Goal: Task Accomplishment & Management: Manage account settings

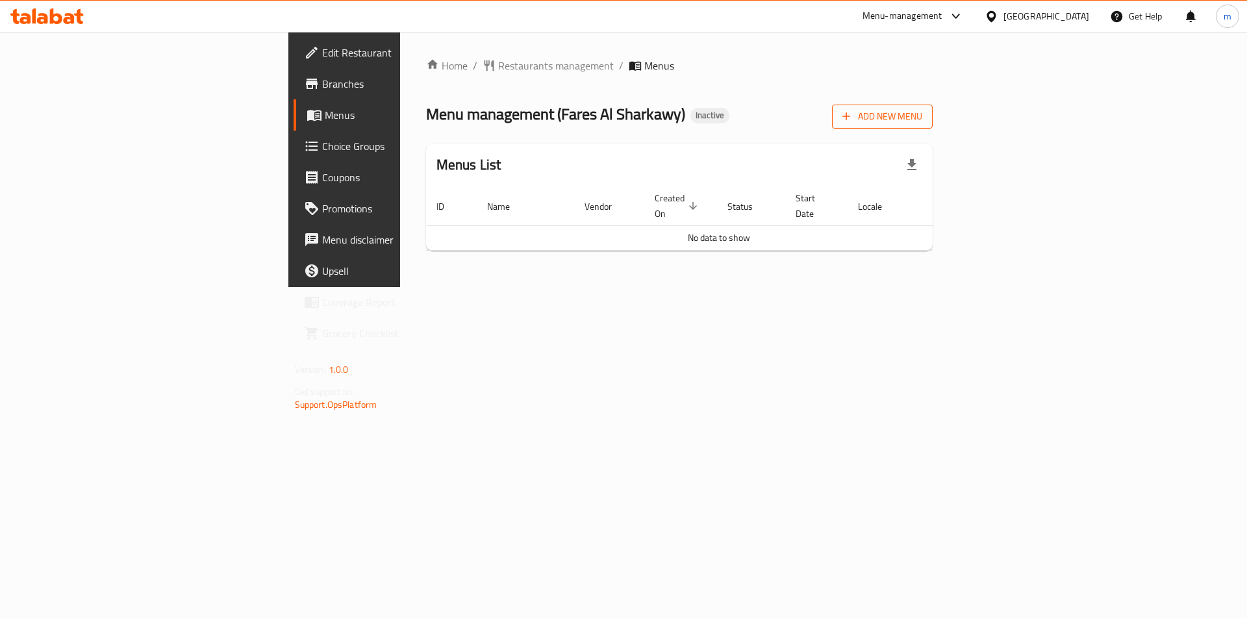
click at [922, 120] on span "Add New Menu" at bounding box center [882, 116] width 80 height 16
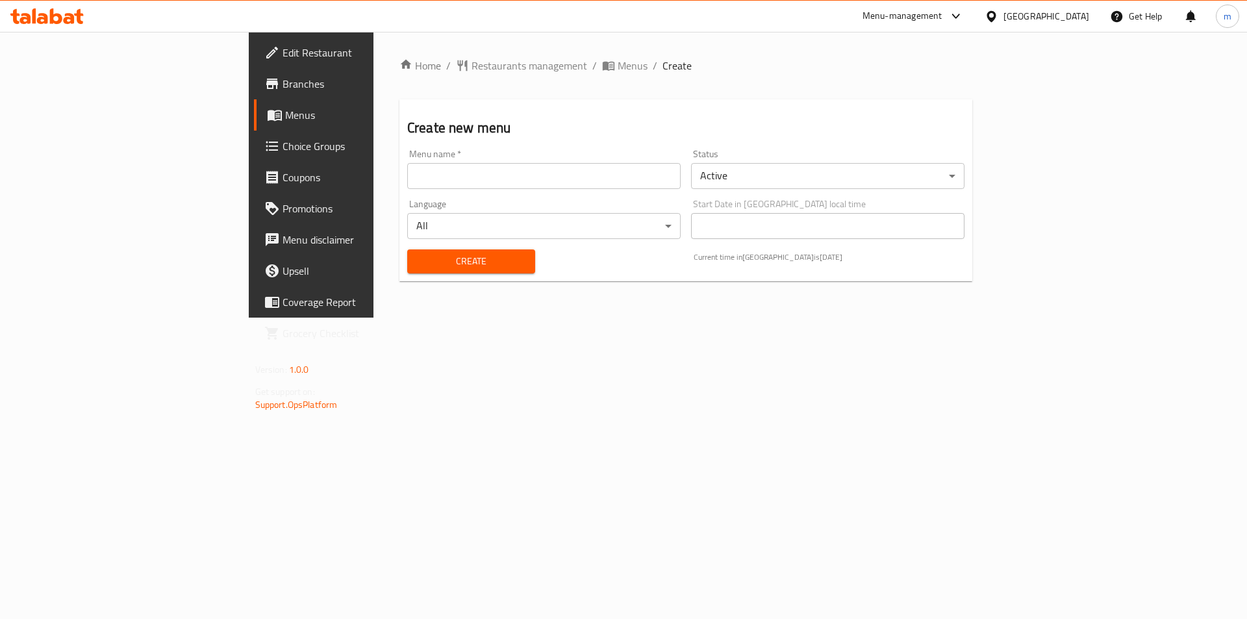
click at [424, 175] on input "text" at bounding box center [543, 176] width 273 height 26
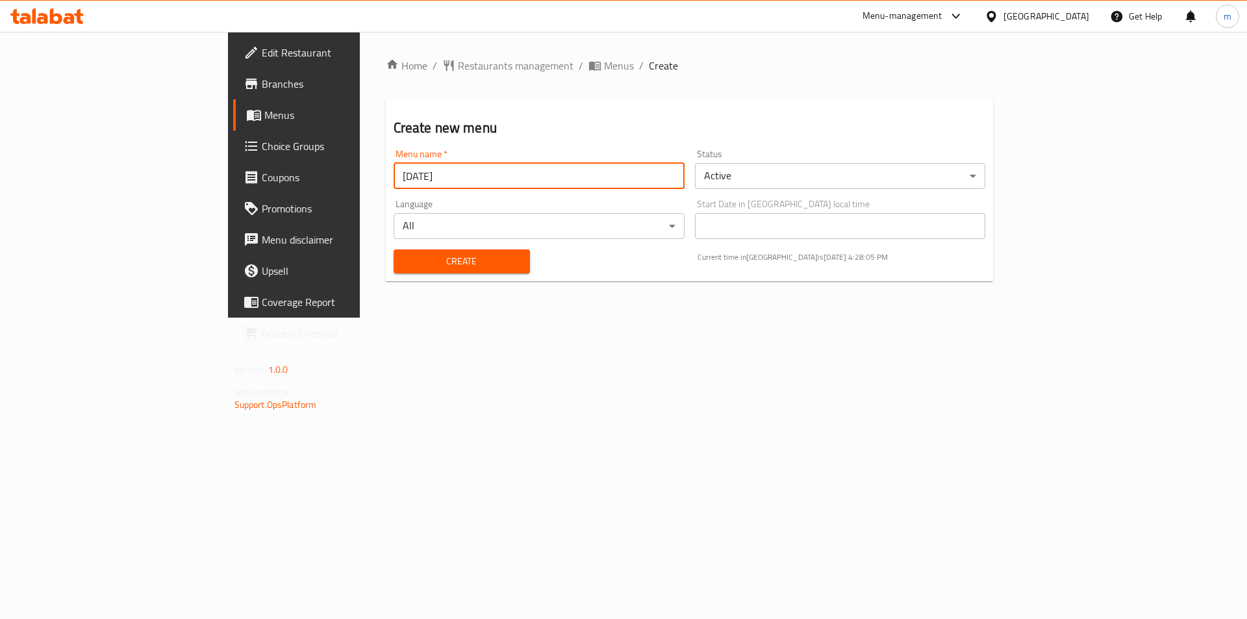
type input "[DATE]"
click at [404, 256] on span "Create" at bounding box center [462, 261] width 116 height 16
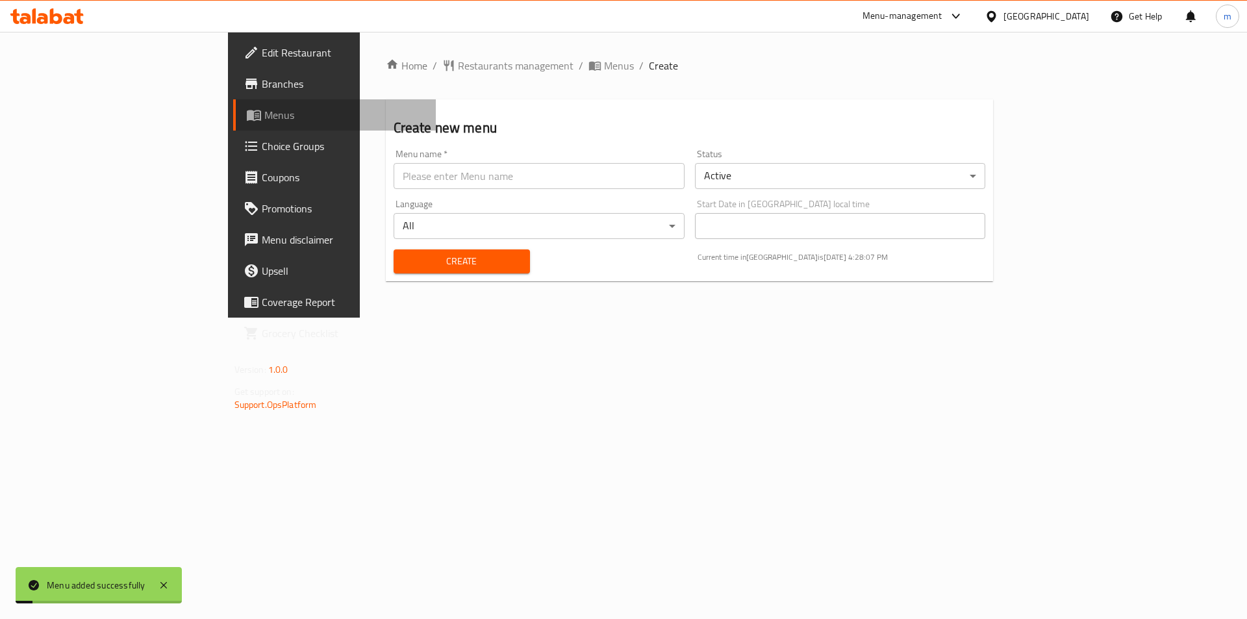
click at [264, 111] on span "Menus" at bounding box center [345, 115] width 162 height 16
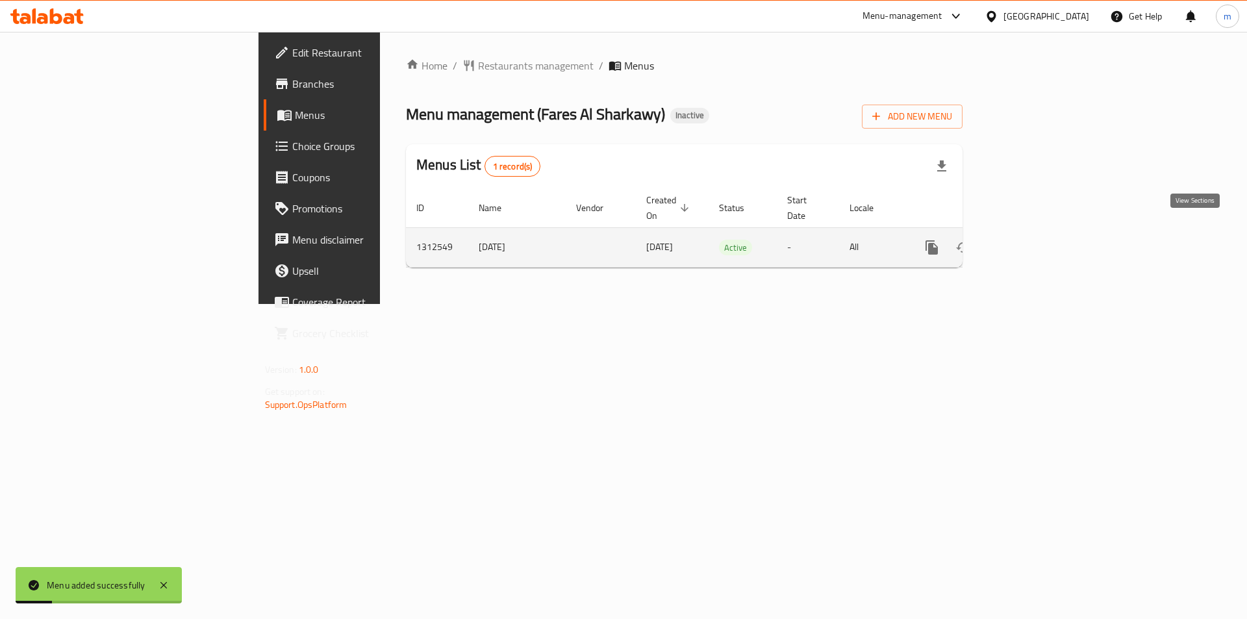
click at [1033, 240] on icon "enhanced table" at bounding box center [1025, 248] width 16 height 16
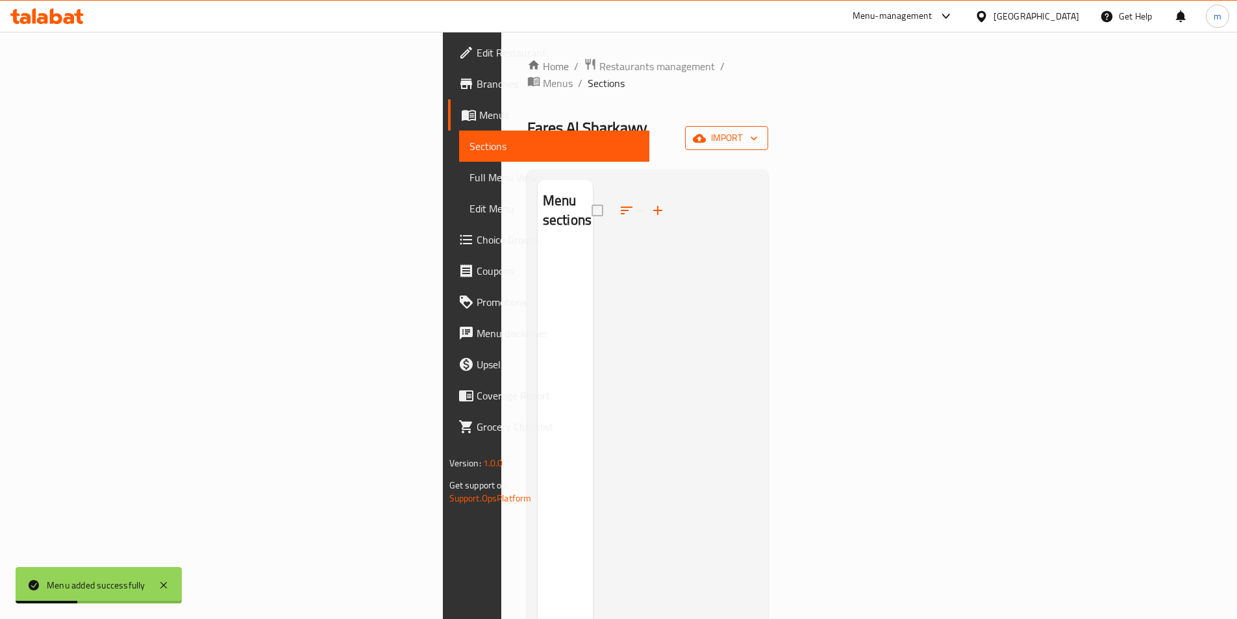
click at [758, 130] on span "import" at bounding box center [726, 138] width 62 height 16
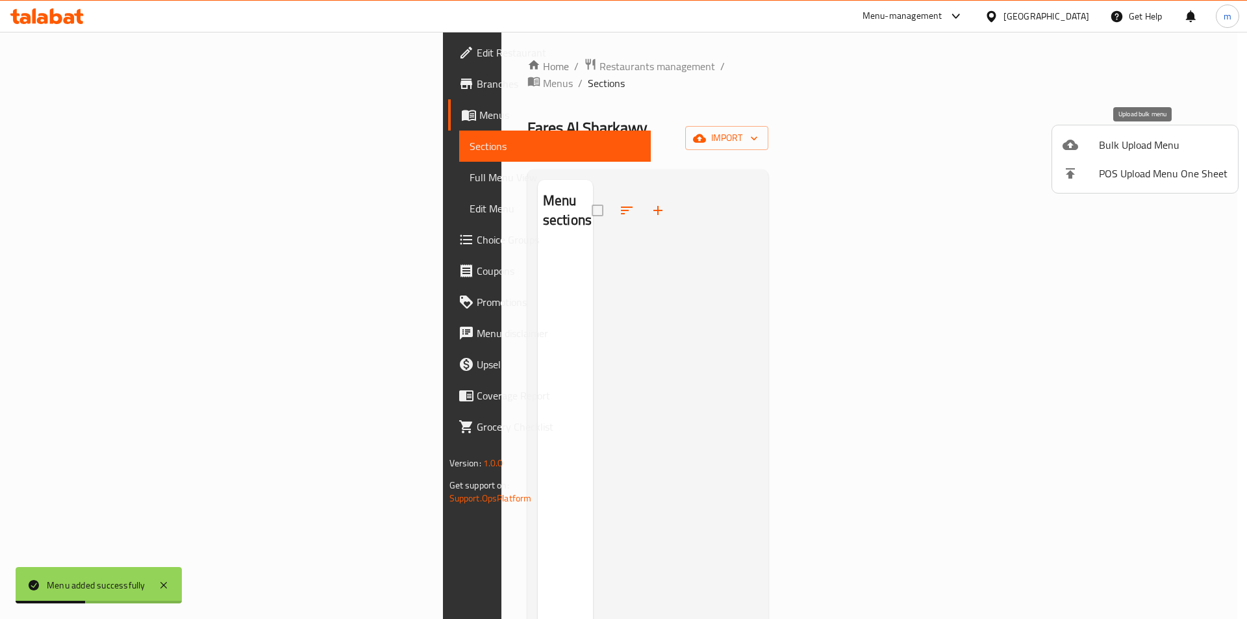
click at [1112, 144] on span "Bulk Upload Menu" at bounding box center [1162, 145] width 129 height 16
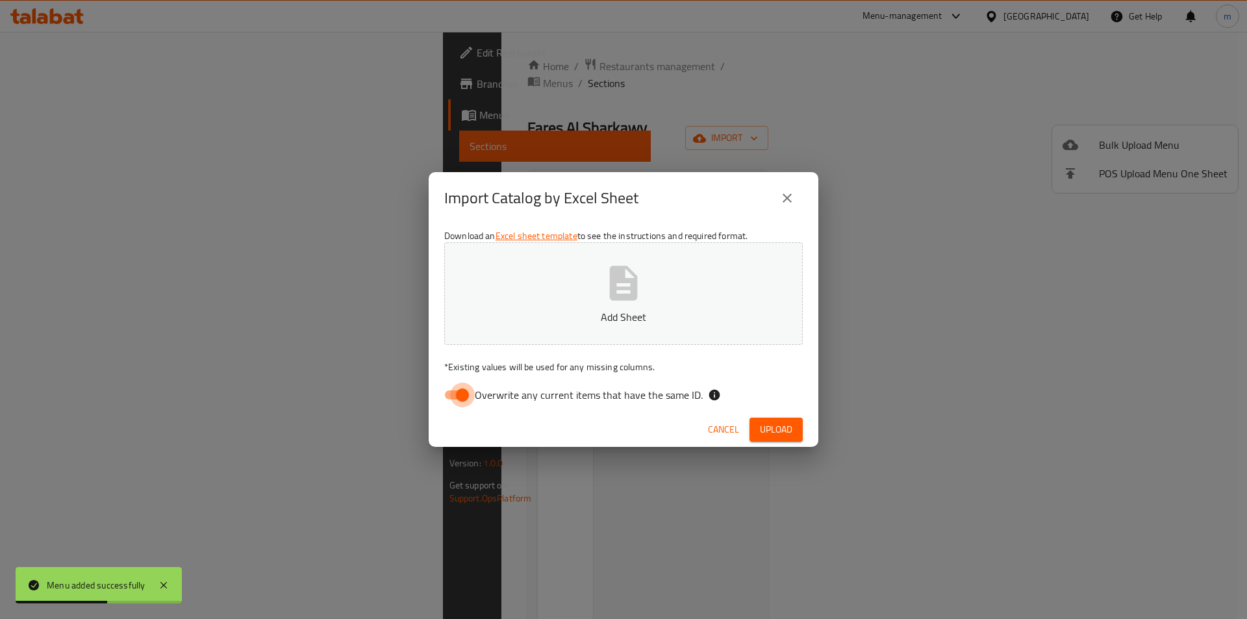
click at [444, 395] on input "Overwrite any current items that have the same ID." at bounding box center [462, 394] width 74 height 25
checkbox input "false"
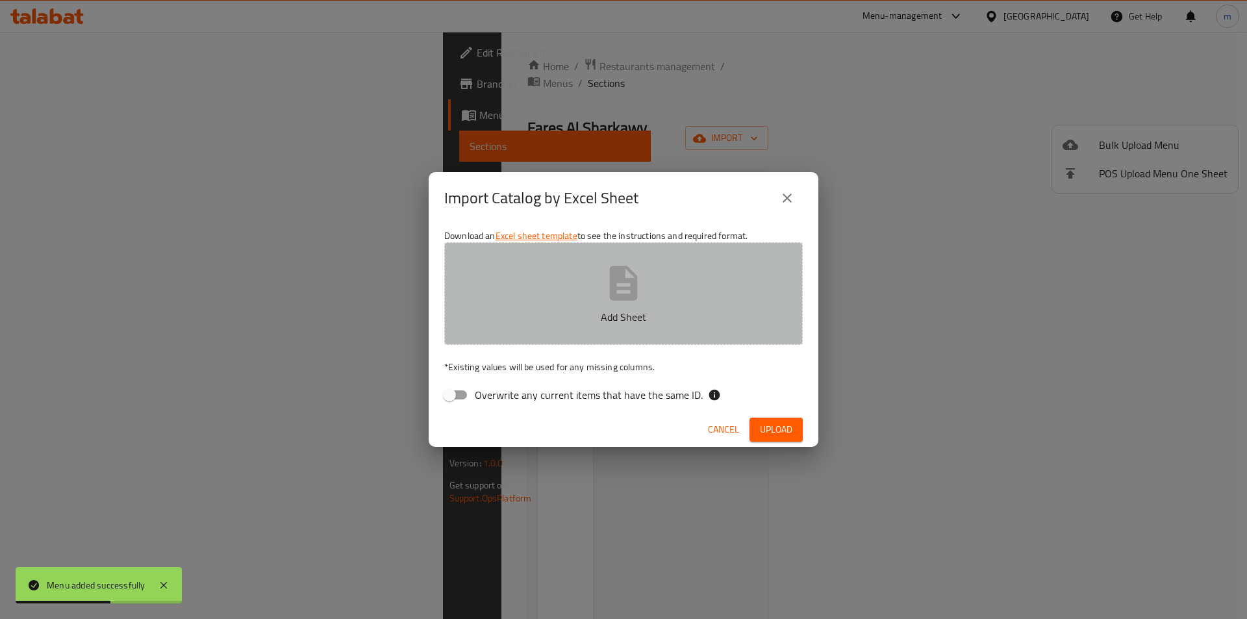
click at [569, 303] on button "Add Sheet" at bounding box center [623, 293] width 358 height 103
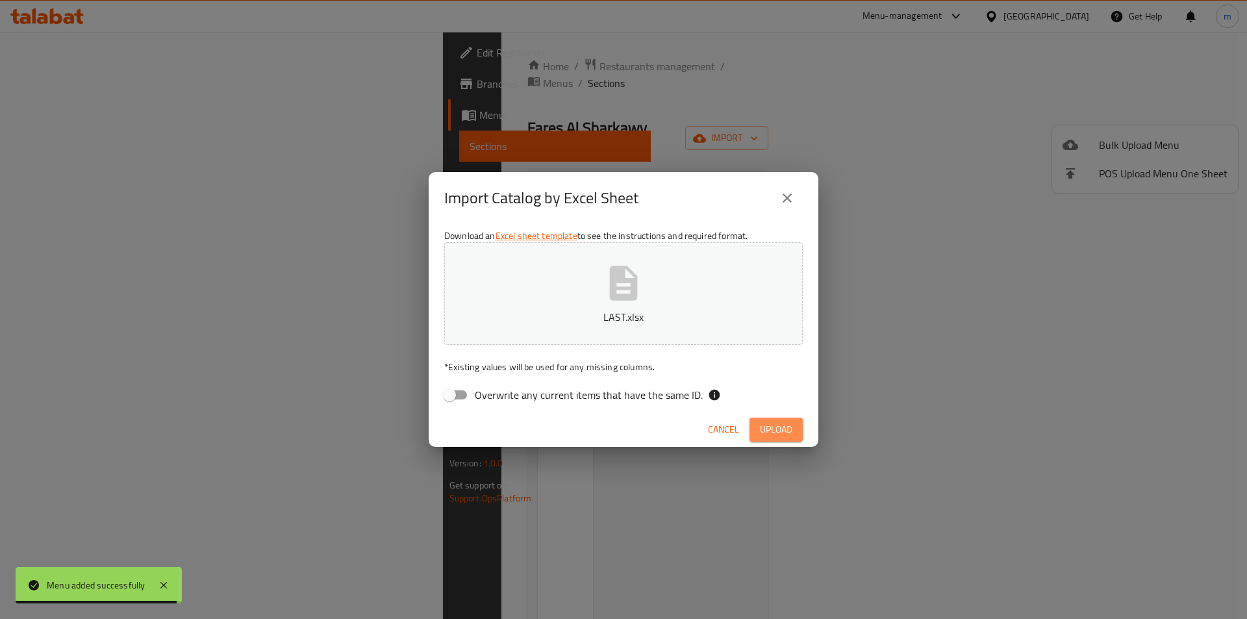
click at [778, 432] on span "Upload" at bounding box center [776, 429] width 32 height 16
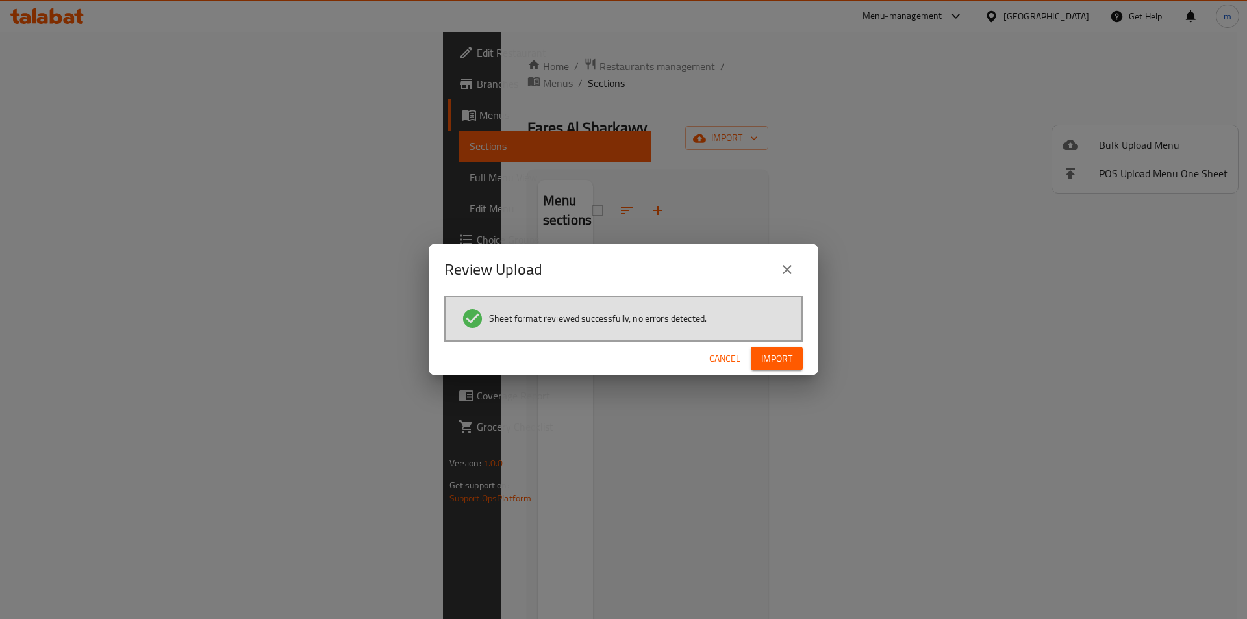
click at [782, 363] on span "Import" at bounding box center [776, 359] width 31 height 16
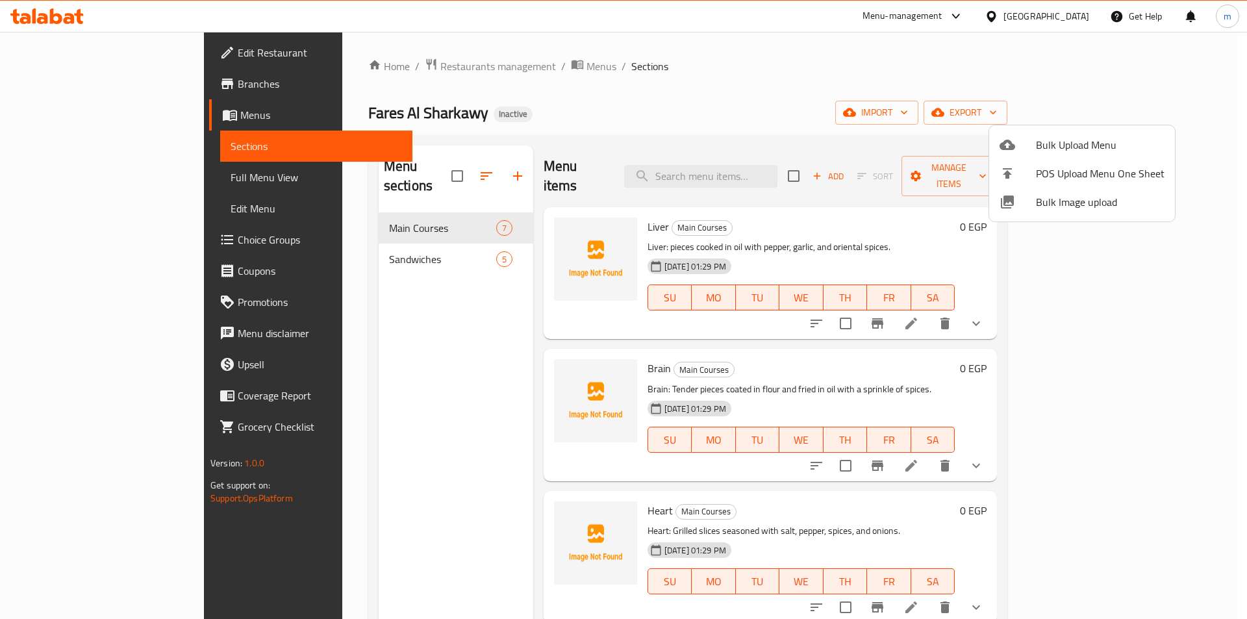
click at [853, 84] on div at bounding box center [623, 309] width 1247 height 619
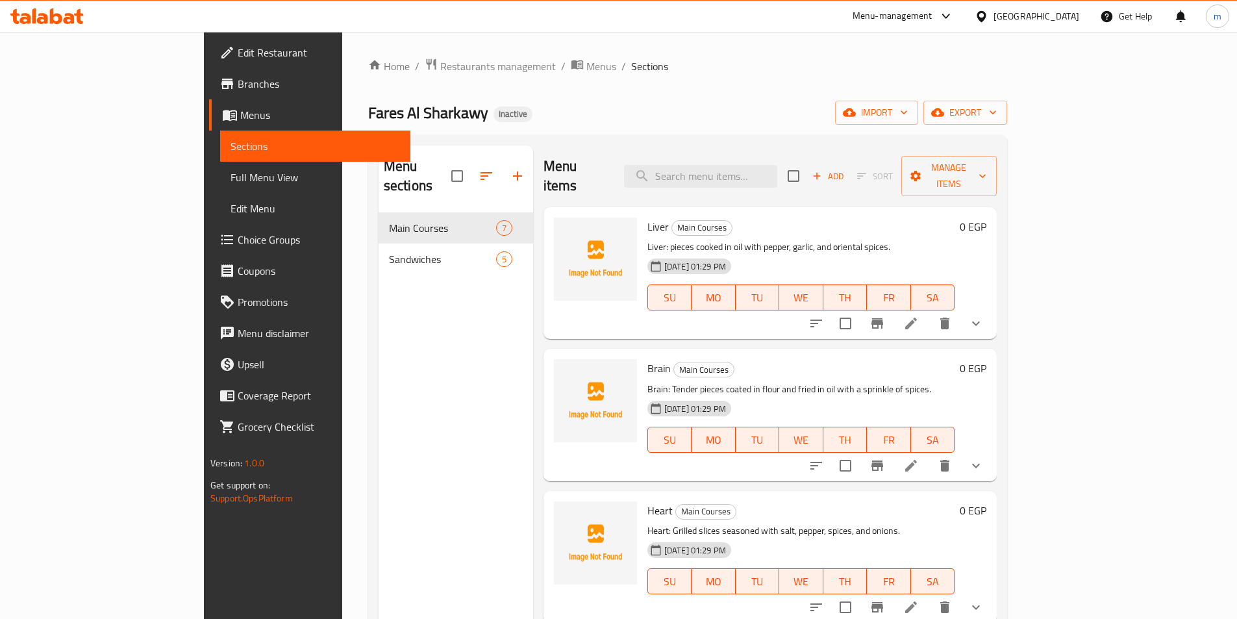
click at [230, 175] on span "Full Menu View" at bounding box center [314, 177] width 169 height 16
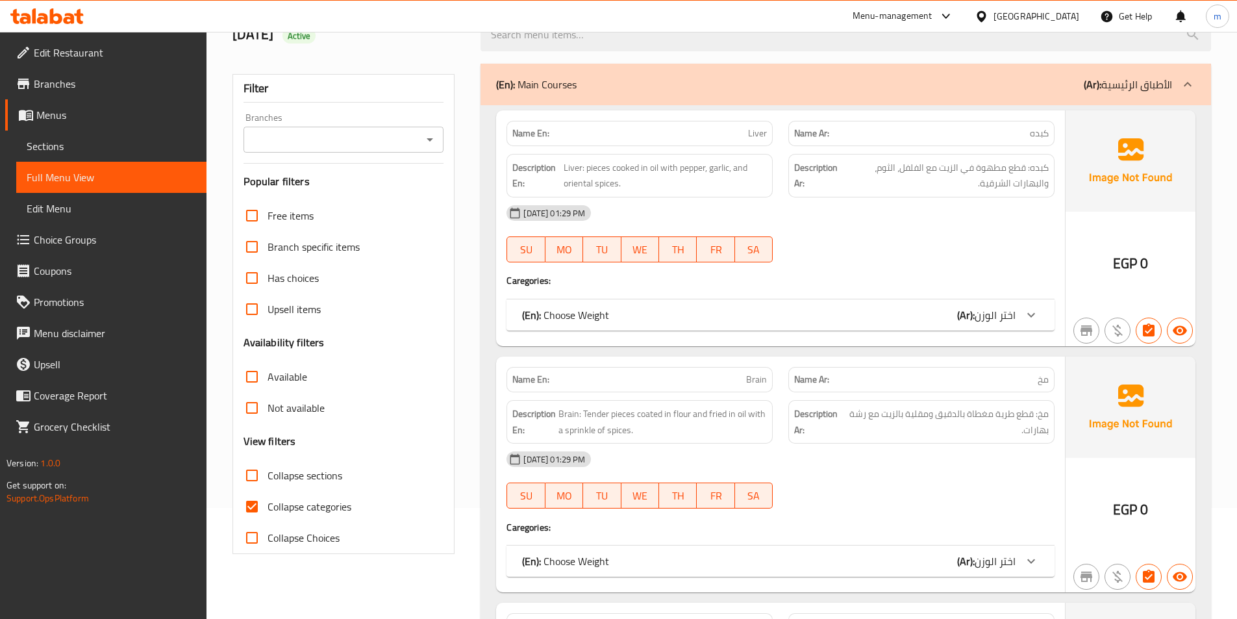
scroll to position [195, 0]
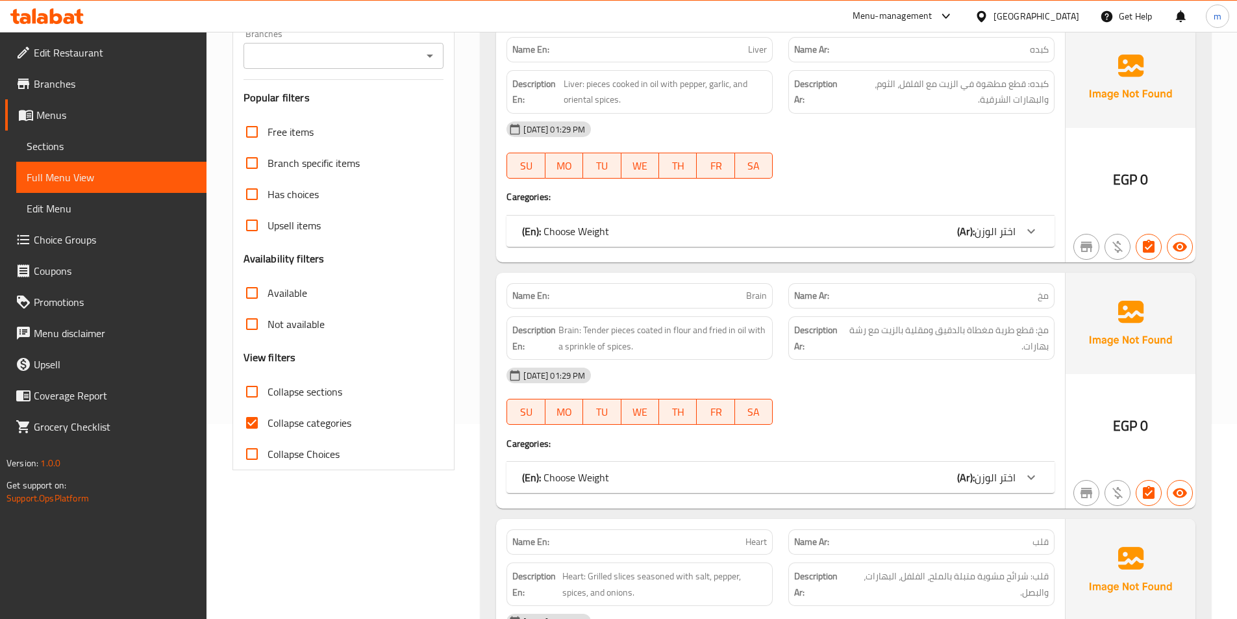
click at [298, 417] on span "Collapse categories" at bounding box center [309, 423] width 84 height 16
click at [267, 417] on input "Collapse categories" at bounding box center [251, 422] width 31 height 31
checkbox input "false"
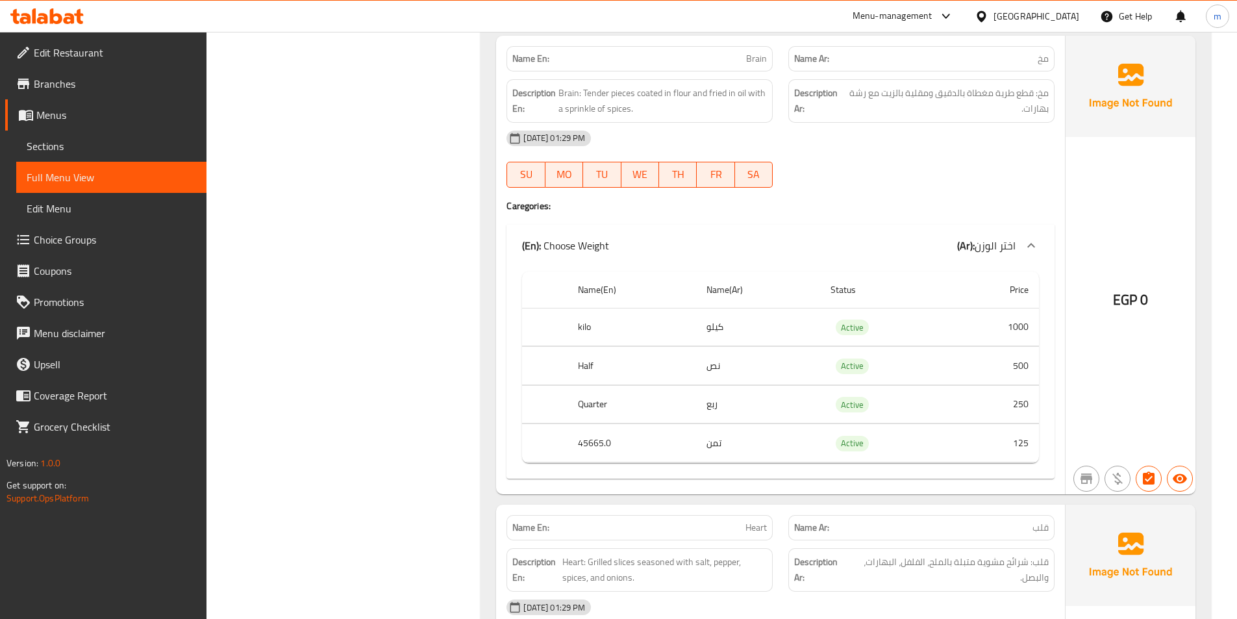
scroll to position [714, 0]
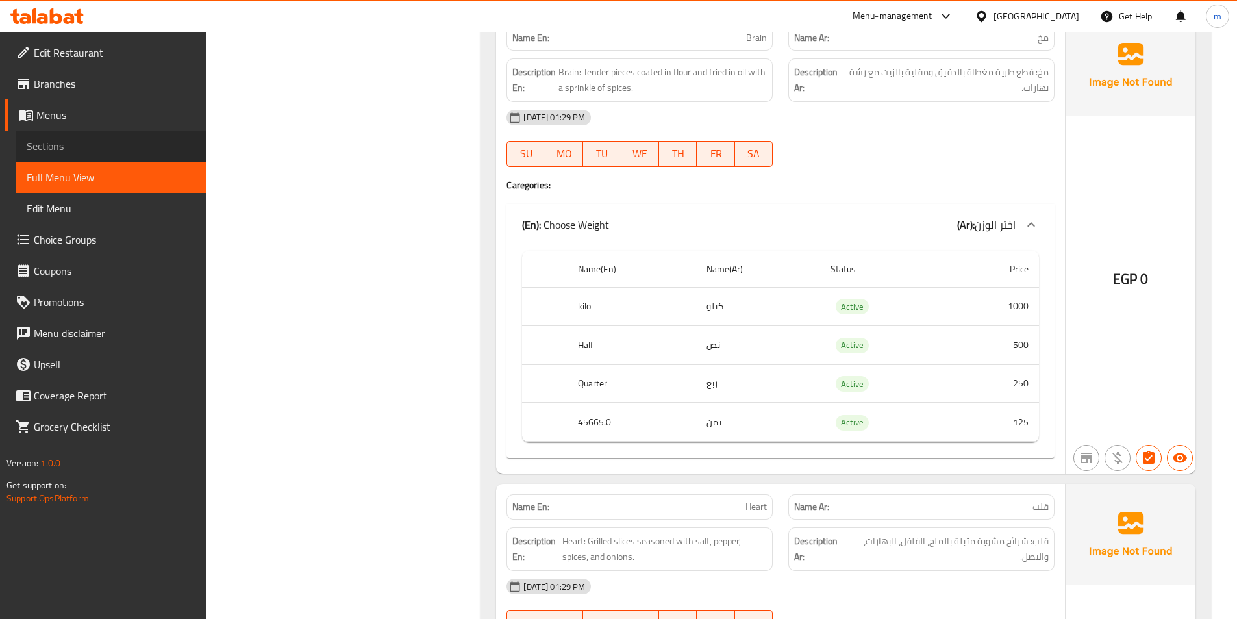
click at [88, 139] on span "Sections" at bounding box center [111, 146] width 169 height 16
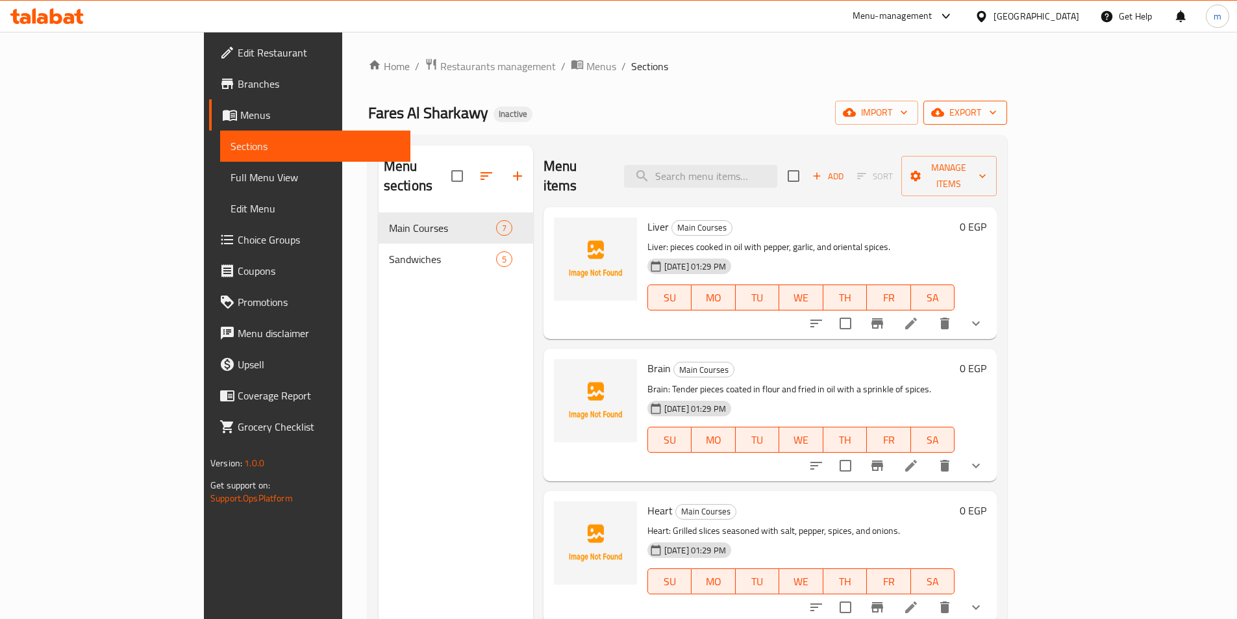
click at [997, 118] on span "export" at bounding box center [965, 113] width 63 height 16
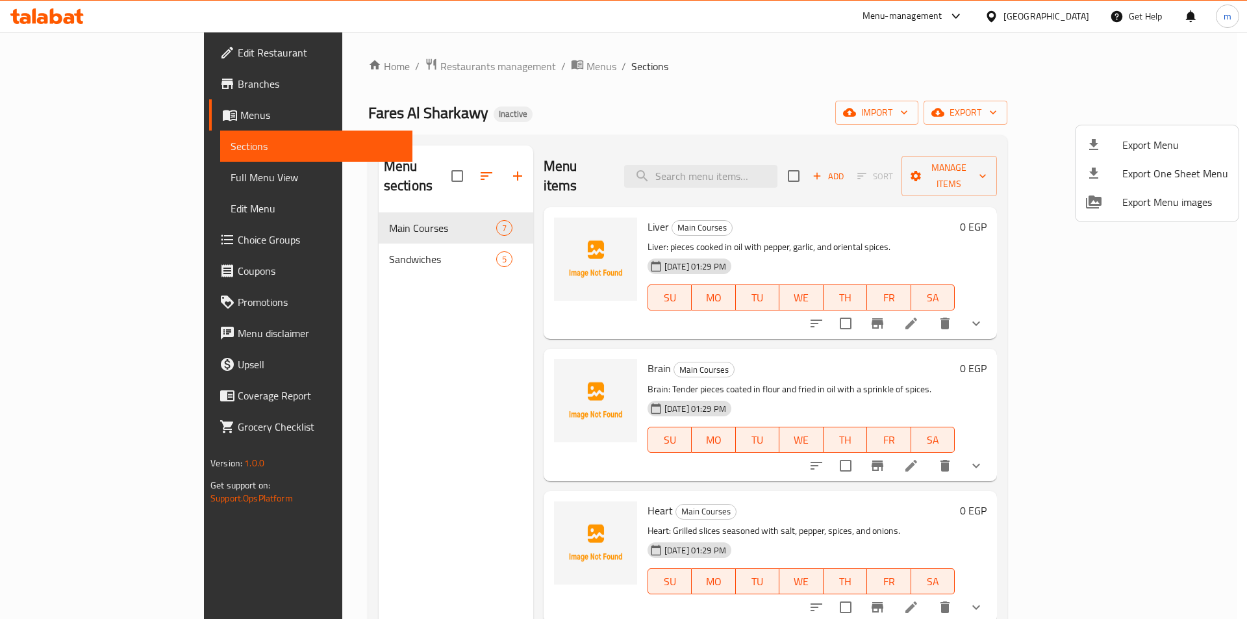
click at [1117, 147] on div at bounding box center [1104, 145] width 36 height 16
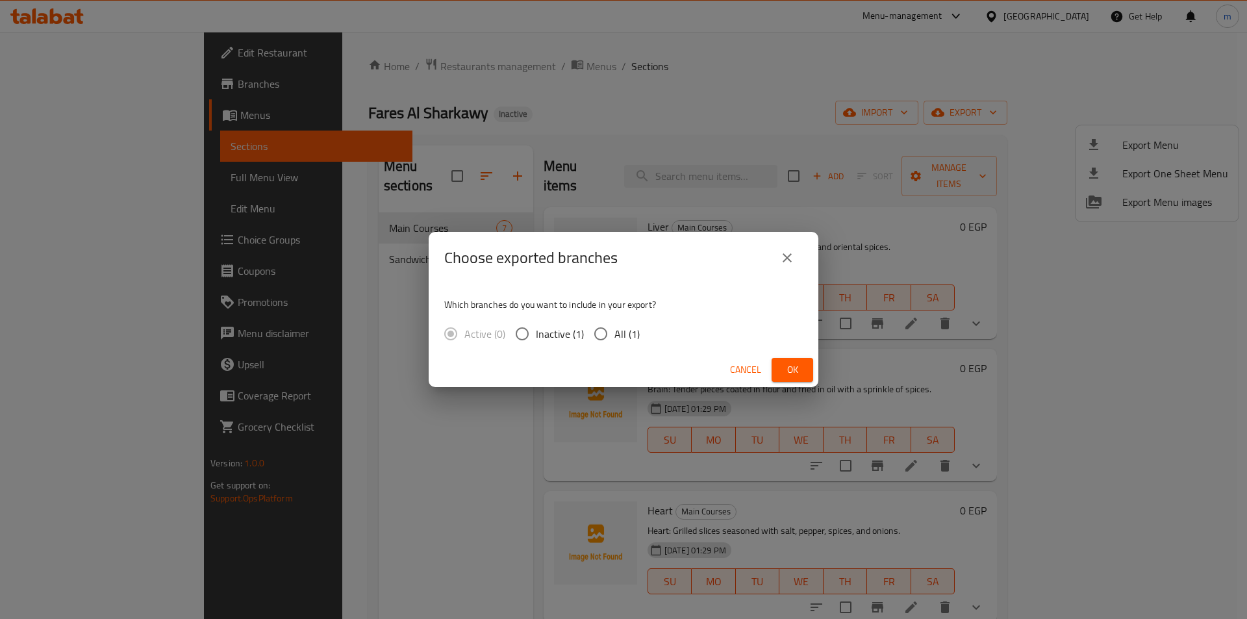
click at [604, 319] on div "Which branches do you want to include in your export? Active (0) Inactive (1) A…" at bounding box center [623, 318] width 390 height 69
drag, startPoint x: 617, startPoint y: 329, endPoint x: 773, endPoint y: 347, distance: 156.2
click at [618, 330] on span "All (1)" at bounding box center [626, 334] width 25 height 16
click at [614, 330] on input "All (1)" at bounding box center [600, 333] width 27 height 27
radio input "true"
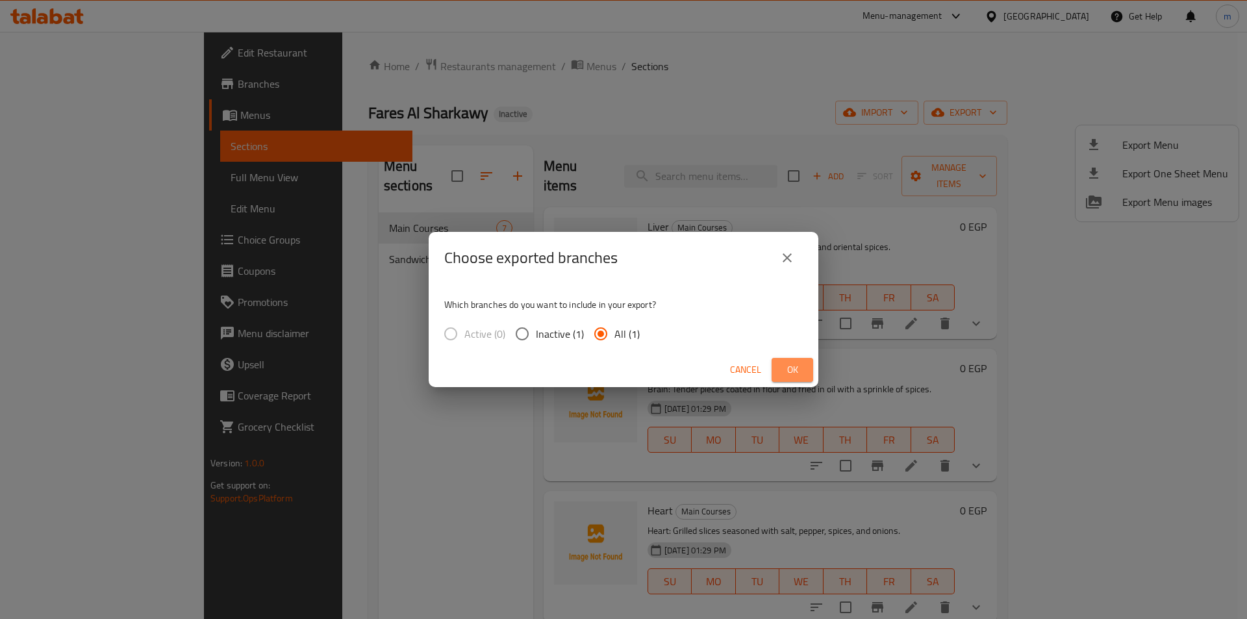
drag, startPoint x: 798, startPoint y: 368, endPoint x: 976, endPoint y: 47, distance: 367.1
click at [804, 359] on button "Ok" at bounding box center [792, 370] width 42 height 24
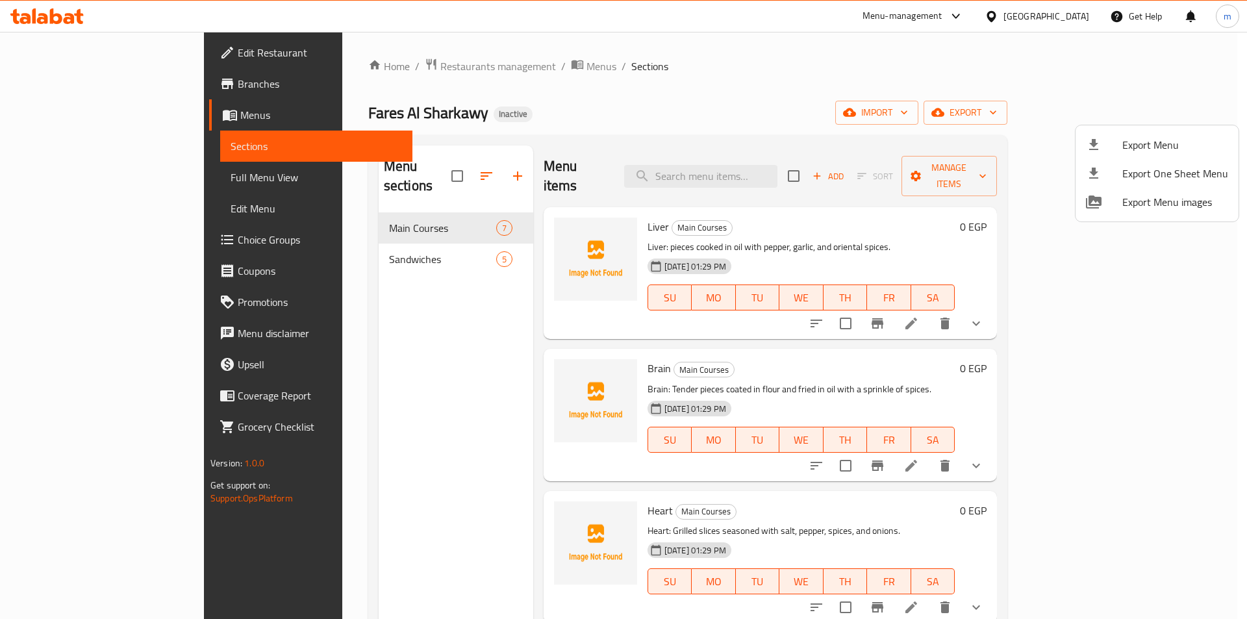
click at [410, 163] on div at bounding box center [623, 309] width 1247 height 619
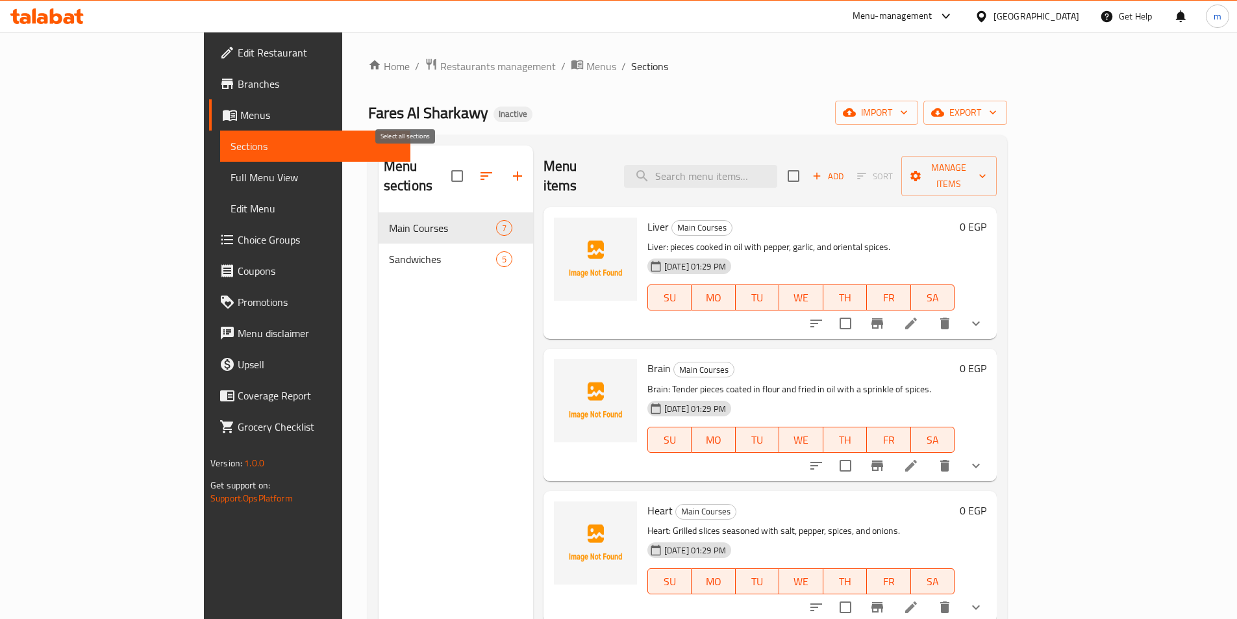
click at [443, 170] on input "checkbox" at bounding box center [456, 175] width 27 height 27
checkbox input "true"
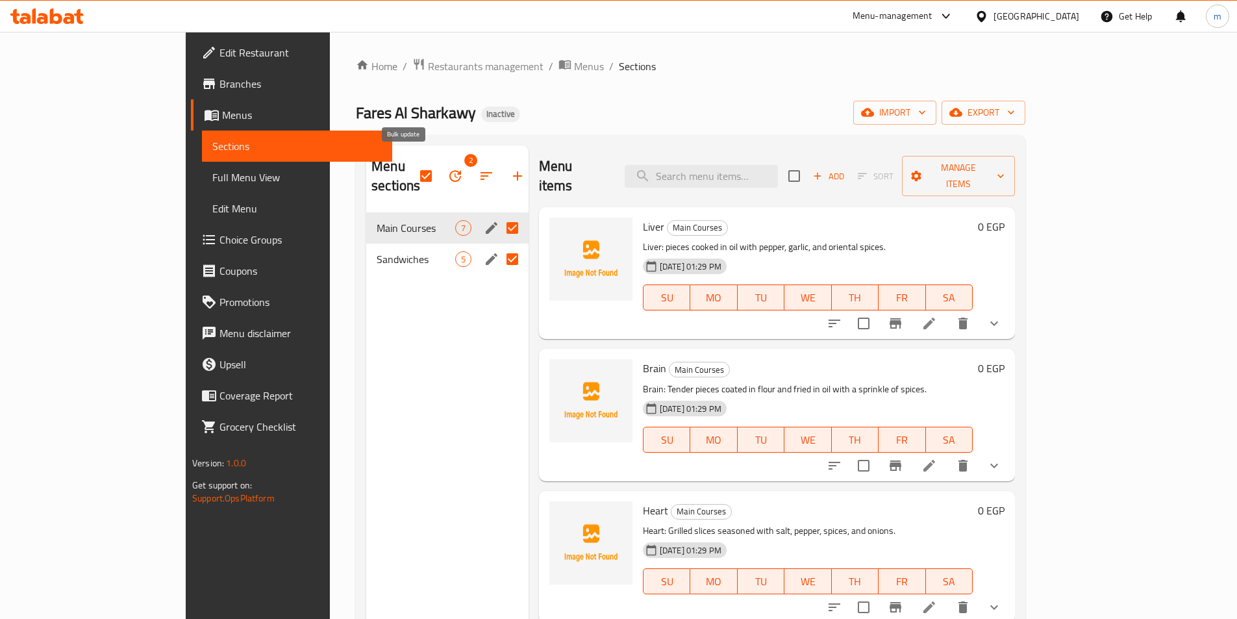
click at [449, 170] on icon "button" at bounding box center [455, 176] width 12 height 12
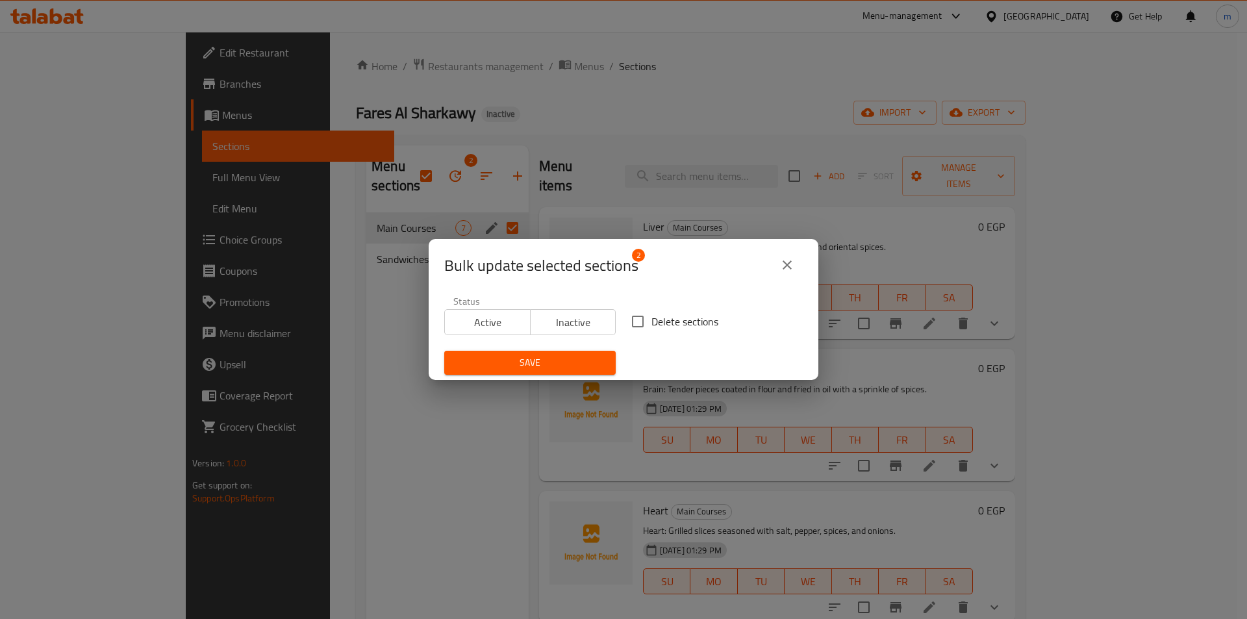
click at [636, 319] on input "Delete sections" at bounding box center [637, 321] width 27 height 27
checkbox input "true"
click at [571, 349] on div "Save" at bounding box center [529, 363] width 187 height 40
click at [571, 361] on span "Save" at bounding box center [529, 362] width 151 height 16
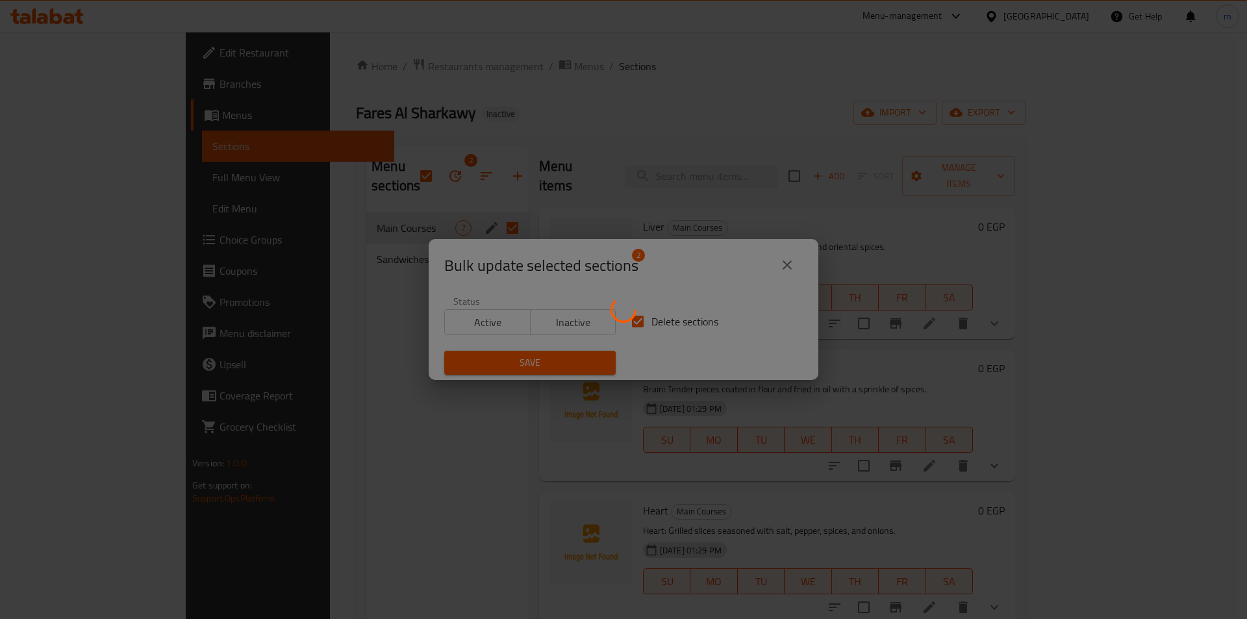
checkbox input "false"
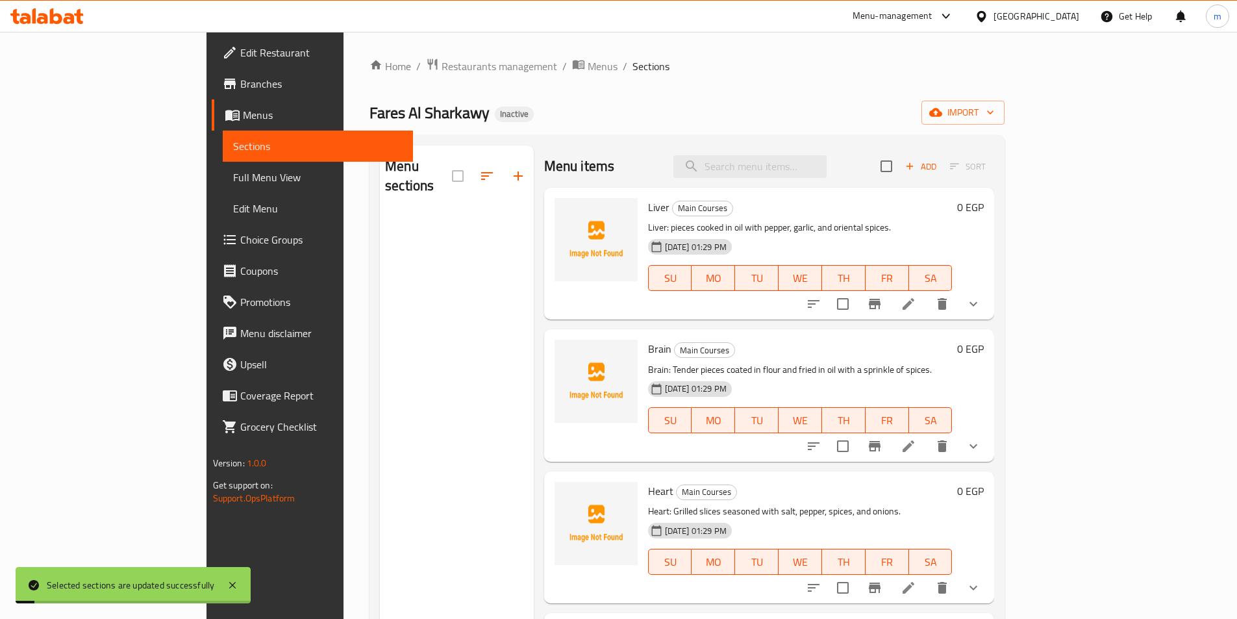
drag, startPoint x: 545, startPoint y: 64, endPoint x: 563, endPoint y: 68, distance: 18.0
click at [547, 64] on ol "Home / Restaurants management / Menus / Sections" at bounding box center [686, 66] width 635 height 17
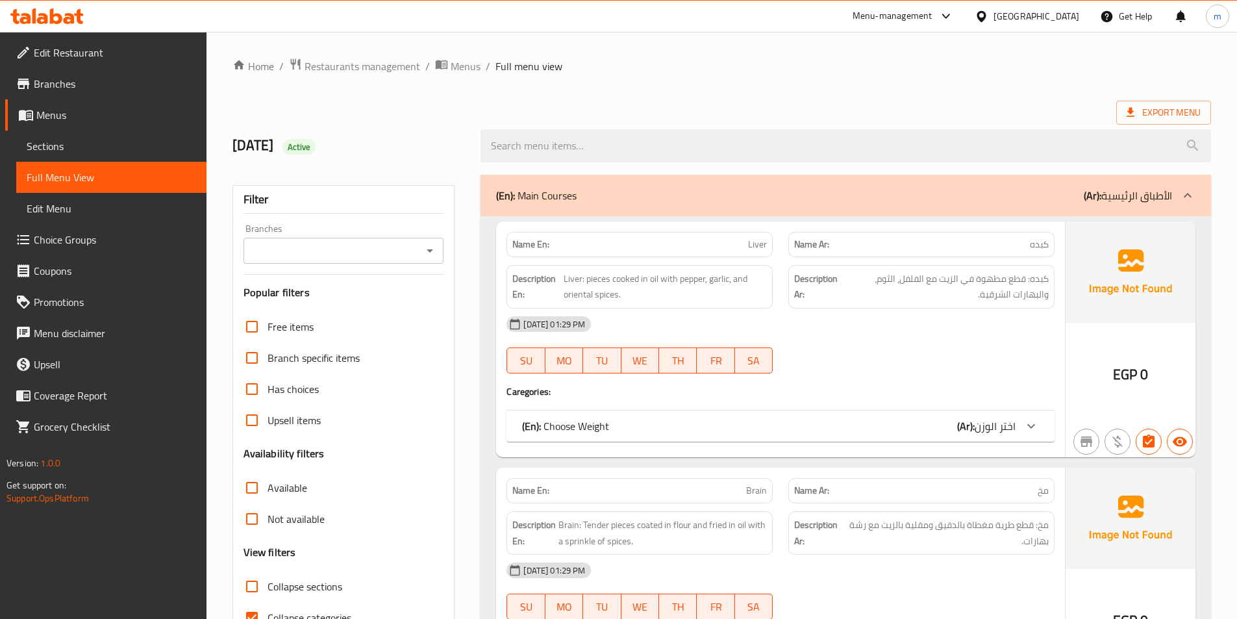
click at [742, 103] on div "Export Menu" at bounding box center [721, 113] width 978 height 24
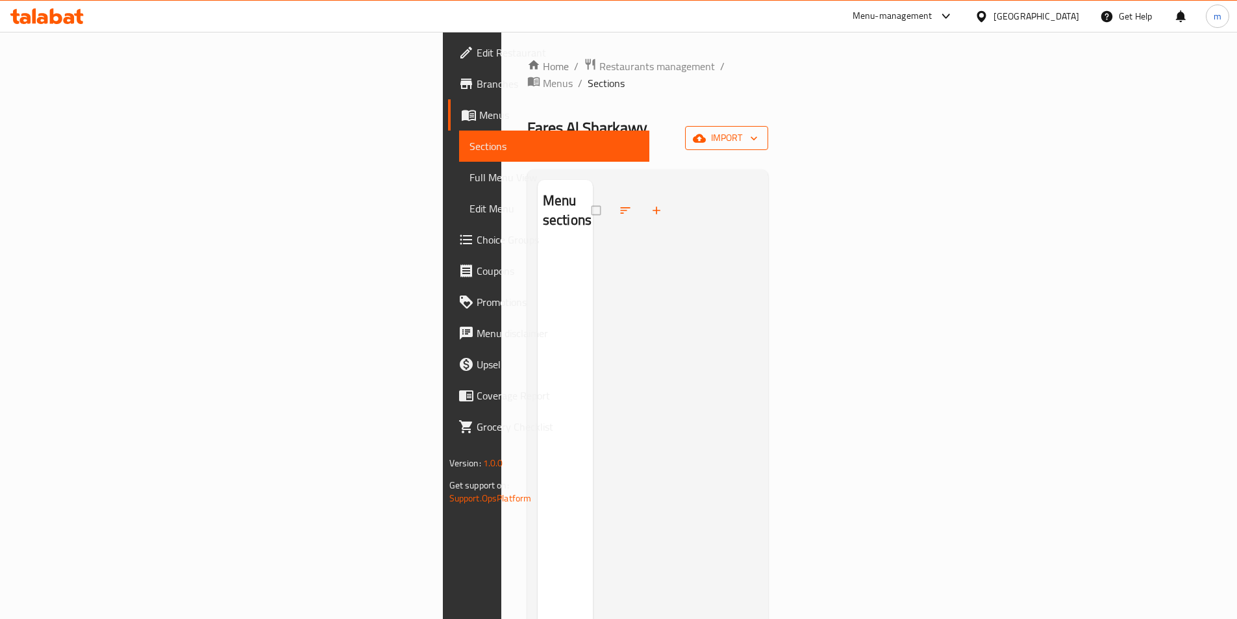
click at [758, 130] on span "import" at bounding box center [726, 138] width 62 height 16
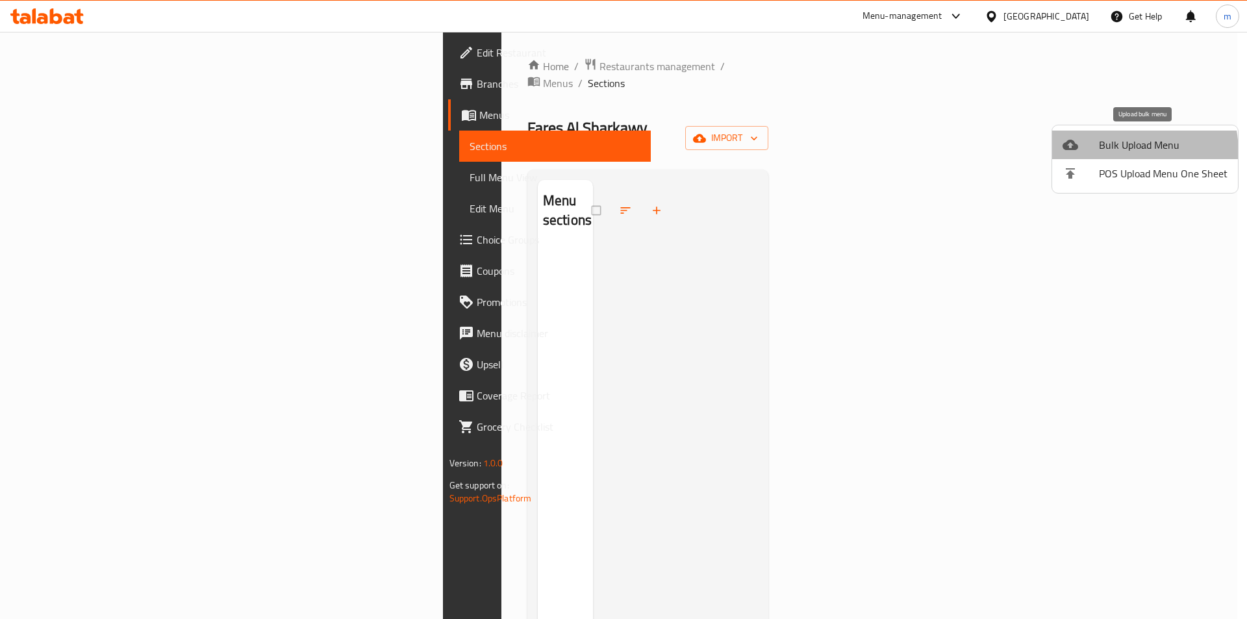
click at [1103, 153] on span "Bulk Upload Menu" at bounding box center [1162, 145] width 129 height 16
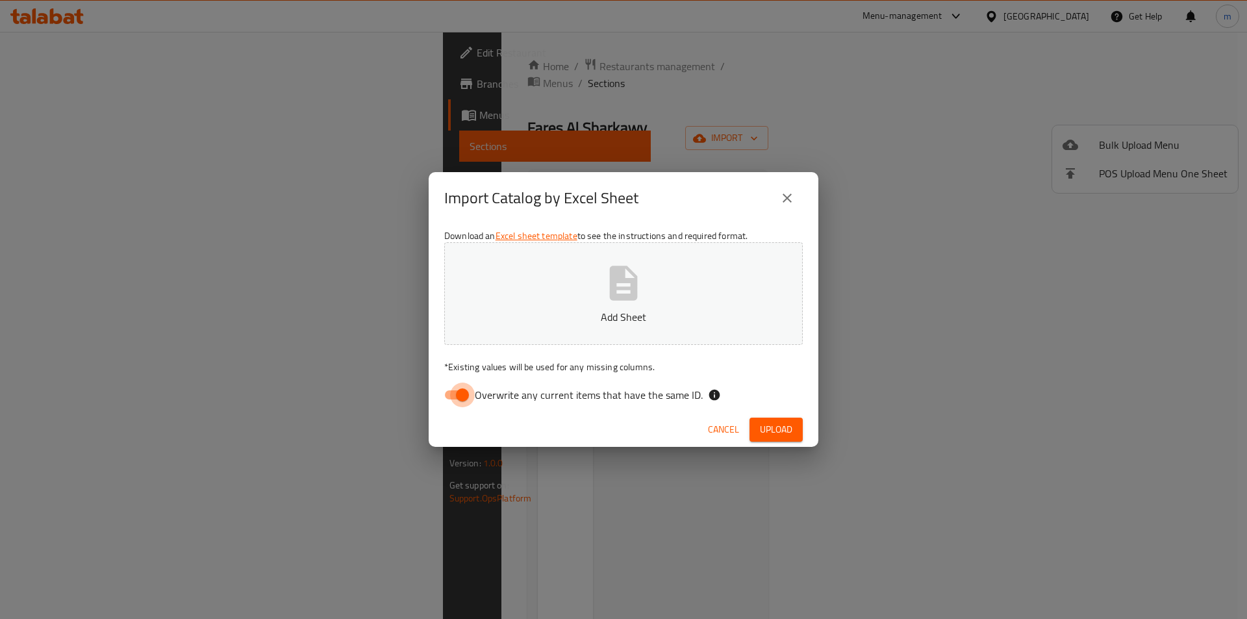
click at [454, 395] on input "Overwrite any current items that have the same ID." at bounding box center [462, 394] width 74 height 25
checkbox input "false"
click at [569, 316] on p "Add Sheet" at bounding box center [623, 317] width 318 height 16
click at [771, 432] on span "Upload" at bounding box center [776, 429] width 32 height 16
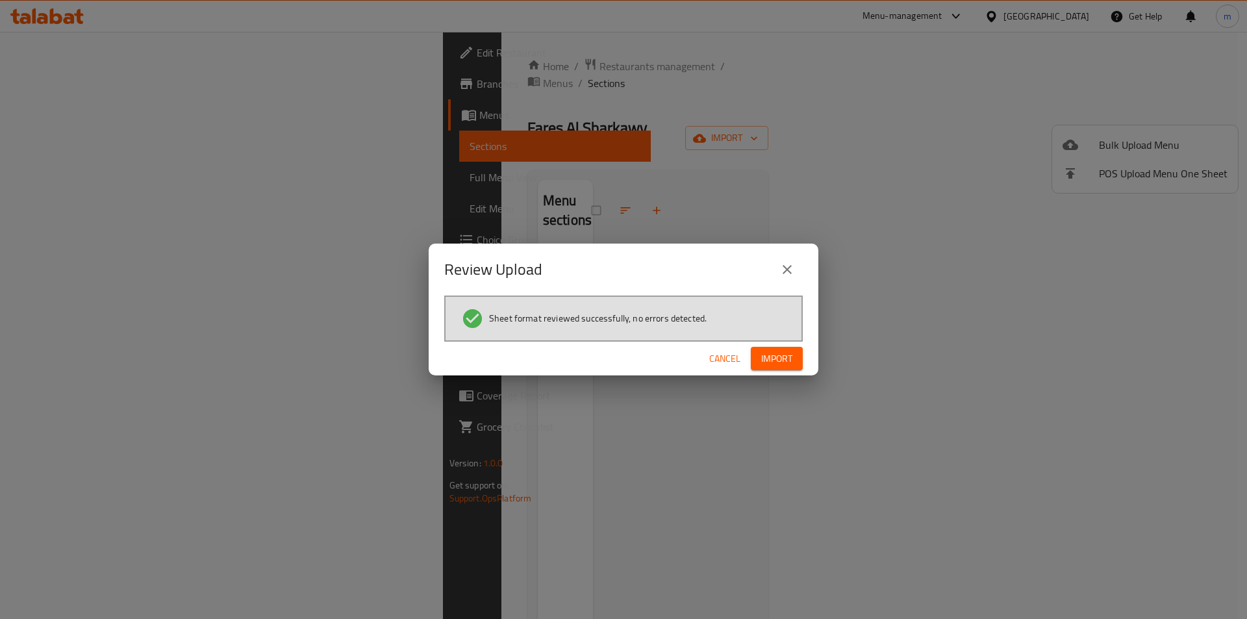
click at [786, 351] on span "Import" at bounding box center [776, 359] width 31 height 16
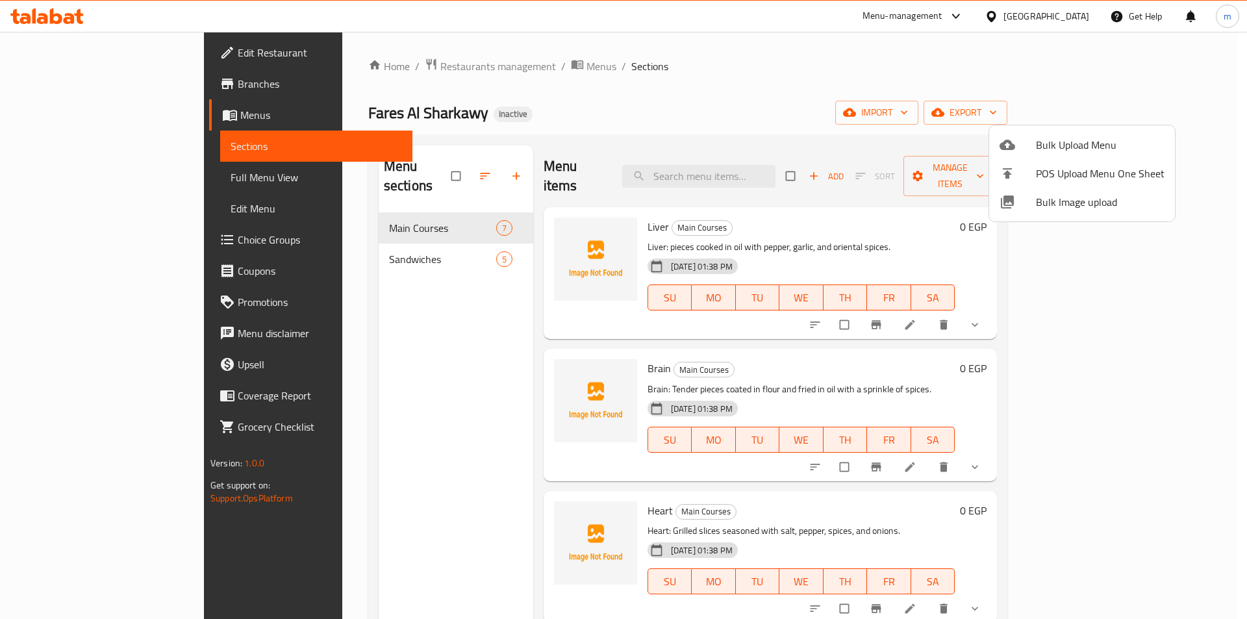
click at [336, 212] on div at bounding box center [623, 309] width 1247 height 619
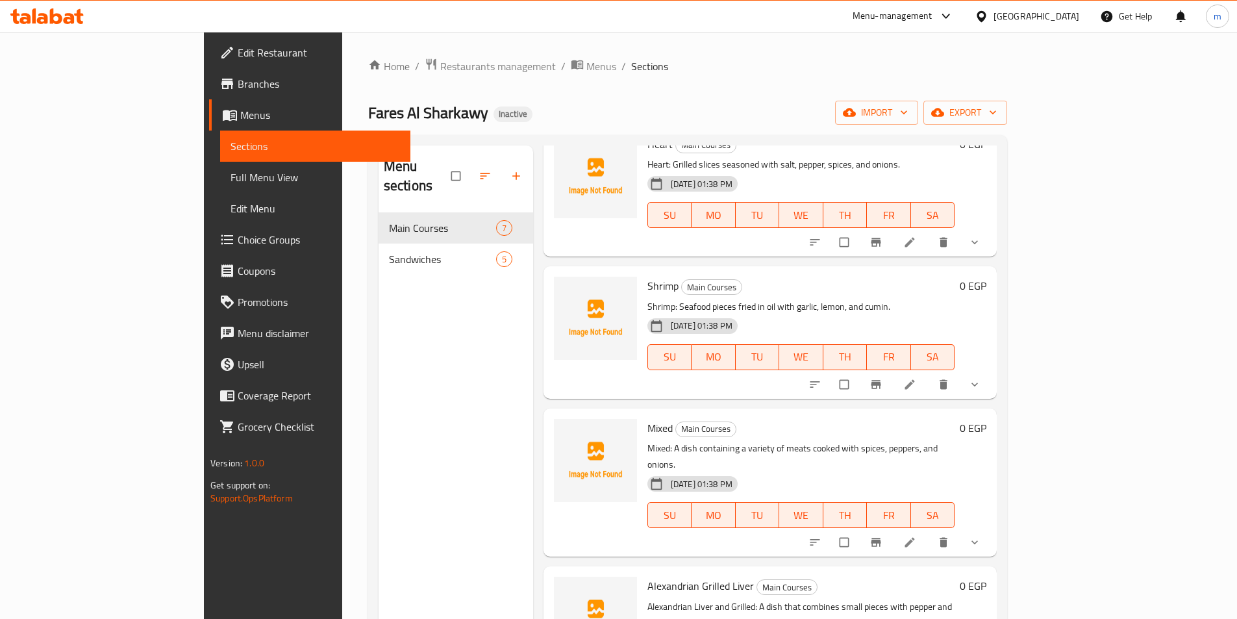
scroll to position [406, 0]
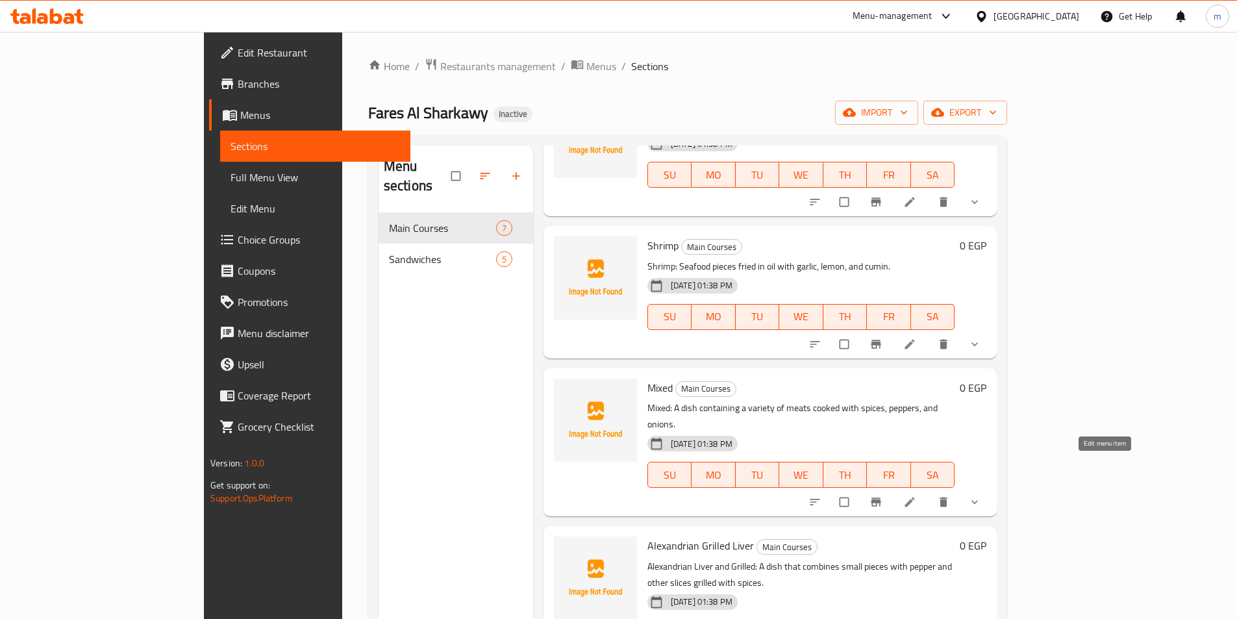
click at [916, 495] on icon at bounding box center [909, 501] width 13 height 13
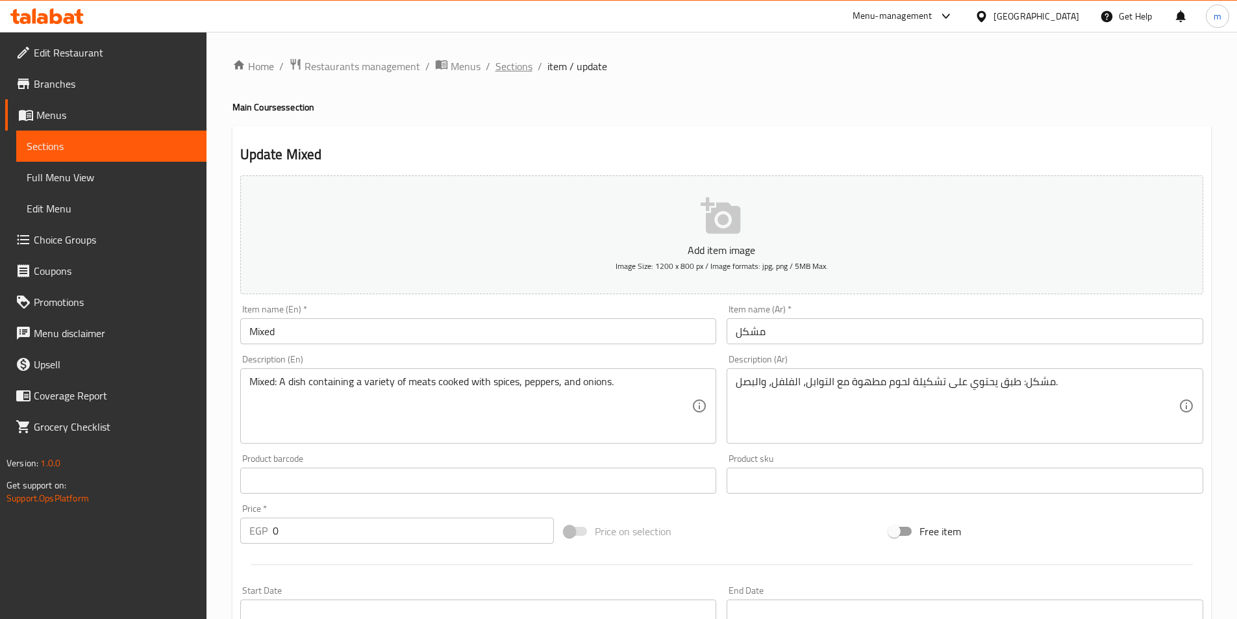
click at [514, 66] on span "Sections" at bounding box center [513, 66] width 37 height 16
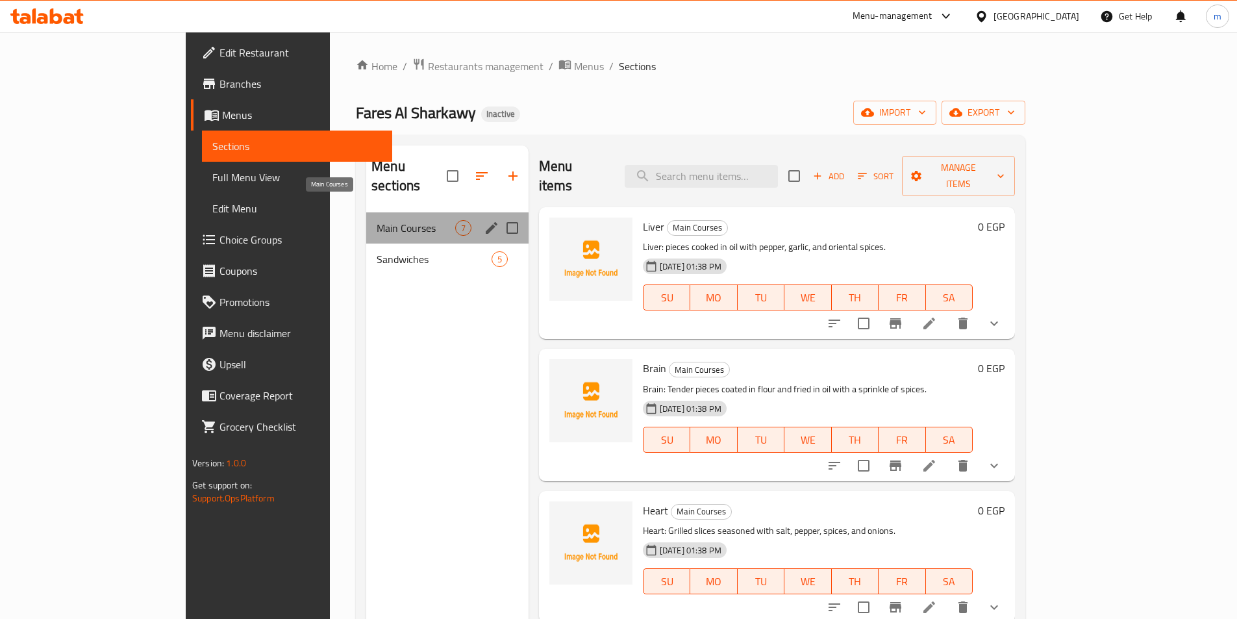
click at [377, 220] on span "Main Courses" at bounding box center [416, 228] width 79 height 16
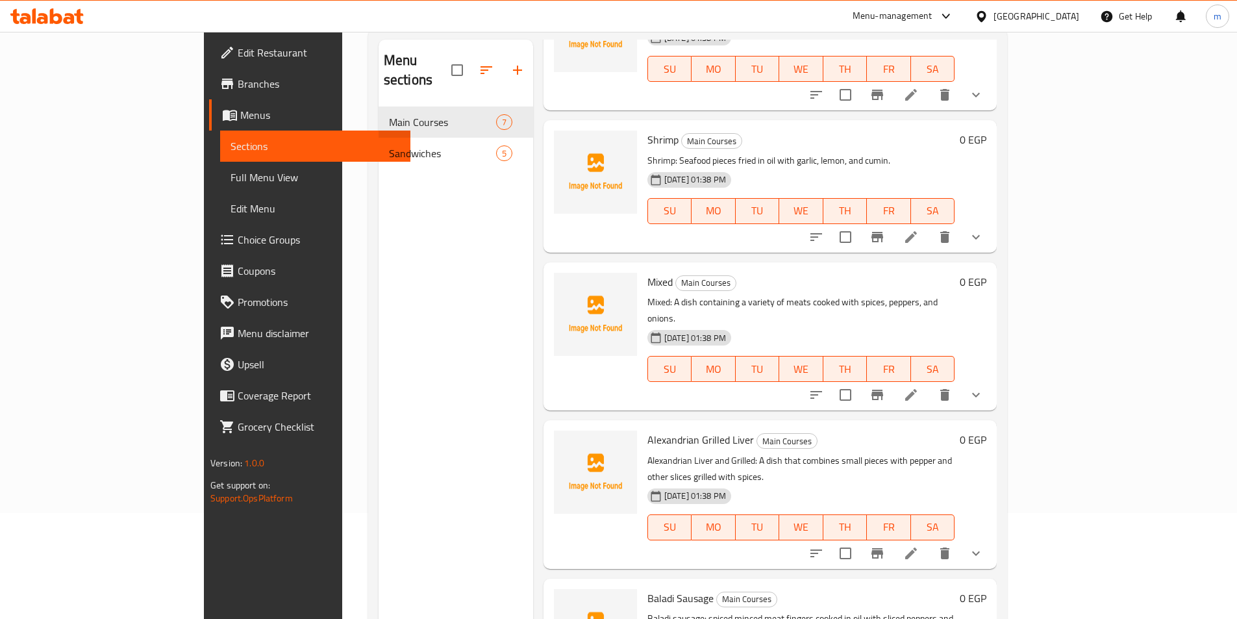
scroll to position [182, 0]
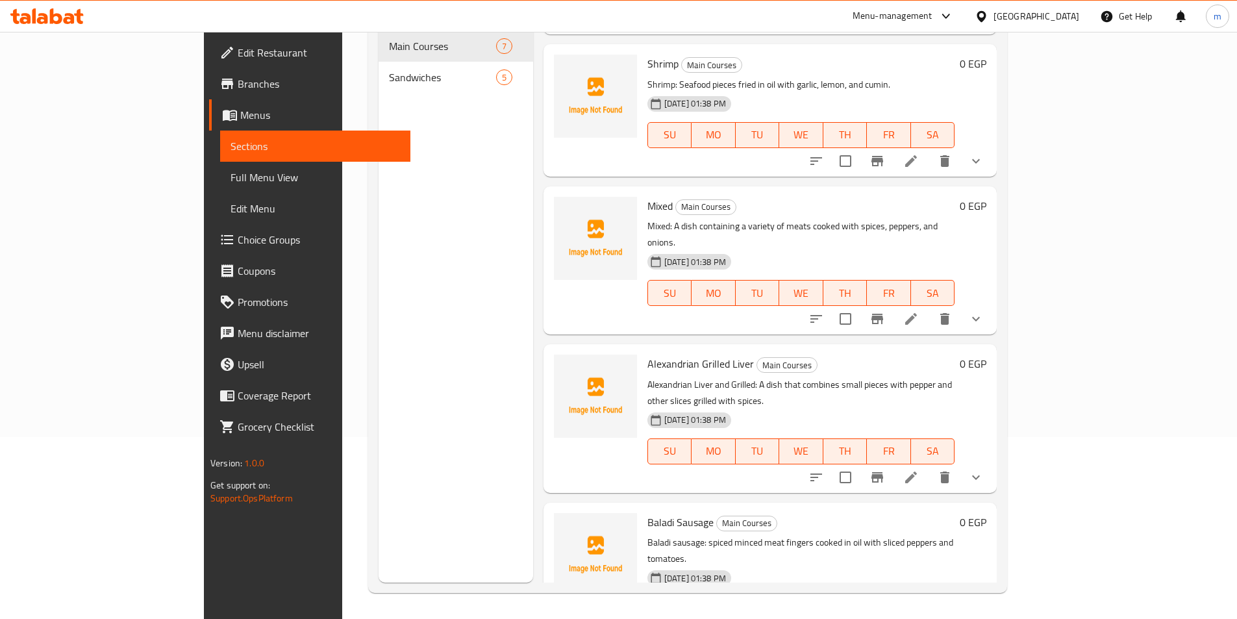
click at [917, 471] on icon at bounding box center [911, 477] width 12 height 12
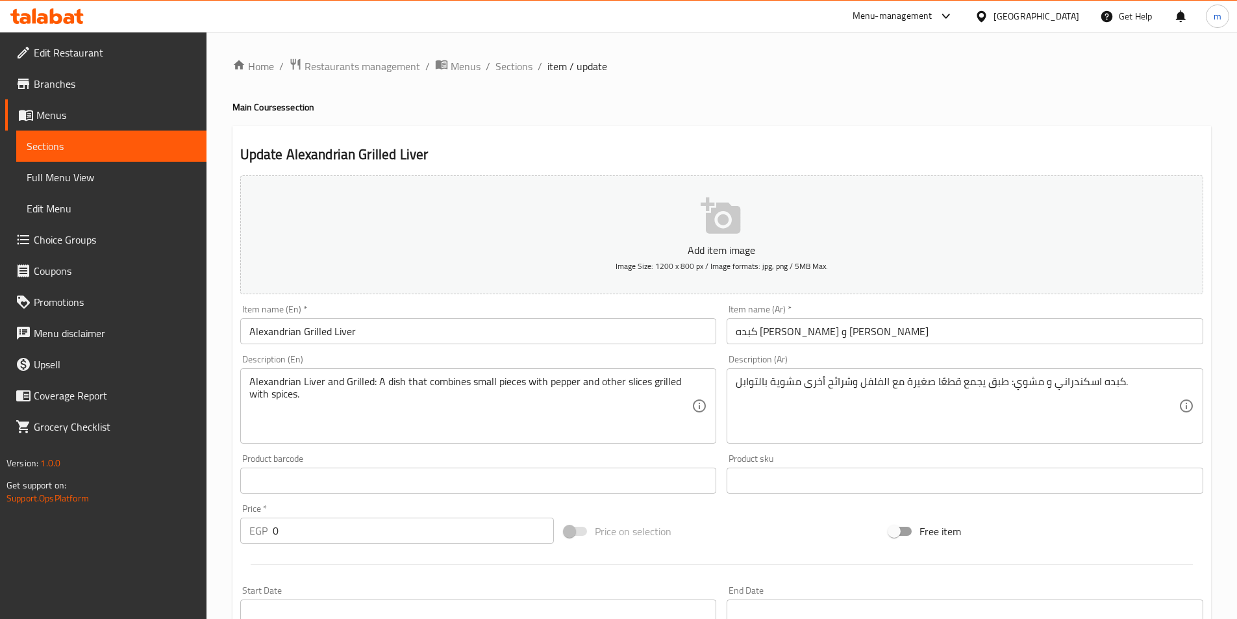
drag, startPoint x: 245, startPoint y: 379, endPoint x: 353, endPoint y: 378, distance: 107.8
click at [353, 378] on div "Alexandrian Liver and Grilled: A dish that combines small pieces with pepper an…" at bounding box center [478, 405] width 477 height 75
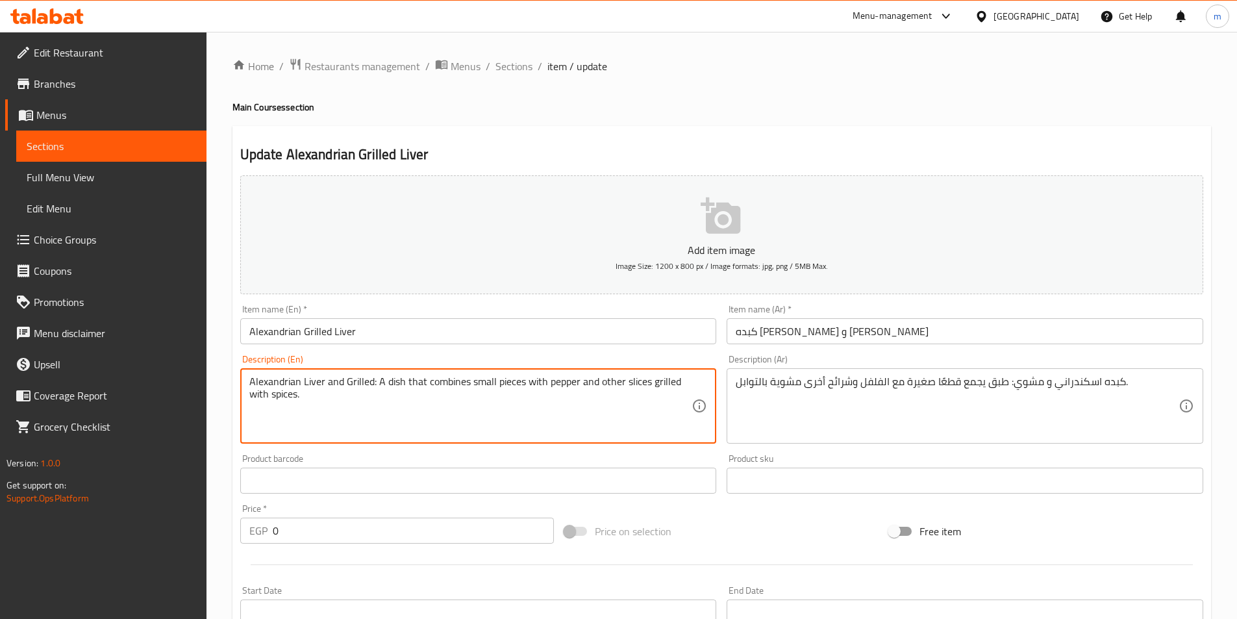
drag, startPoint x: 371, startPoint y: 381, endPoint x: 215, endPoint y: 358, distance: 158.2
click at [215, 358] on div "Home / Restaurants management / Menus / Sections / item / update Main Courses s…" at bounding box center [721, 546] width 1030 height 1028
click at [438, 335] on input "Alexandrian Grilled Liver" at bounding box center [478, 331] width 477 height 26
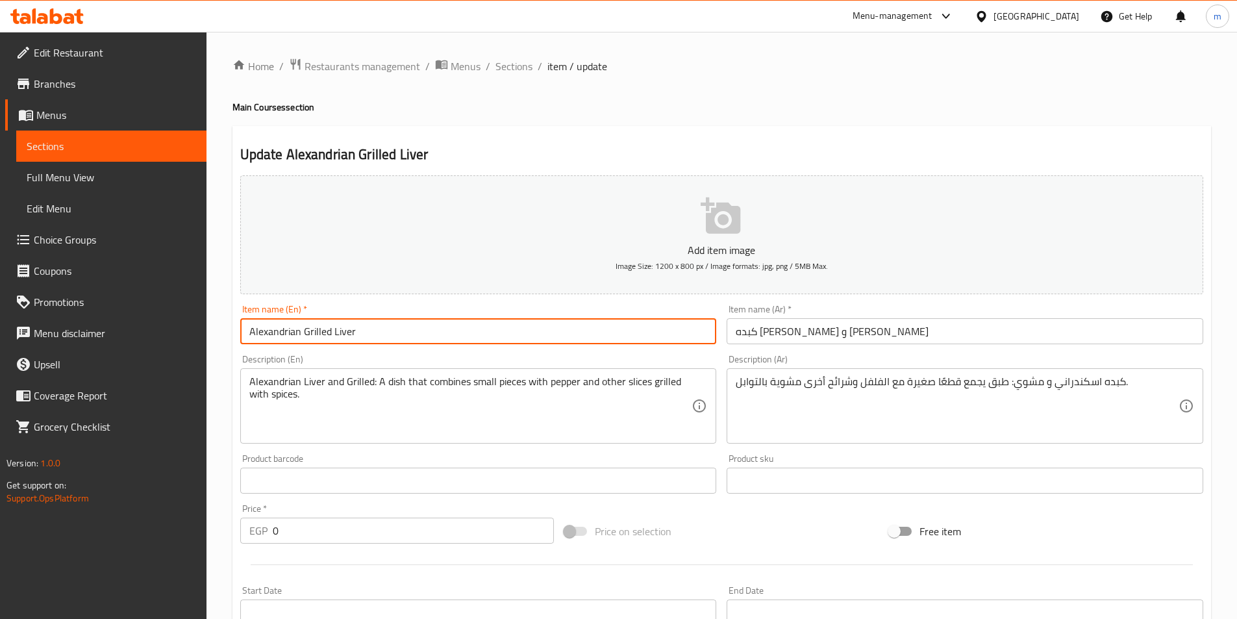
click at [438, 335] on input "Alexandrian Grilled Liver" at bounding box center [478, 331] width 477 height 26
paste input "Liver and Grilled"
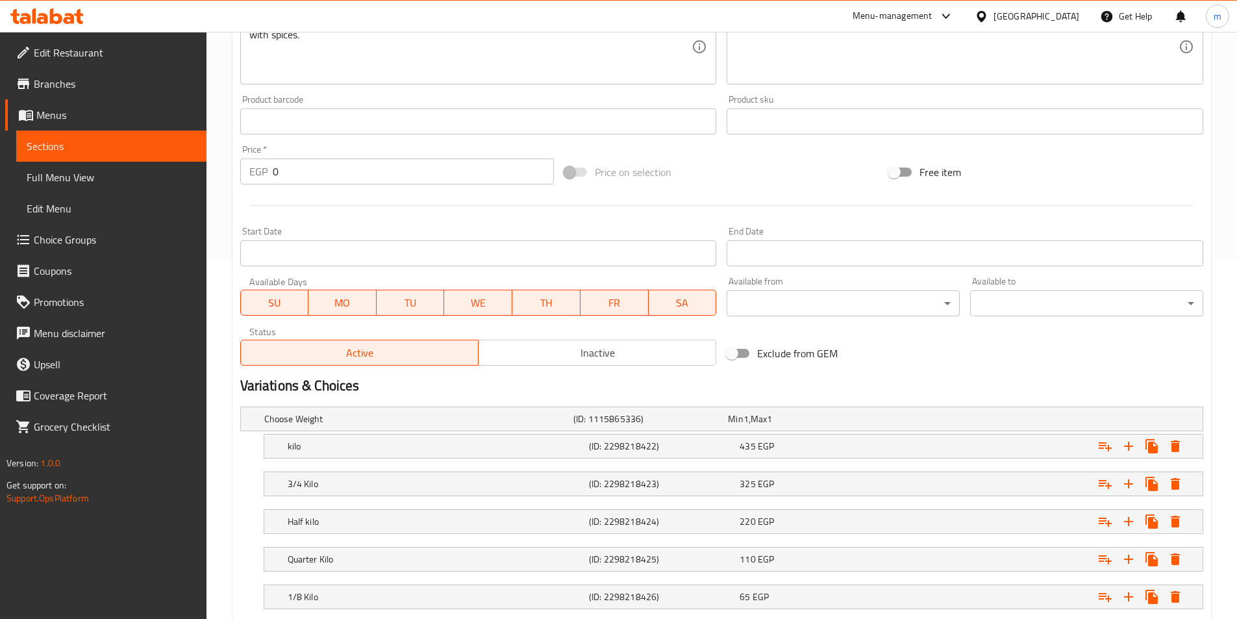
scroll to position [441, 0]
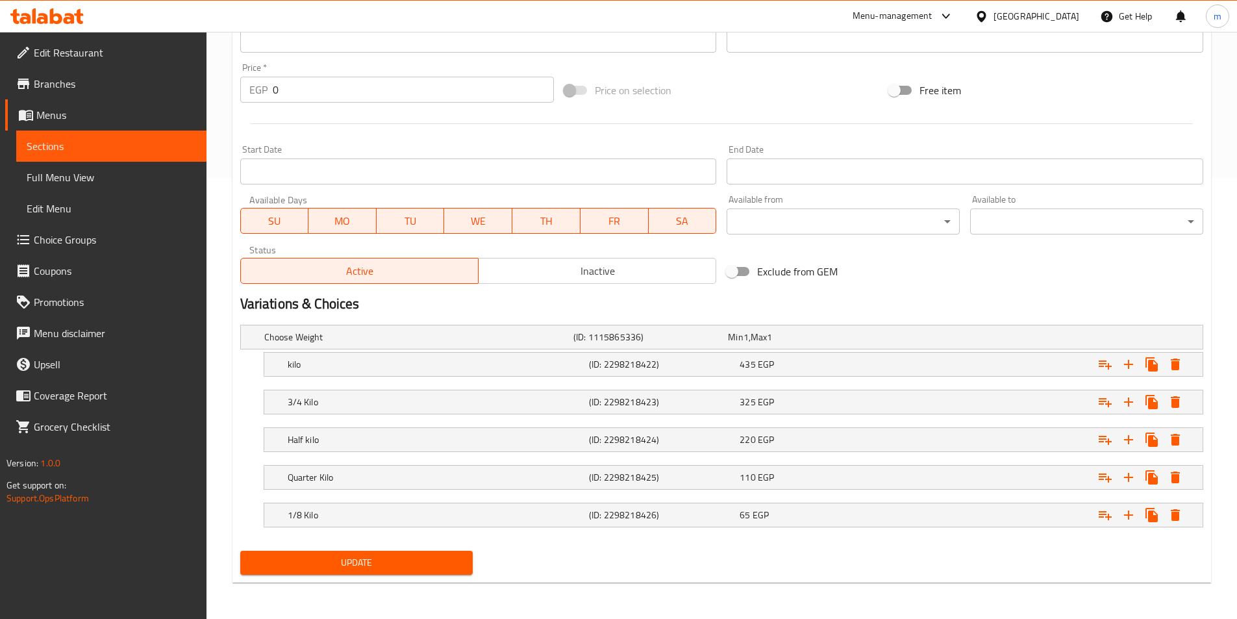
type input "Alexandrian Liver and Grilled"
click at [405, 569] on span "Update" at bounding box center [357, 562] width 212 height 16
click at [66, 14] on icon at bounding box center [69, 18] width 11 height 11
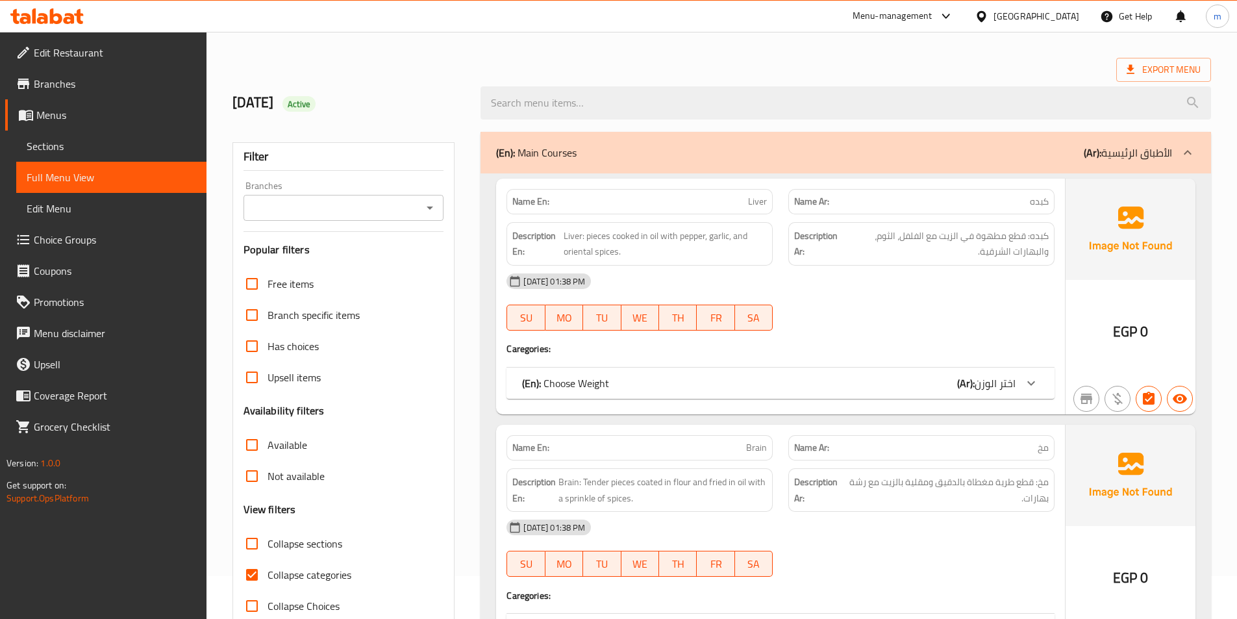
scroll to position [65, 0]
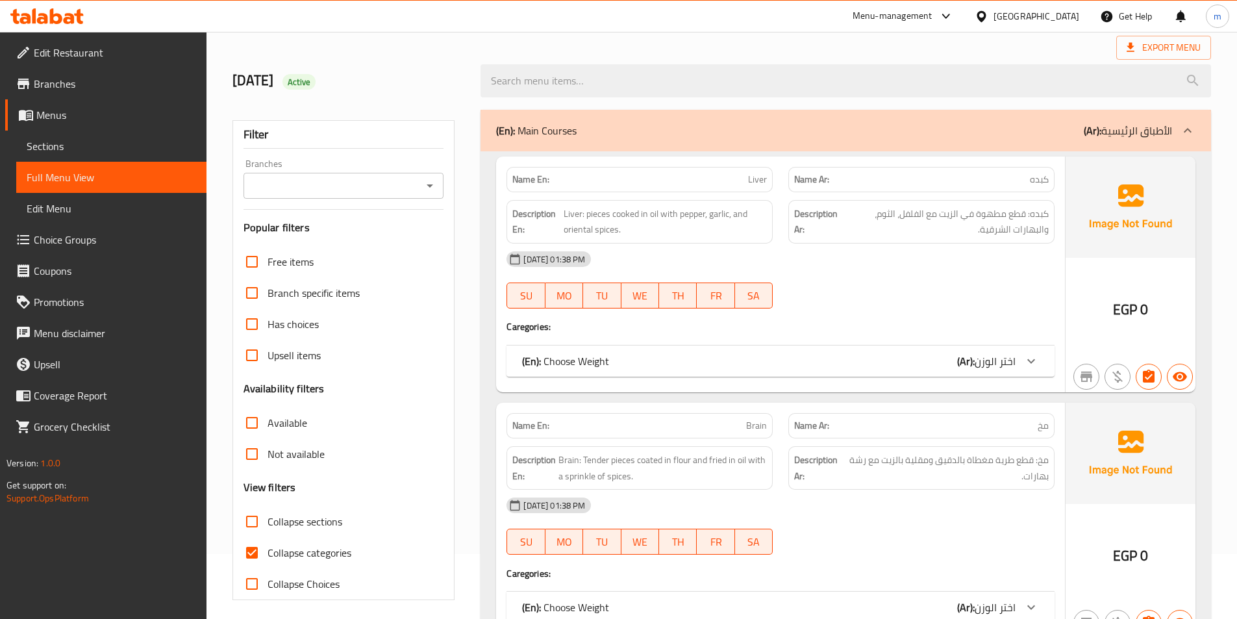
click at [291, 545] on span "Collapse categories" at bounding box center [309, 553] width 84 height 16
click at [267, 543] on input "Collapse categories" at bounding box center [251, 552] width 31 height 31
checkbox input "false"
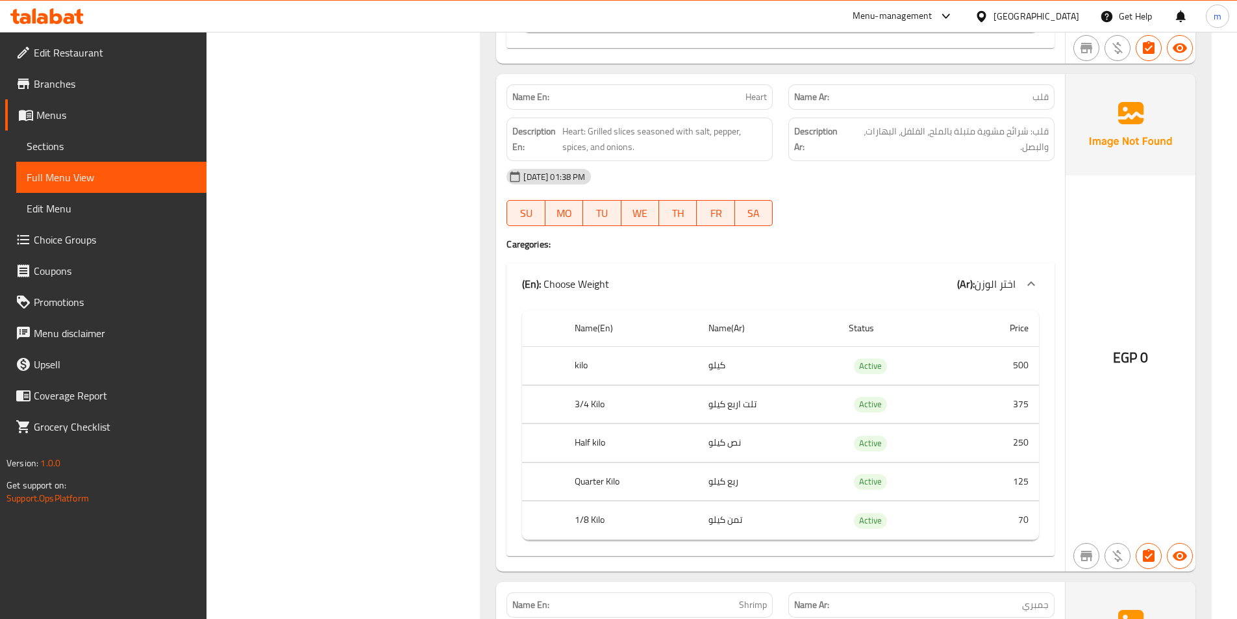
scroll to position [1104, 0]
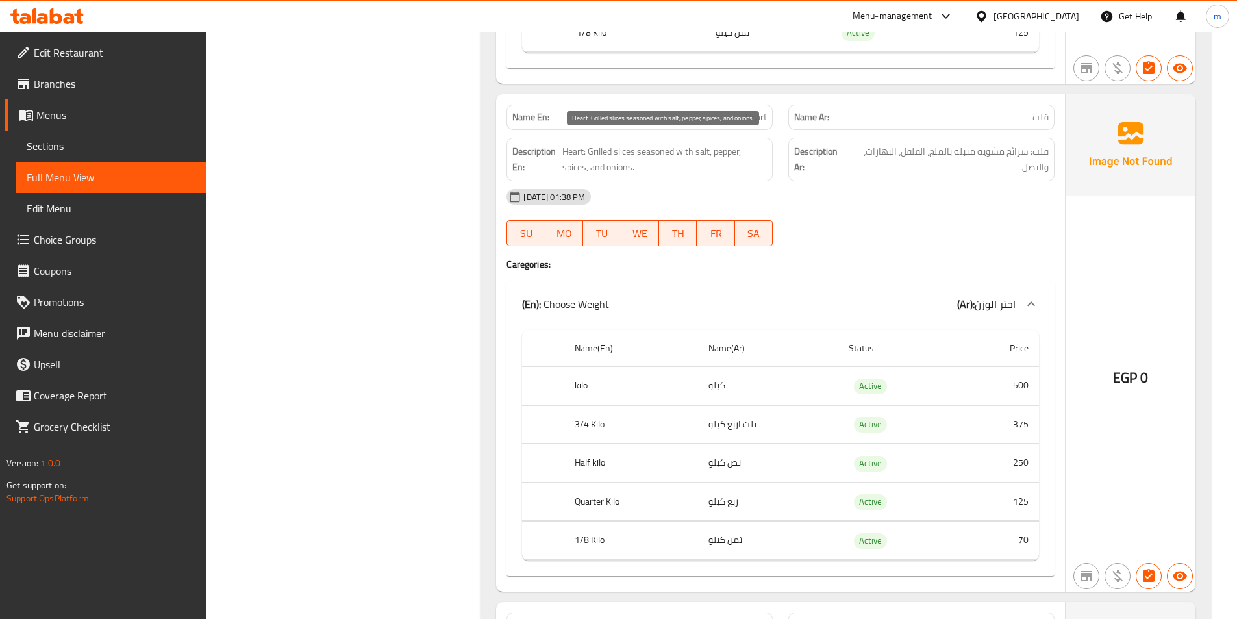
click at [662, 161] on span "Heart: Grilled slices seasoned with salt, pepper, spices, and onions." at bounding box center [664, 159] width 205 height 32
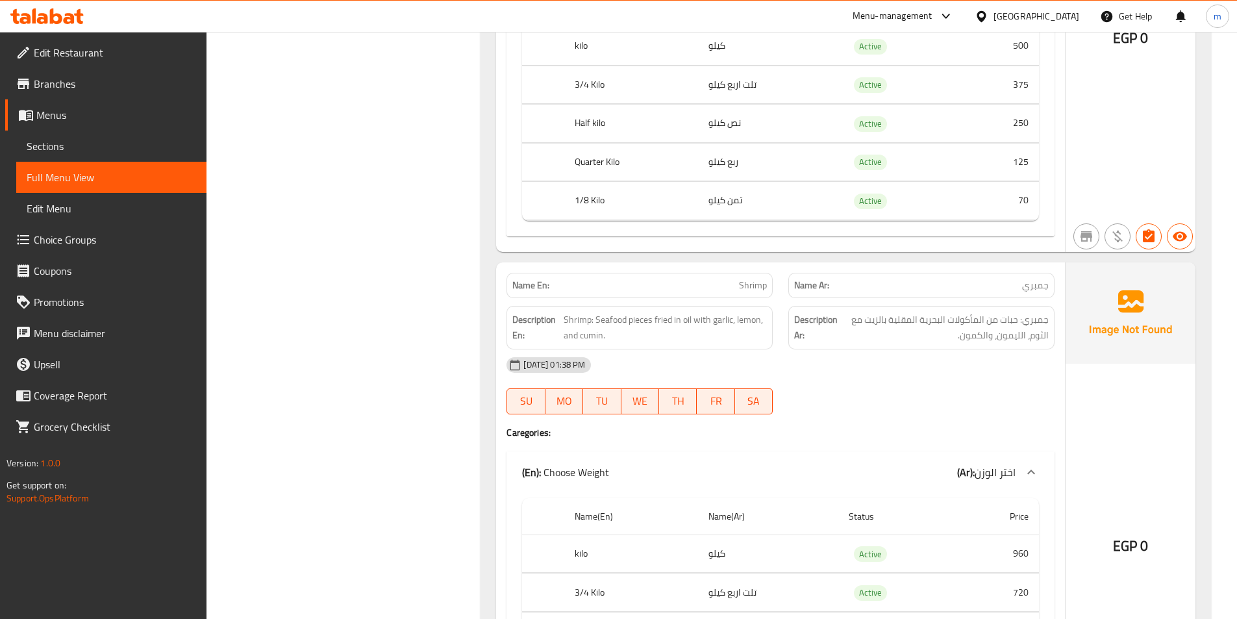
scroll to position [1558, 0]
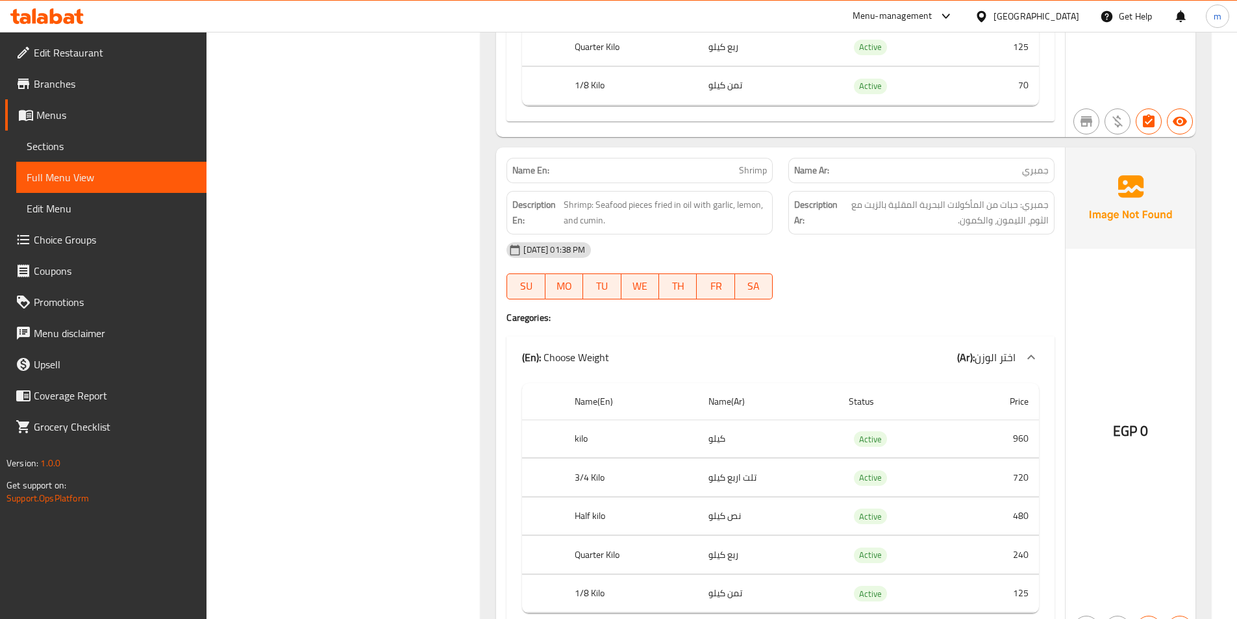
click at [621, 234] on div "17-09-2025 01:38 PM" at bounding box center [781, 249] width 564 height 31
click at [588, 221] on span "Shrimp: Seafood pieces fried in oil with garlic, lemon, and cumin." at bounding box center [665, 213] width 203 height 32
copy span "cumin"
click at [986, 321] on h4 "Caregories:" at bounding box center [780, 317] width 548 height 13
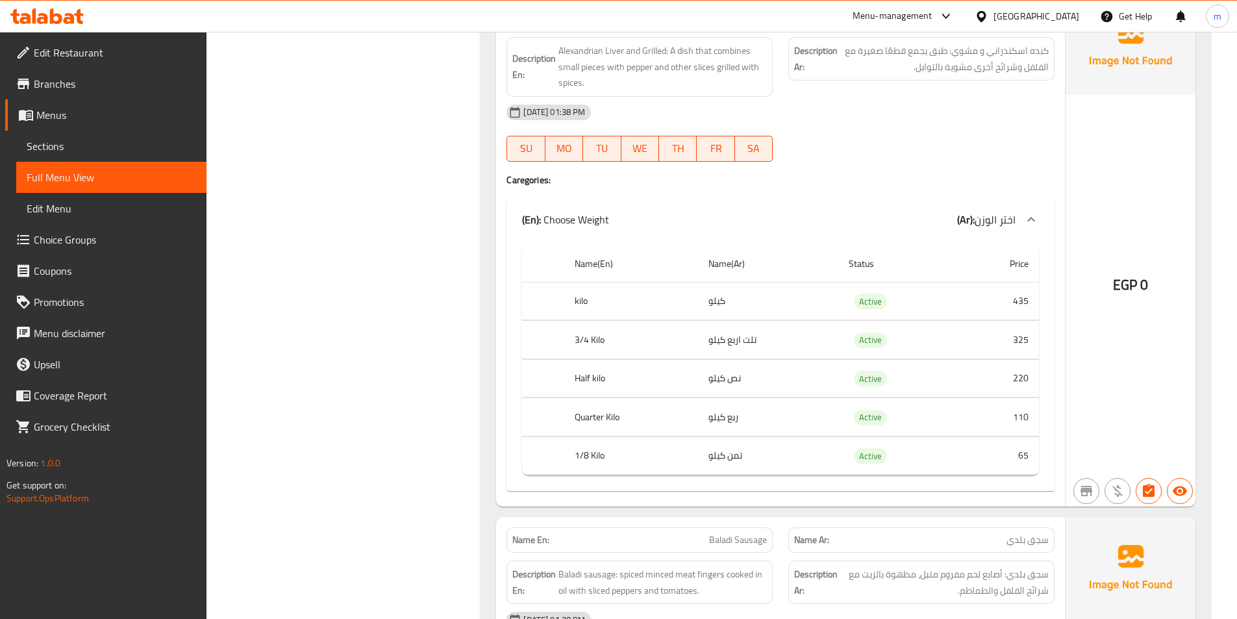
scroll to position [2597, 0]
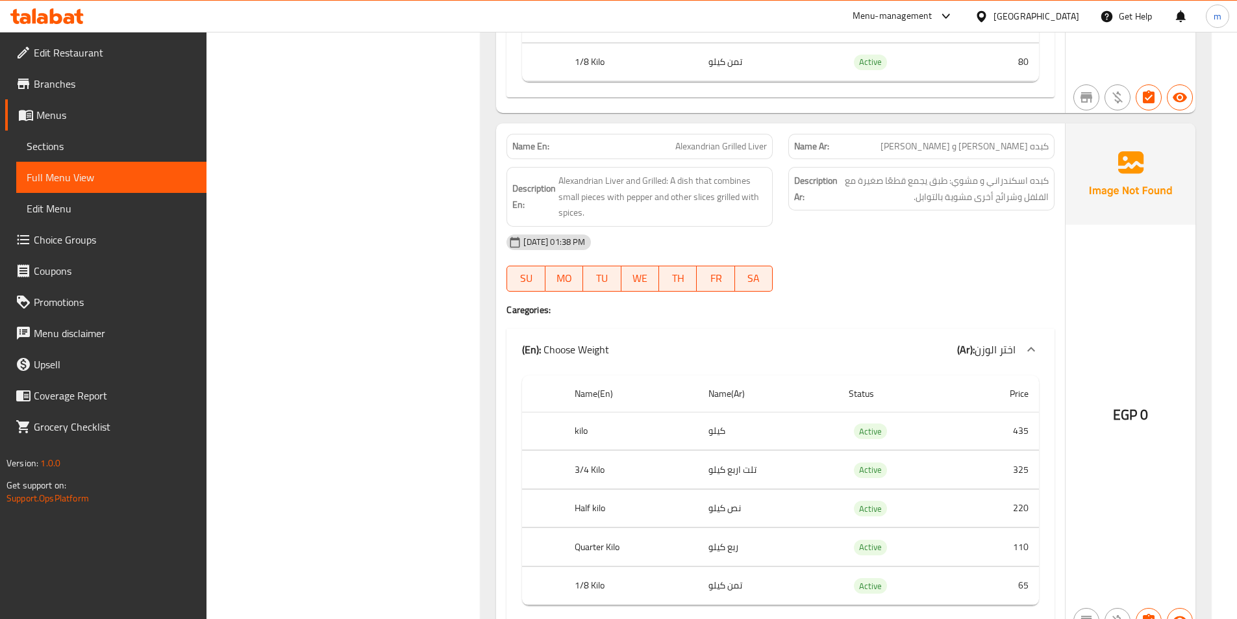
click at [836, 258] on div "17-09-2025 01:38 PM SU MO TU WE TH FR SA" at bounding box center [781, 263] width 564 height 73
click at [641, 200] on span "Alexandrian Liver and Grilled: A dish that combines small pieces with pepper an…" at bounding box center [662, 197] width 208 height 48
click at [724, 194] on span "Alexandrian Liver and Grilled: A dish that combines small pieces with pepper an…" at bounding box center [662, 197] width 208 height 48
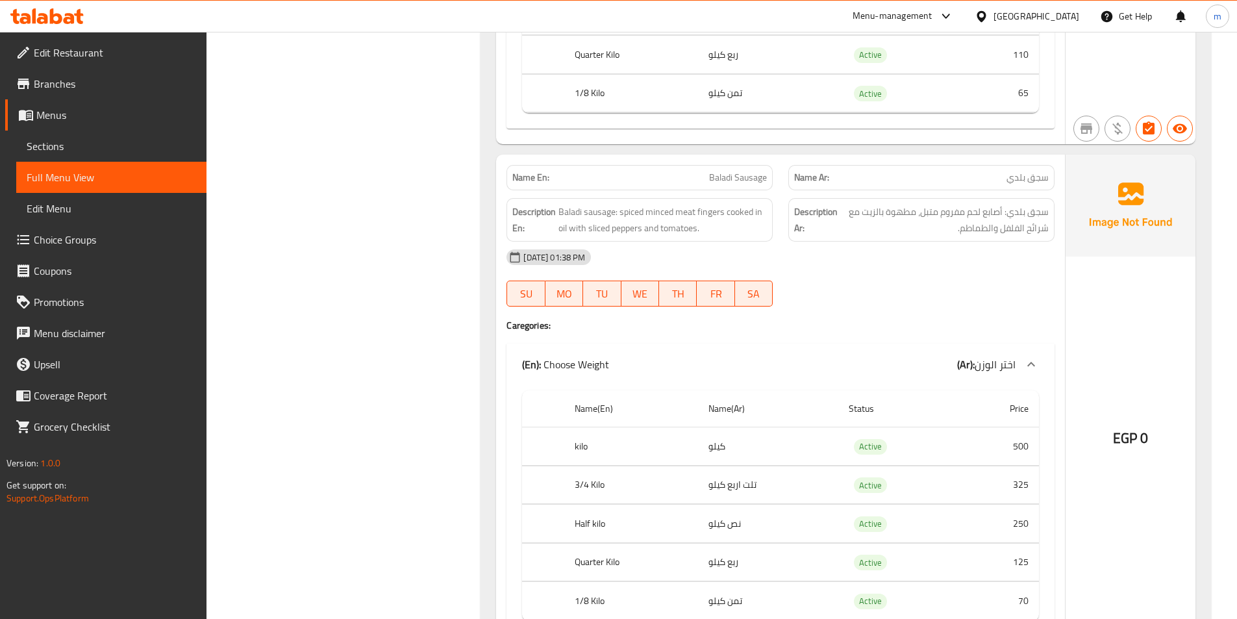
scroll to position [3181, 0]
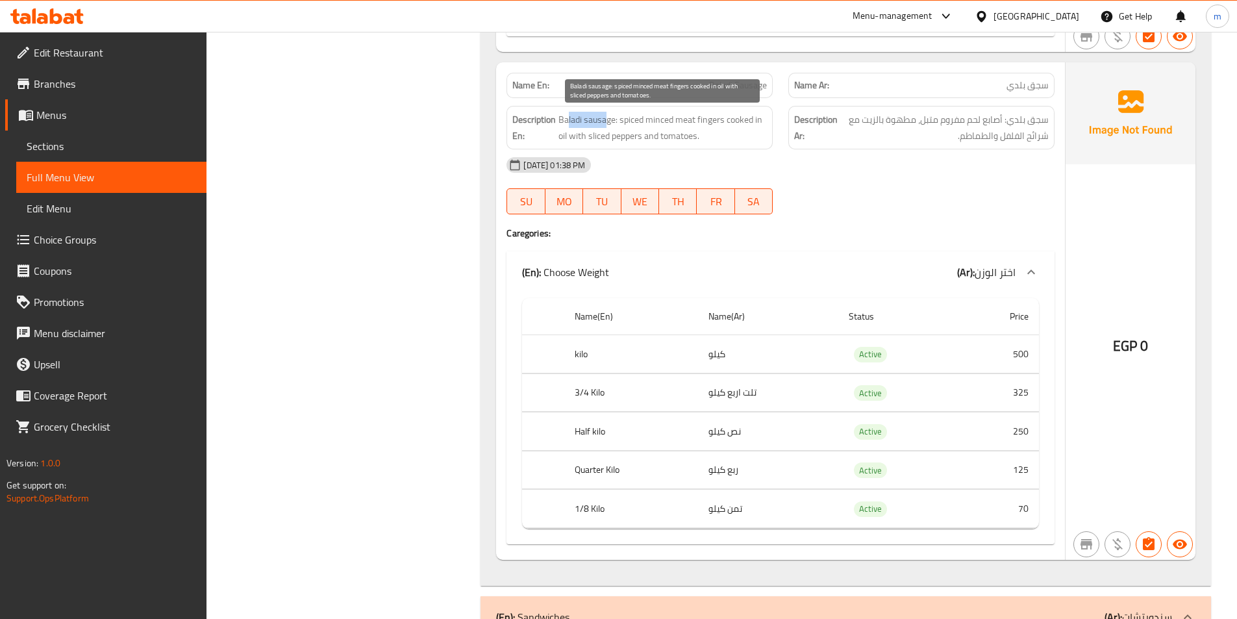
drag, startPoint x: 573, startPoint y: 119, endPoint x: 606, endPoint y: 117, distance: 33.2
click at [606, 117] on span "Baladi sausage: spiced minced meat fingers cooked in oil with sliced peppers an…" at bounding box center [662, 128] width 208 height 32
click at [619, 132] on span "Baladi sausage: spiced minced meat fingers cooked in oil with sliced peppers an…" at bounding box center [662, 128] width 208 height 32
click at [705, 119] on span "Baladi sausage: spiced minced meat fingers cooked in oil with sliced peppers an…" at bounding box center [662, 128] width 208 height 32
click at [706, 119] on span "Baladi sausage: spiced minced meat fingers cooked in oil with sliced peppers an…" at bounding box center [662, 128] width 208 height 32
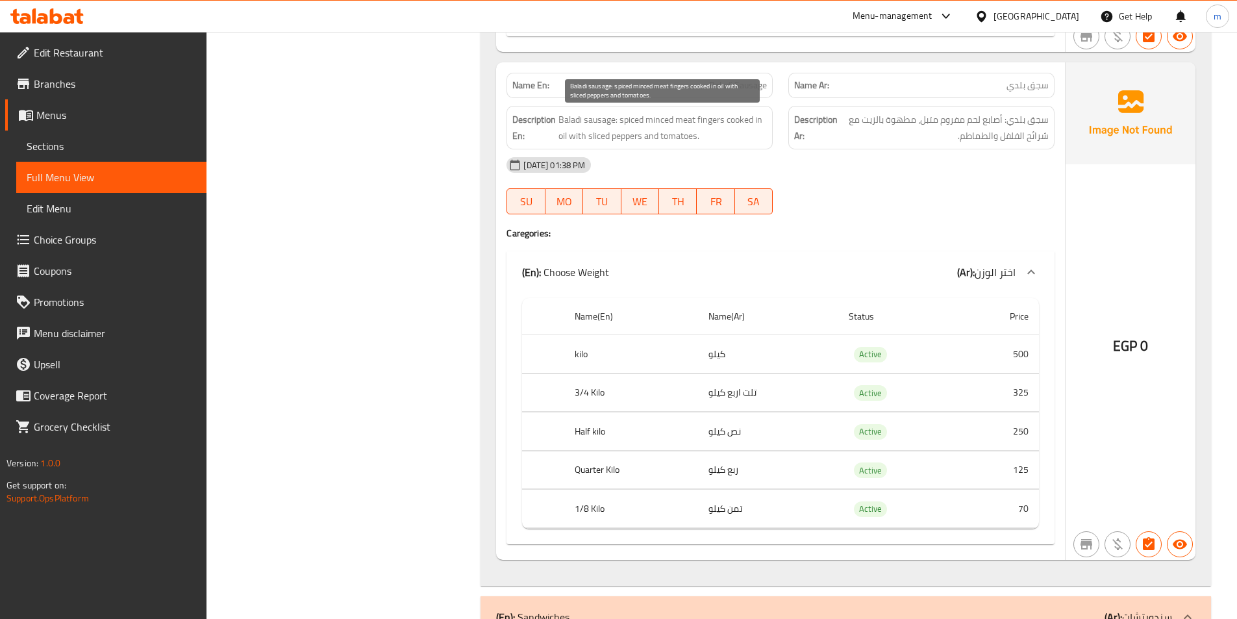
click at [678, 116] on span "Baladi sausage: spiced minced meat fingers cooked in oil with sliced peppers an…" at bounding box center [662, 128] width 208 height 32
click at [679, 116] on span "Baladi sausage: spiced minced meat fingers cooked in oil with sliced peppers an…" at bounding box center [662, 128] width 208 height 32
click at [660, 119] on span "Baladi sausage: spiced minced meat fingers cooked in oil with sliced peppers an…" at bounding box center [662, 128] width 208 height 32
click at [630, 119] on span "Baladi sausage: spiced minced meat fingers cooked in oil with sliced peppers an…" at bounding box center [662, 128] width 208 height 32
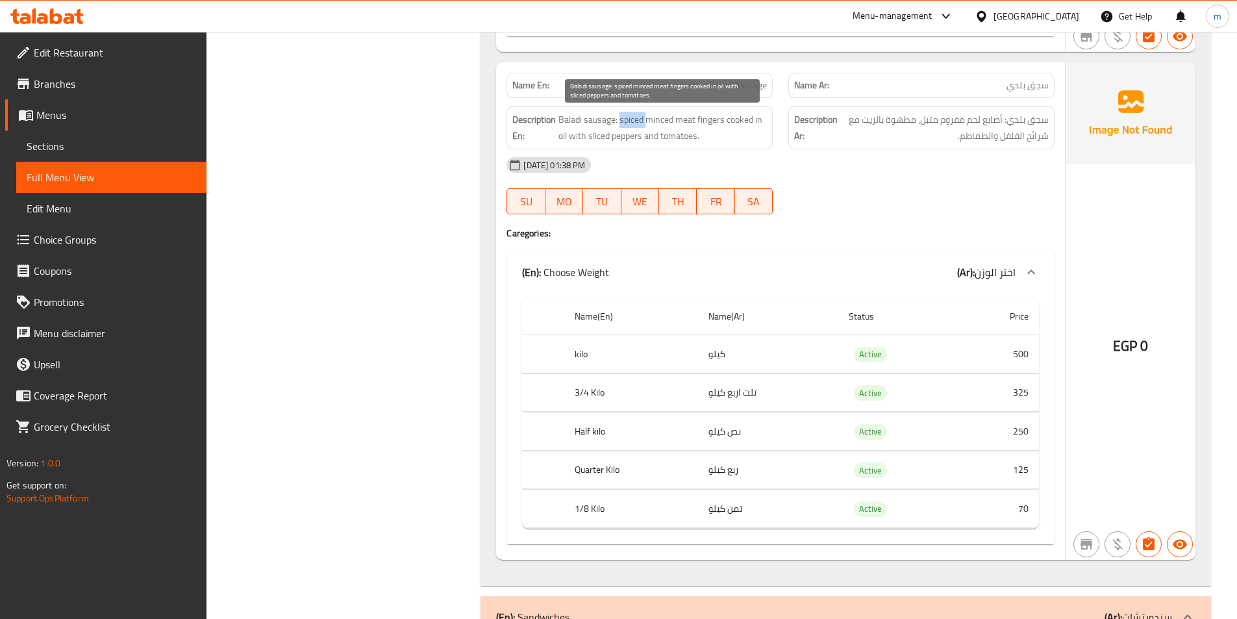
click at [630, 119] on span "Baladi sausage: spiced minced meat fingers cooked in oil with sliced peppers an…" at bounding box center [662, 128] width 208 height 32
click at [746, 123] on span "Baladi sausage: spiced minced meat fingers cooked in oil with sliced peppers an…" at bounding box center [662, 128] width 208 height 32
click at [758, 119] on span "Baladi sausage: spiced minced meat fingers cooked in oil with sliced peppers an…" at bounding box center [662, 128] width 208 height 32
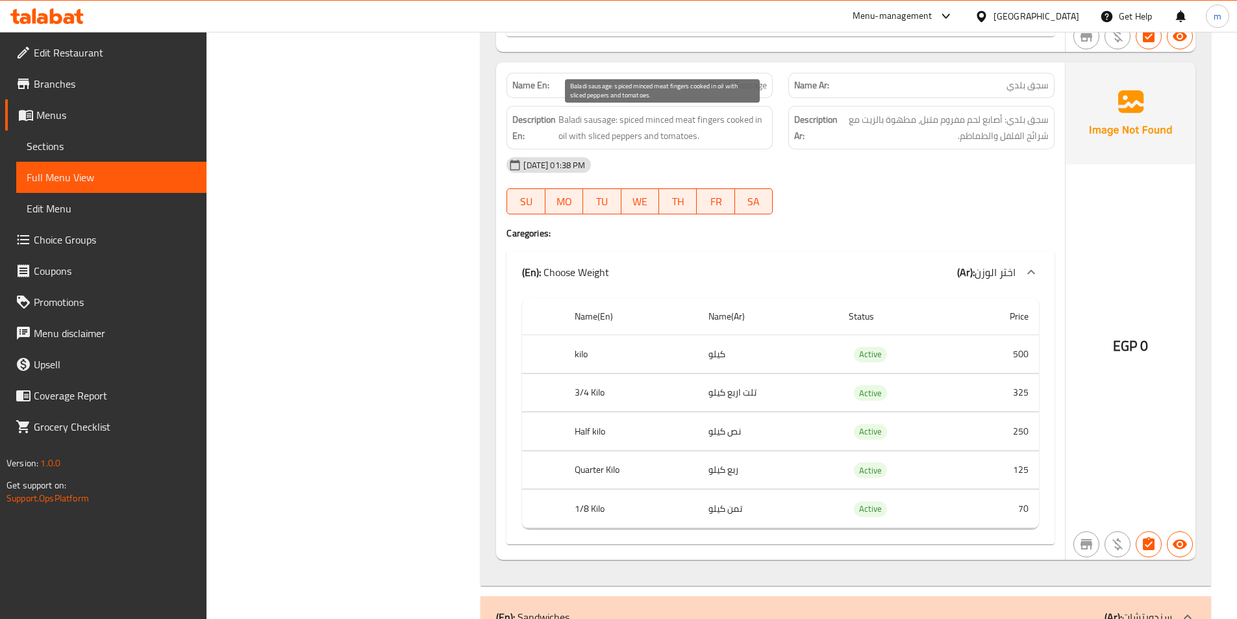
click at [570, 138] on span "Baladi sausage: spiced minced meat fingers cooked in oil with sliced peppers an…" at bounding box center [662, 128] width 208 height 32
click at [601, 138] on span "Baladi sausage: spiced minced meat fingers cooked in oil with sliced peppers an…" at bounding box center [662, 128] width 208 height 32
click at [624, 134] on span "Baladi sausage: spiced minced meat fingers cooked in oil with sliced peppers an…" at bounding box center [662, 128] width 208 height 32
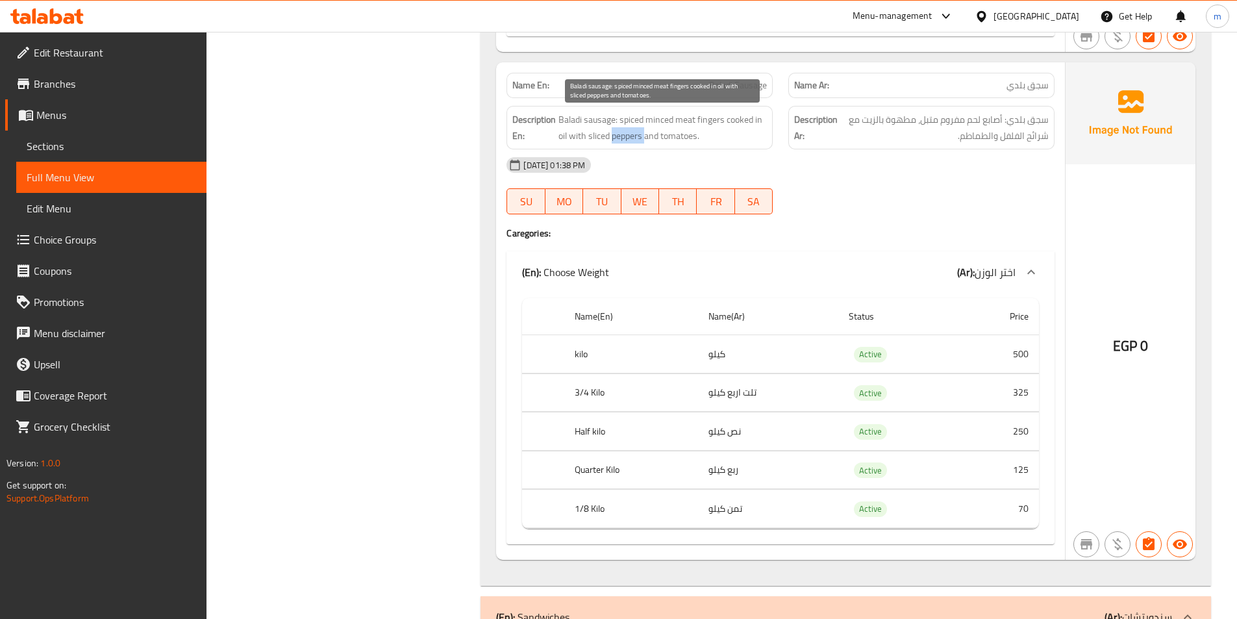
click at [624, 134] on span "Baladi sausage: spiced minced meat fingers cooked in oil with sliced peppers an…" at bounding box center [662, 128] width 208 height 32
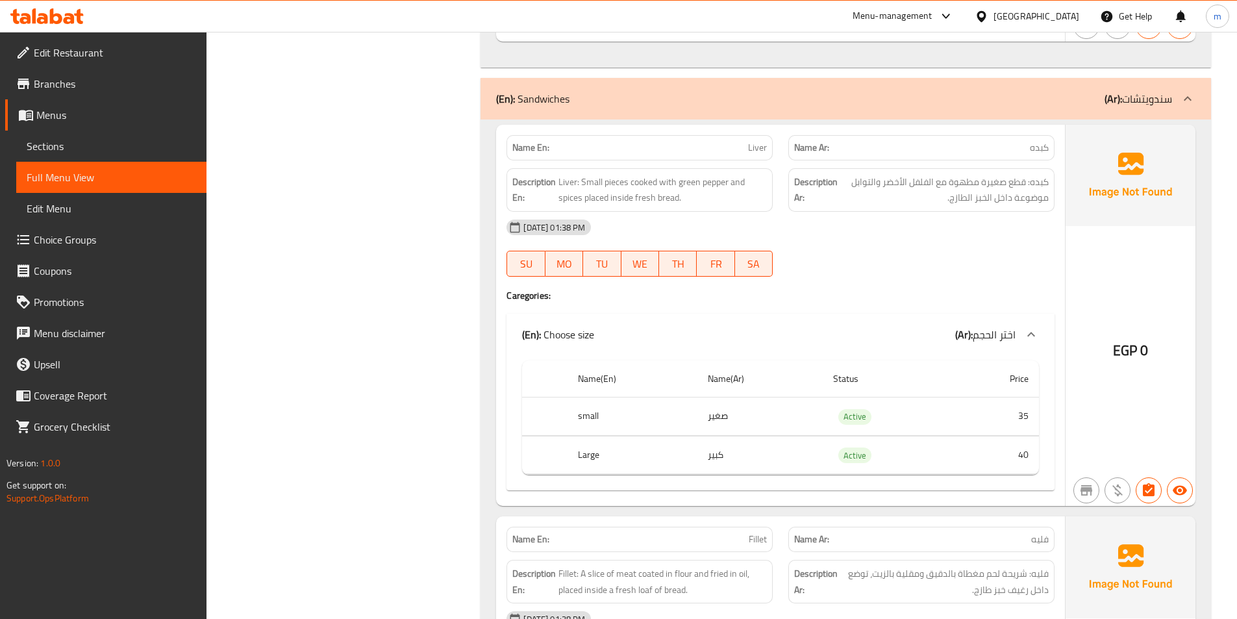
scroll to position [3701, 0]
click at [923, 258] on div "17-09-2025 01:38 PM SU MO TU WE TH FR SA" at bounding box center [781, 246] width 564 height 73
click at [562, 182] on span "Liver: Small pieces cooked with green pepper and spices placed inside fresh bre…" at bounding box center [662, 189] width 208 height 32
click at [594, 176] on span "Liver: Small pieces cooked with green pepper and spices placed inside fresh bre…" at bounding box center [662, 189] width 208 height 32
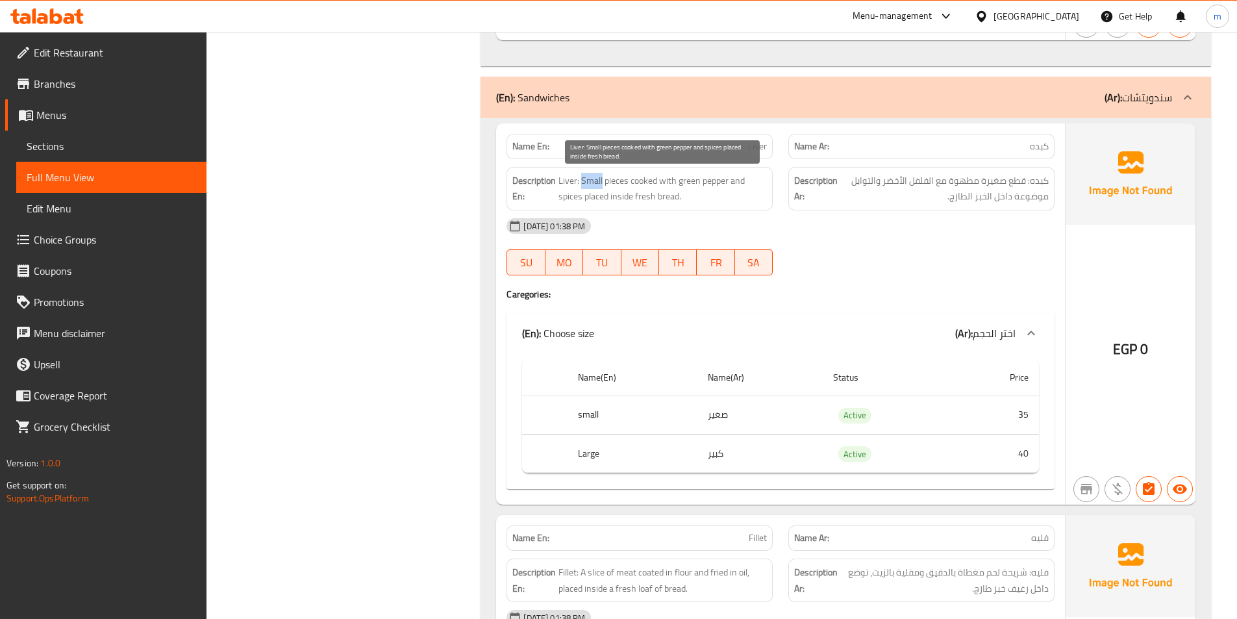
drag, startPoint x: 594, startPoint y: 176, endPoint x: 627, endPoint y: 175, distance: 33.1
click at [595, 176] on span "Liver: Small pieces cooked with green pepper and spices placed inside fresh bre…" at bounding box center [662, 189] width 208 height 32
click at [616, 177] on span "Liver: Small pieces cooked with green pepper and spices placed inside fresh bre…" at bounding box center [662, 189] width 208 height 32
click at [640, 185] on span "Liver: Small pieces cooked with green pepper and spices placed inside fresh bre…" at bounding box center [662, 189] width 208 height 32
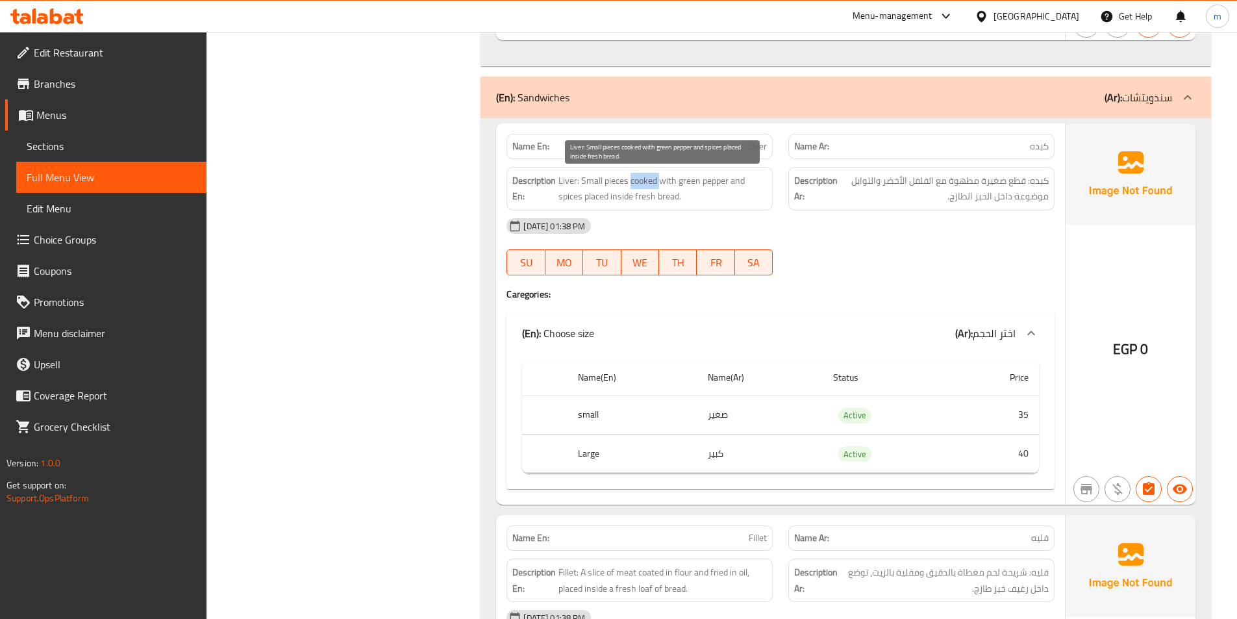
click at [640, 185] on span "Liver: Small pieces cooked with green pepper and spices placed inside fresh bre…" at bounding box center [662, 189] width 208 height 32
click at [673, 178] on span "Liver: Small pieces cooked with green pepper and spices placed inside fresh bre…" at bounding box center [662, 189] width 208 height 32
click at [689, 180] on span "Liver: Small pieces cooked with green pepper and spices placed inside fresh bre…" at bounding box center [662, 189] width 208 height 32
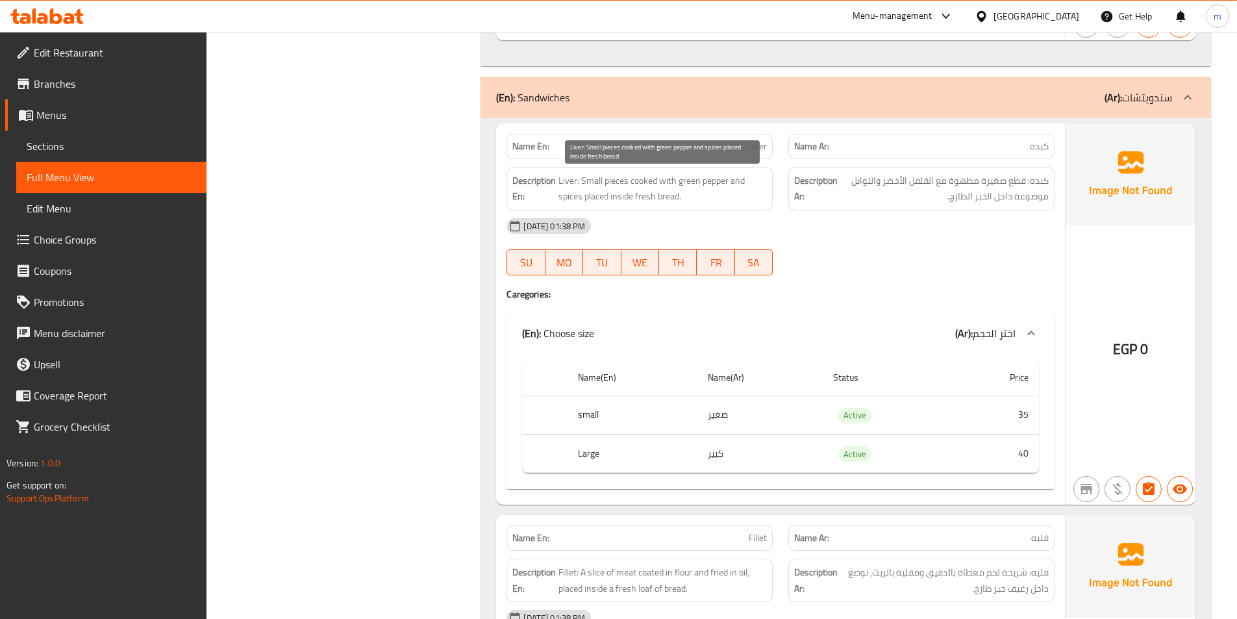
click at [723, 184] on span "Liver: Small pieces cooked with green pepper and spices placed inside fresh bre…" at bounding box center [662, 189] width 208 height 32
click at [738, 184] on span "Liver: Small pieces cooked with green pepper and spices placed inside fresh bre…" at bounding box center [662, 189] width 208 height 32
click at [580, 201] on span "Liver: Small pieces cooked with green pepper and spices placed inside fresh bre…" at bounding box center [662, 189] width 208 height 32
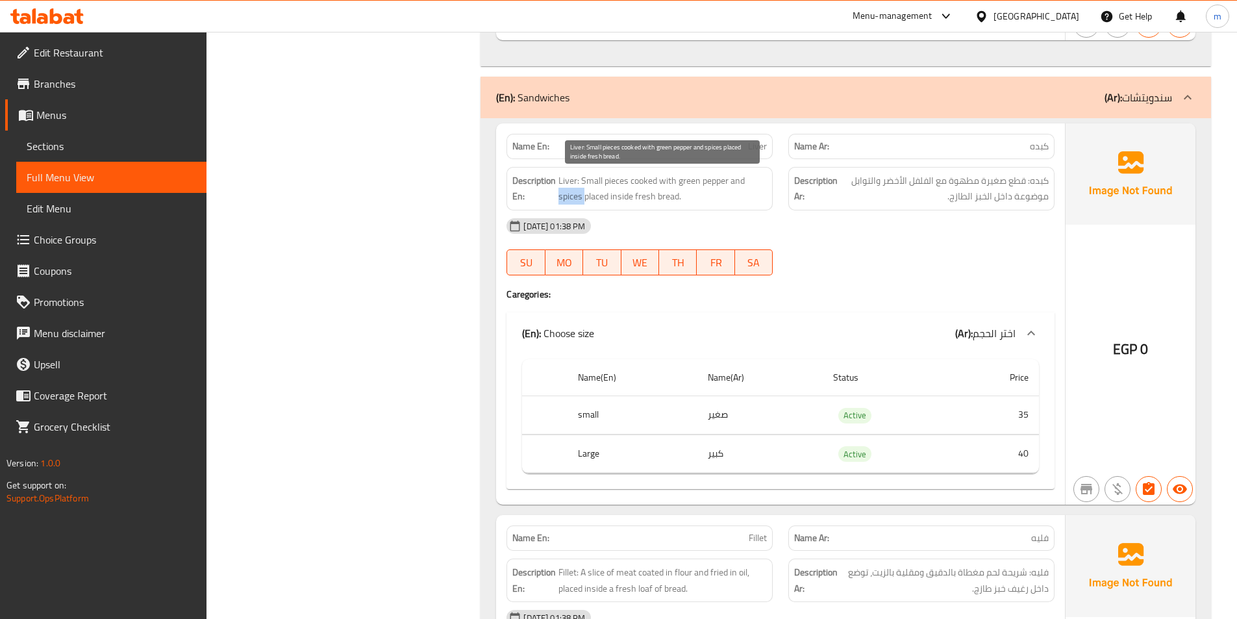
click at [580, 201] on span "Liver: Small pieces cooked with green pepper and spices placed inside fresh bre…" at bounding box center [662, 189] width 208 height 32
click at [592, 199] on span "Liver: Small pieces cooked with green pepper and spices placed inside fresh bre…" at bounding box center [662, 189] width 208 height 32
click at [627, 198] on span "Liver: Small pieces cooked with green pepper and spices placed inside fresh bre…" at bounding box center [662, 189] width 208 height 32
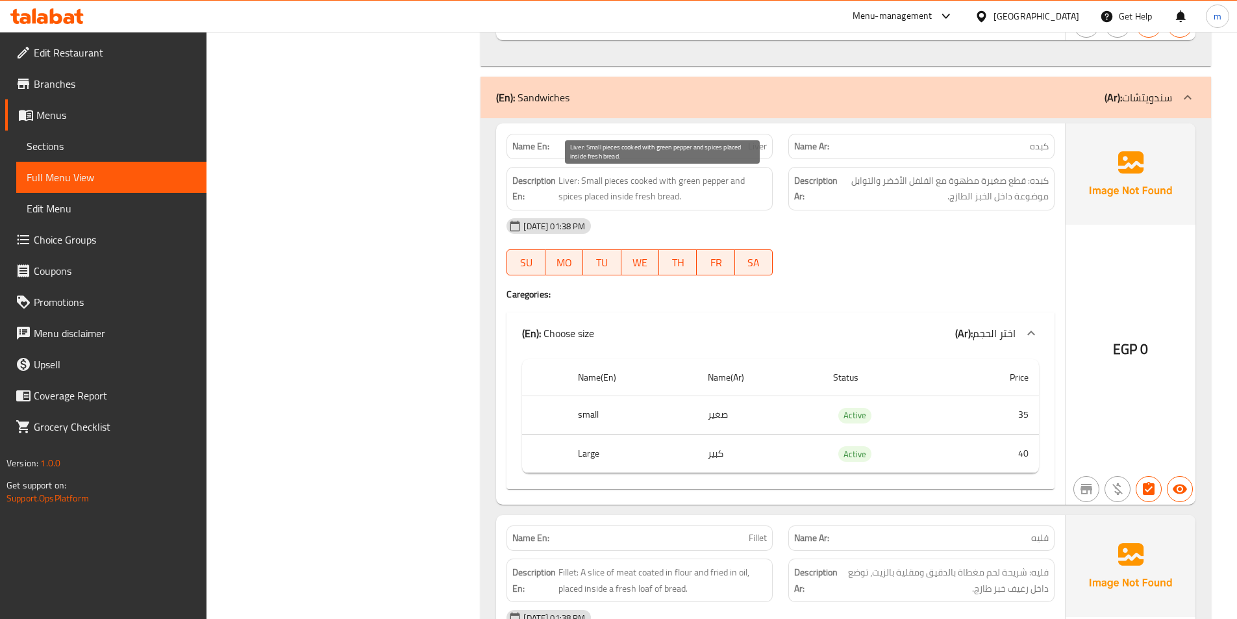
click at [640, 201] on span "Liver: Small pieces cooked with green pepper and spices placed inside fresh bre…" at bounding box center [662, 189] width 208 height 32
drag, startPoint x: 640, startPoint y: 201, endPoint x: 663, endPoint y: 198, distance: 23.0
click at [645, 201] on span "Liver: Small pieces cooked with green pepper and spices placed inside fresh bre…" at bounding box center [662, 189] width 208 height 32
click at [664, 198] on span "Liver: Small pieces cooked with green pepper and spices placed inside fresh bre…" at bounding box center [662, 189] width 208 height 32
drag, startPoint x: 664, startPoint y: 198, endPoint x: 675, endPoint y: 214, distance: 19.1
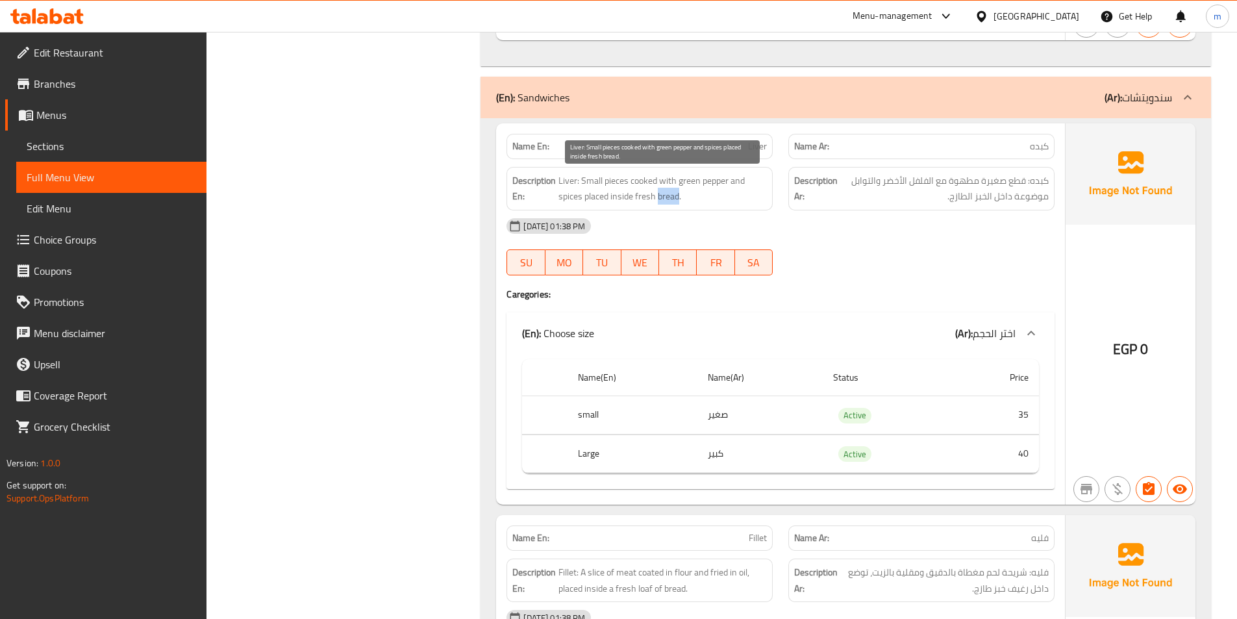
click at [665, 198] on span "Liver: Small pieces cooked with green pepper and spices placed inside fresh bre…" at bounding box center [662, 189] width 208 height 32
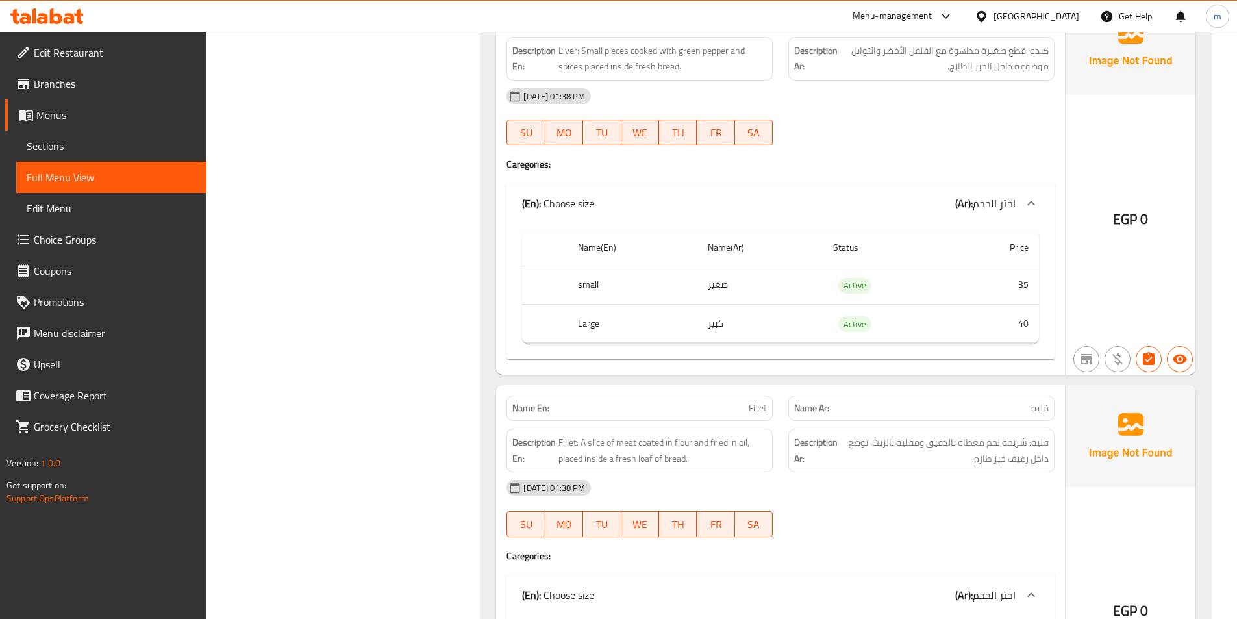
click at [1108, 297] on div "EGP 0" at bounding box center [1130, 184] width 130 height 381
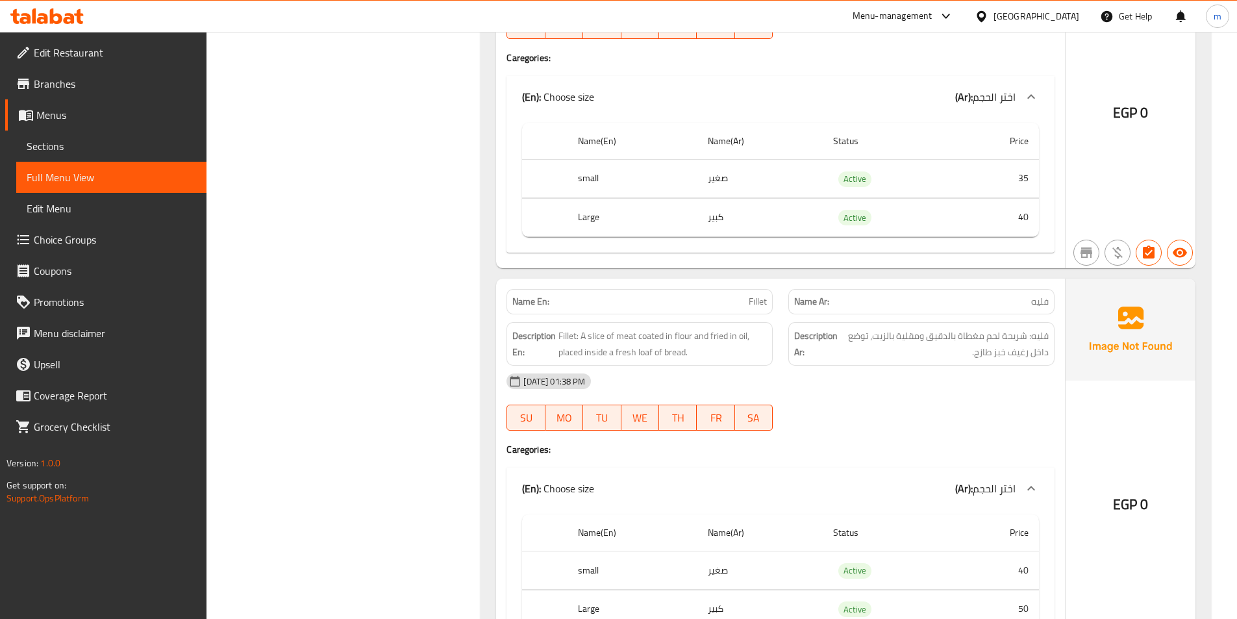
scroll to position [3960, 0]
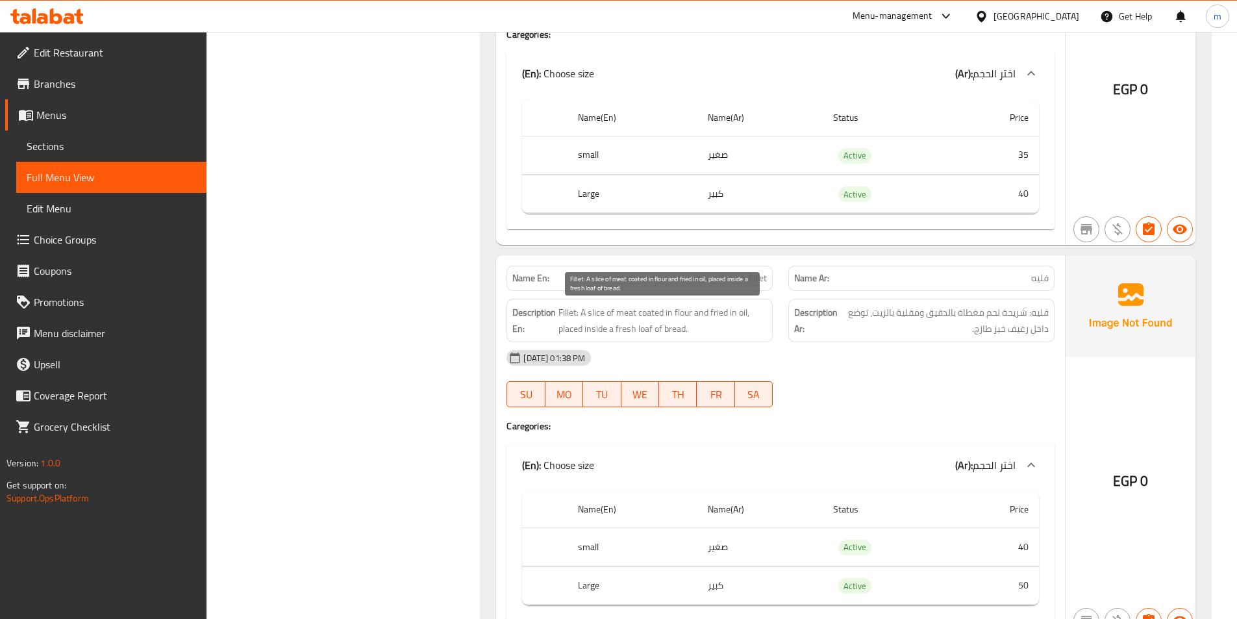
click at [600, 318] on span "Fillet: A slice of meat coated in flour and fried in oil, placed inside a fresh…" at bounding box center [662, 320] width 208 height 32
click at [612, 315] on span "Fillet: A slice of meat coated in flour and fried in oil, placed inside a fresh…" at bounding box center [662, 320] width 208 height 32
click at [627, 314] on span "Fillet: A slice of meat coated in flour and fried in oil, placed inside a fresh…" at bounding box center [662, 320] width 208 height 32
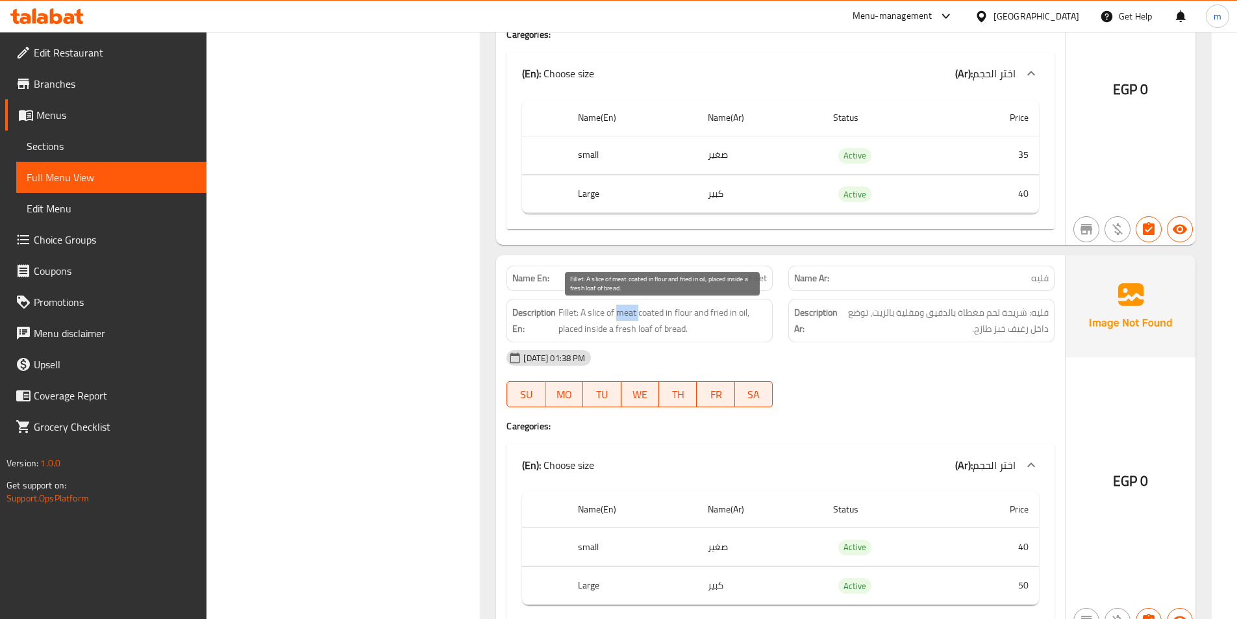
click at [627, 314] on span "Fillet: A slice of meat coated in flour and fried in oil, placed inside a fresh…" at bounding box center [662, 320] width 208 height 32
click at [645, 312] on span "Fillet: A slice of meat coated in flour and fried in oil, placed inside a fresh…" at bounding box center [662, 320] width 208 height 32
click at [670, 316] on span "Fillet: A slice of meat coated in flour and fried in oil, placed inside a fresh…" at bounding box center [662, 320] width 208 height 32
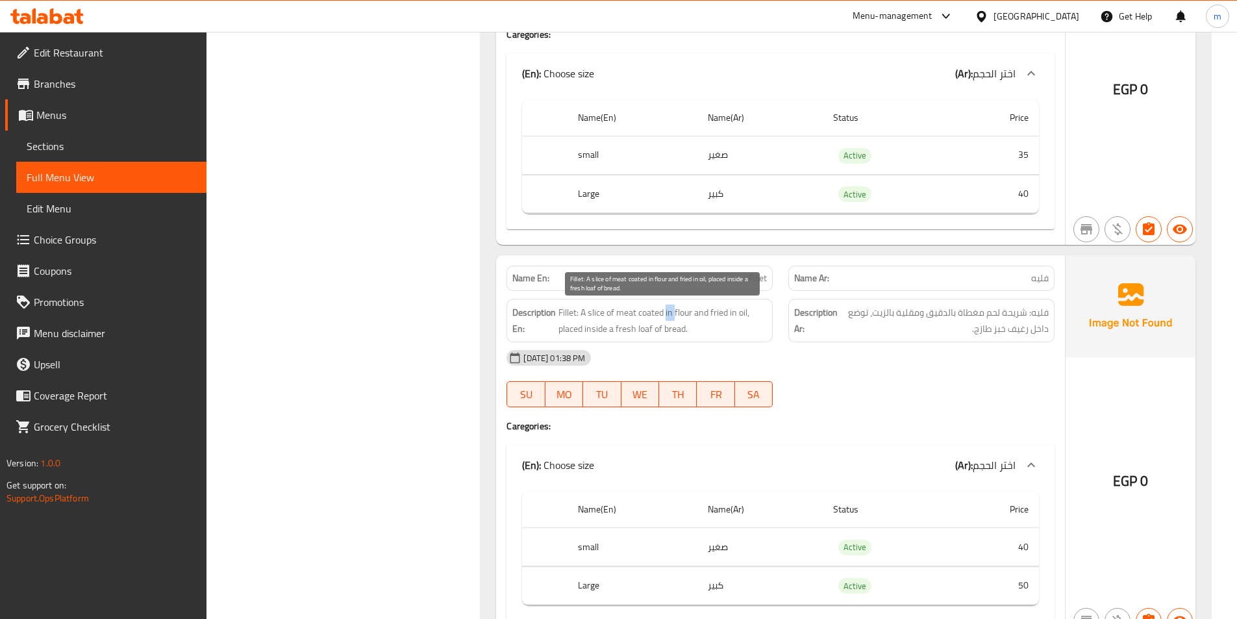
click at [675, 316] on span "Fillet: A slice of meat coated in flour and fried in oil, placed inside a fresh…" at bounding box center [662, 320] width 208 height 32
drag, startPoint x: 675, startPoint y: 316, endPoint x: 697, endPoint y: 308, distance: 23.2
click at [675, 315] on span "Fillet: A slice of meat coated in flour and fried in oil, placed inside a fresh…" at bounding box center [662, 320] width 208 height 32
click at [701, 308] on span "Fillet: A slice of meat coated in flour and fried in oil, placed inside a fresh…" at bounding box center [662, 320] width 208 height 32
drag, startPoint x: 701, startPoint y: 308, endPoint x: 718, endPoint y: 309, distance: 17.5
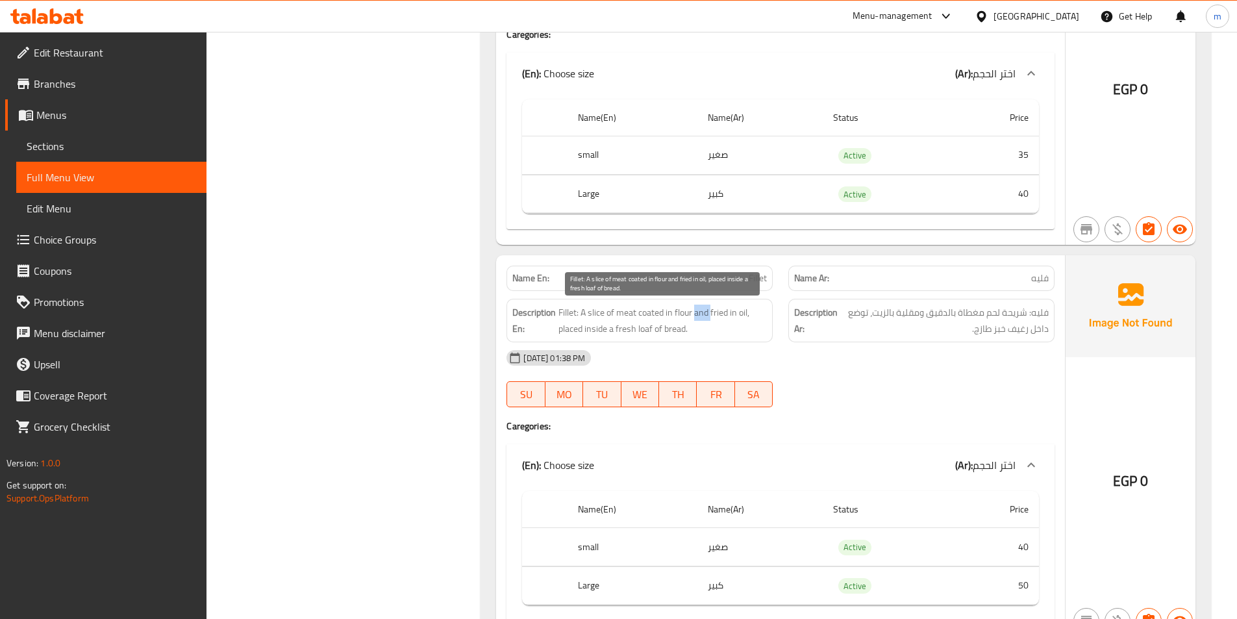
click at [703, 308] on span "Fillet: A slice of meat coated in flour and fried in oil, placed inside a fresh…" at bounding box center [662, 320] width 208 height 32
click at [718, 309] on span "Fillet: A slice of meat coated in flour and fried in oil, placed inside a fresh…" at bounding box center [662, 320] width 208 height 32
click at [719, 309] on span "Fillet: A slice of meat coated in flour and fried in oil, placed inside a fresh…" at bounding box center [662, 320] width 208 height 32
click at [573, 331] on span "Fillet: A slice of meat coated in flour and fried in oil, placed inside a fresh…" at bounding box center [662, 320] width 208 height 32
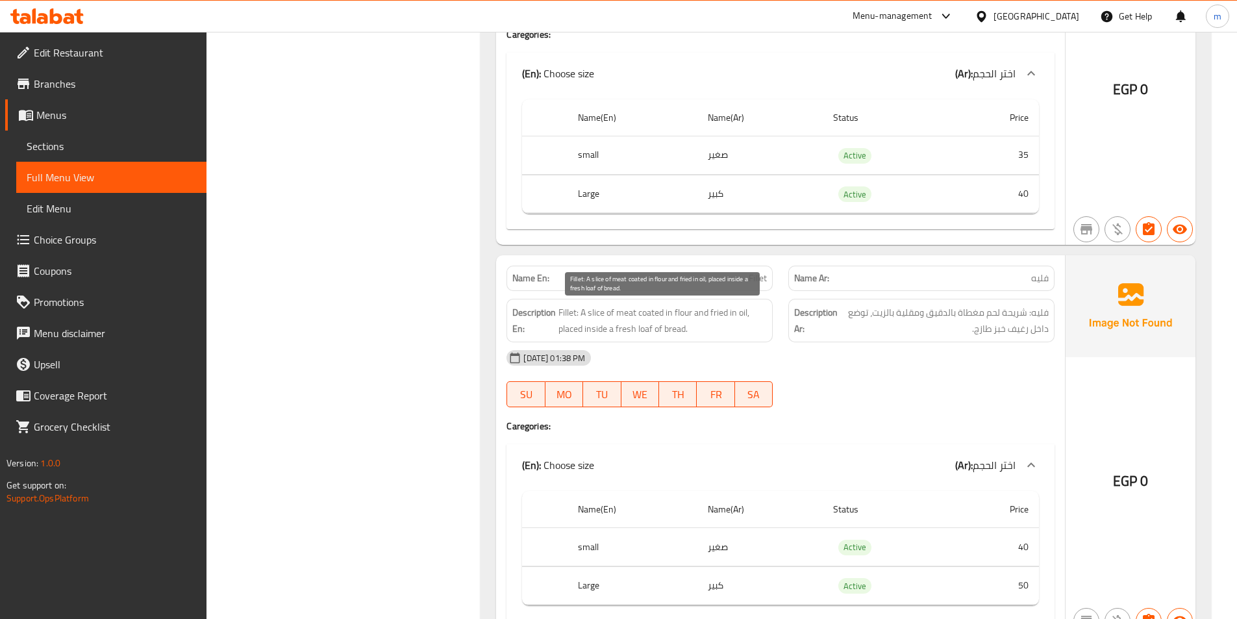
click at [591, 329] on span "Fillet: A slice of meat coated in flour and fried in oil, placed inside a fresh…" at bounding box center [662, 320] width 208 height 32
click at [623, 321] on span "Fillet: A slice of meat coated in flour and fried in oil, placed inside a fresh…" at bounding box center [662, 320] width 208 height 32
click at [651, 334] on span "Fillet: A slice of meat coated in flour and fried in oil, placed inside a fresh…" at bounding box center [662, 320] width 208 height 32
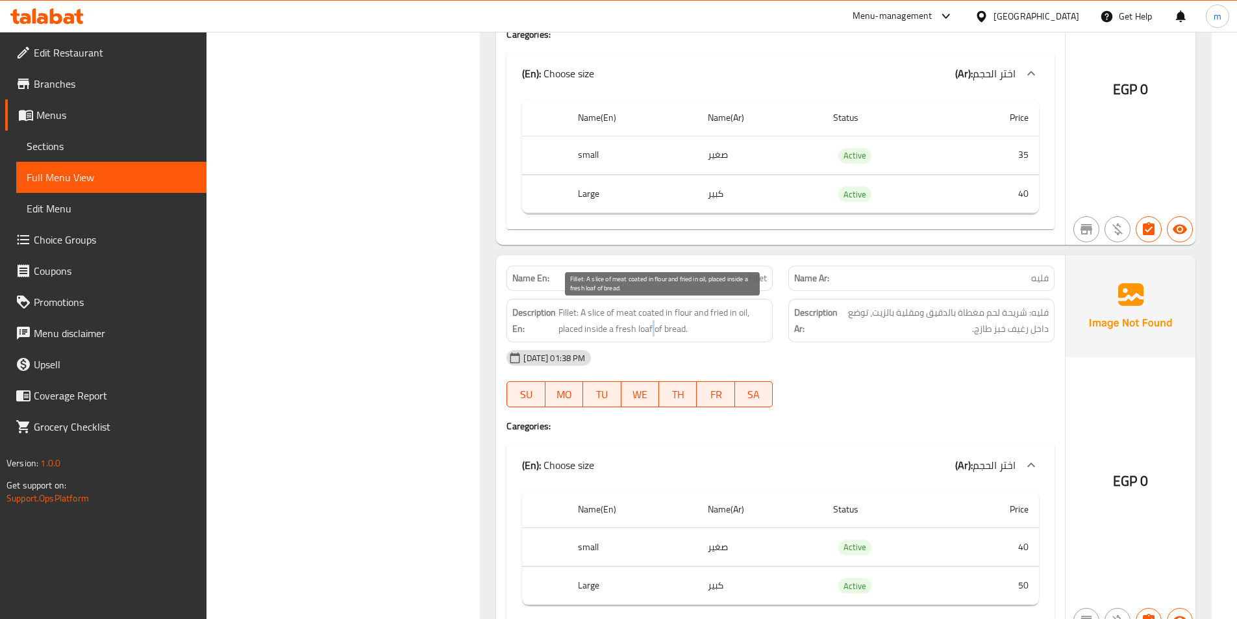
click at [651, 334] on span "Fillet: A slice of meat coated in flour and fried in oil, placed inside a fresh…" at bounding box center [662, 320] width 208 height 32
click at [671, 331] on span "Fillet: A slice of meat coated in flour and fried in oil, placed inside a fresh…" at bounding box center [662, 320] width 208 height 32
click at [645, 335] on span "Fillet: A slice of meat coated in flour and fried in oil, placed inside a fresh…" at bounding box center [662, 320] width 208 height 32
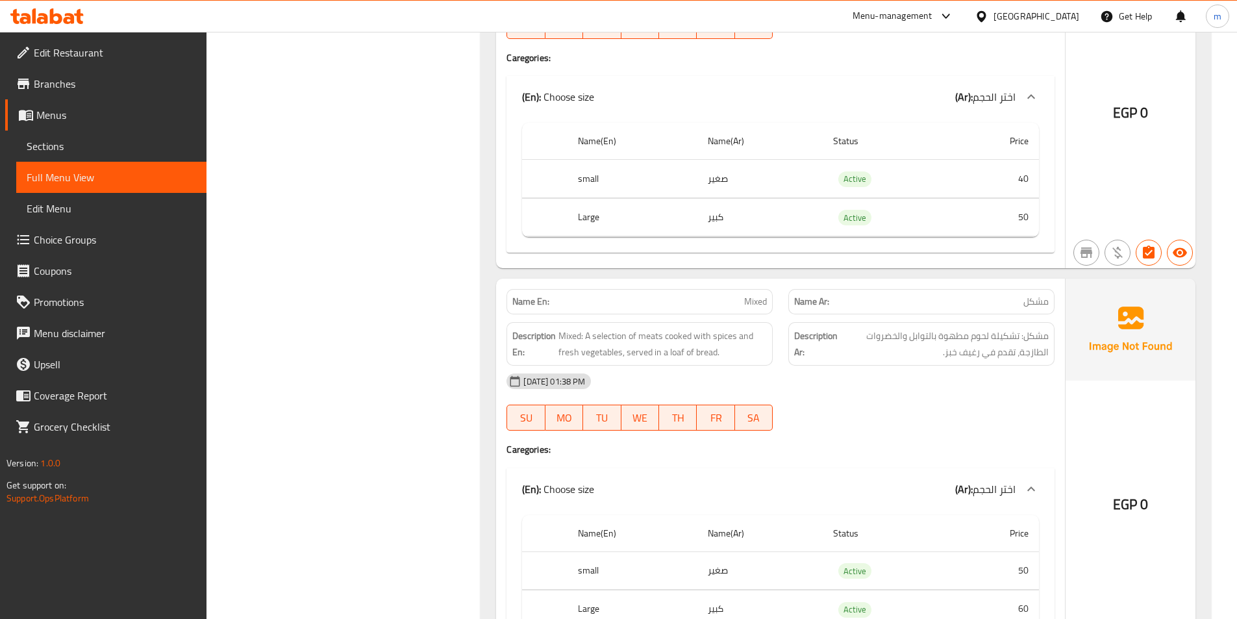
scroll to position [4350, 0]
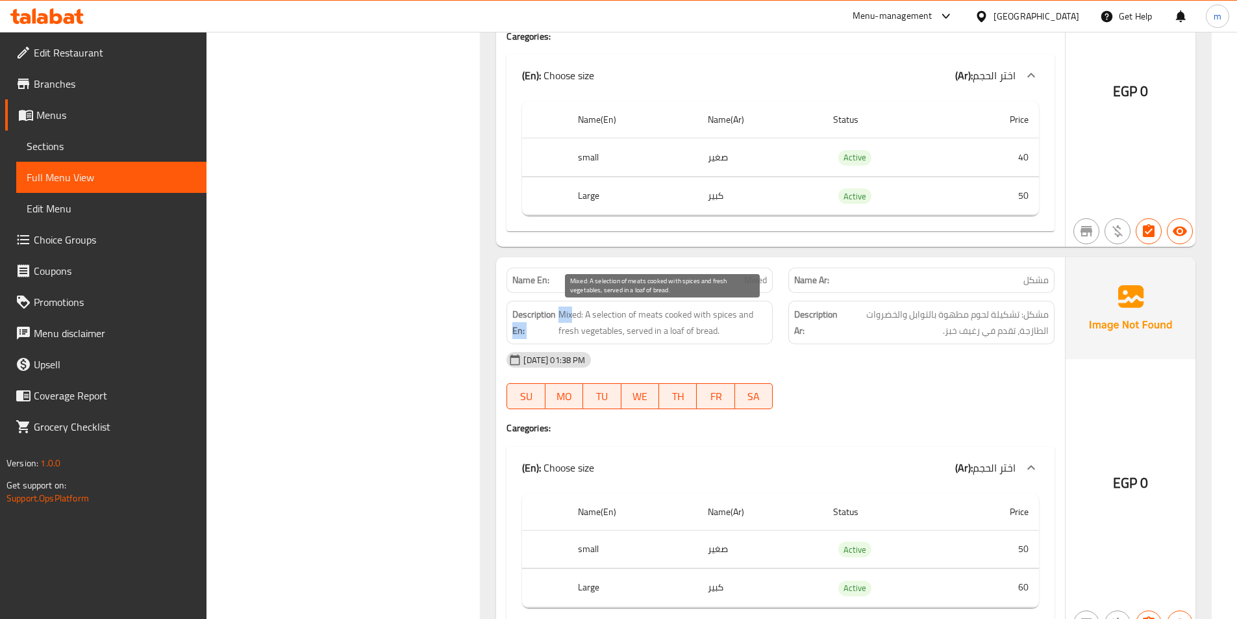
drag, startPoint x: 556, startPoint y: 310, endPoint x: 573, endPoint y: 311, distance: 16.3
click at [573, 311] on h6 "Description En: Mixed: A selection of meats cooked with spices and fresh vegeta…" at bounding box center [639, 322] width 254 height 32
click at [581, 316] on span "Mixed: A selection of meats cooked with spices and fresh vegetables, served in …" at bounding box center [662, 322] width 208 height 32
click at [606, 315] on span "Mixed: A selection of meats cooked with spices and fresh vegetables, served in …" at bounding box center [662, 322] width 208 height 32
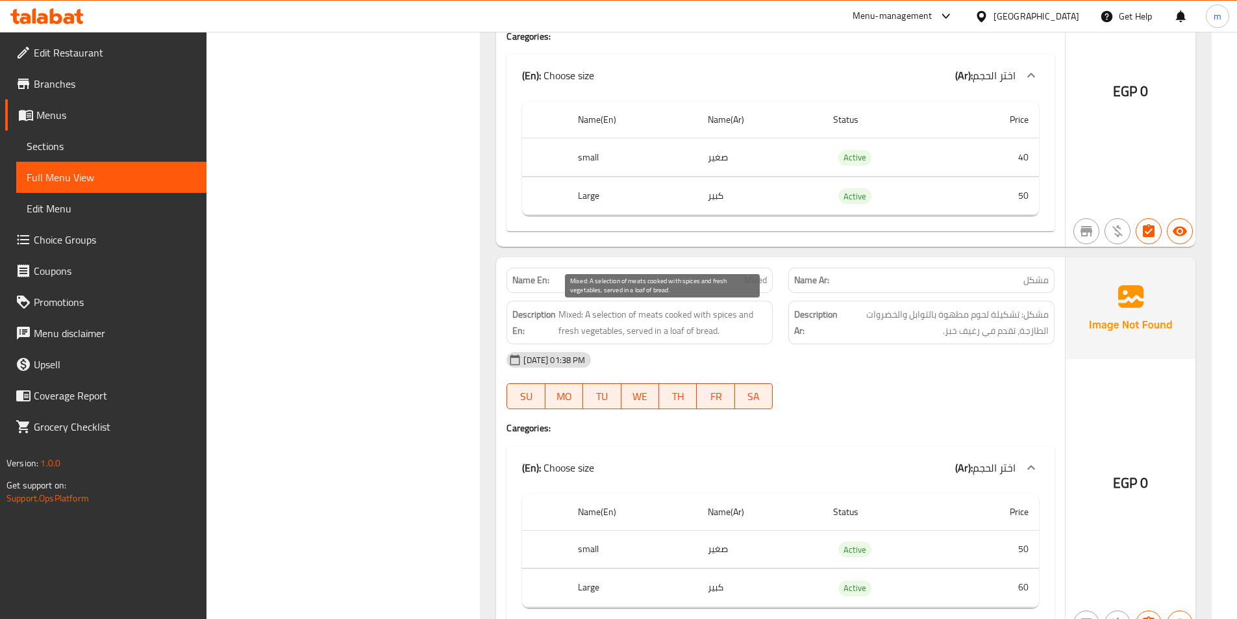
click at [635, 319] on span "Mixed: A selection of meats cooked with spices and fresh vegetables, served in …" at bounding box center [662, 322] width 208 height 32
click at [649, 314] on span "Mixed: A selection of meats cooked with spices and fresh vegetables, served in …" at bounding box center [662, 322] width 208 height 32
click at [673, 310] on span "Mixed: A selection of meats cooked with spices and fresh vegetables, served in …" at bounding box center [662, 322] width 208 height 32
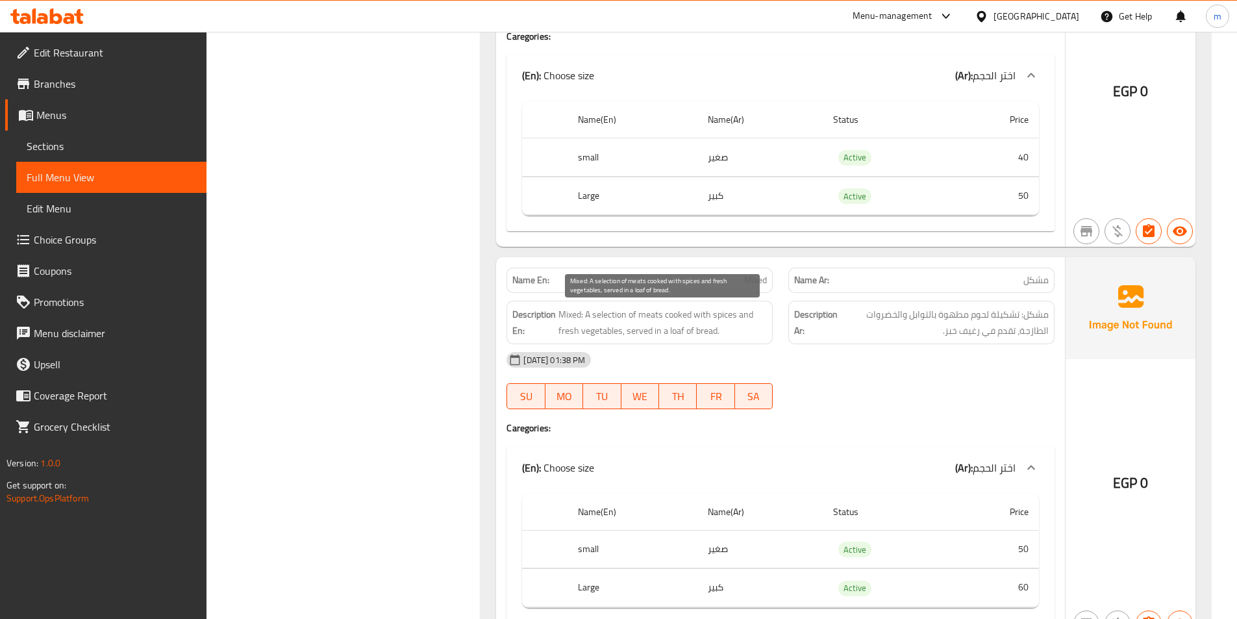
click at [705, 314] on span "Mixed: A selection of meats cooked with spices and fresh vegetables, served in …" at bounding box center [662, 322] width 208 height 32
click at [717, 314] on span "Mixed: A selection of meats cooked with spices and fresh vegetables, served in …" at bounding box center [662, 322] width 208 height 32
click at [739, 315] on span "Mixed: A selection of meats cooked with spices and fresh vegetables, served in …" at bounding box center [662, 322] width 208 height 32
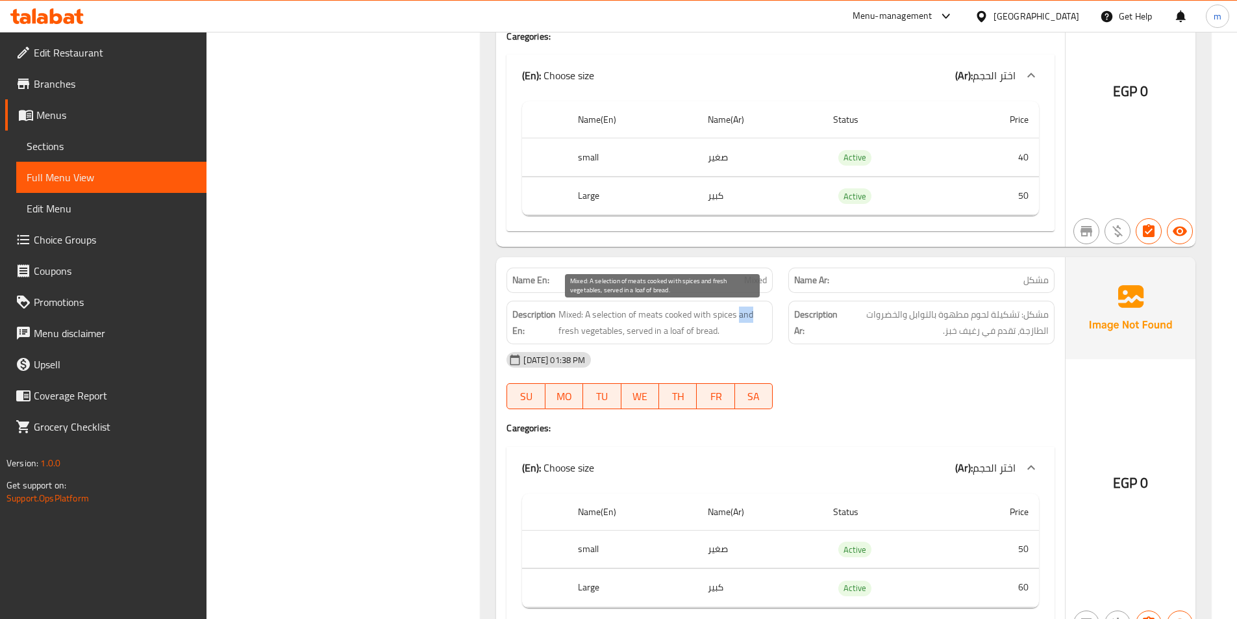
click at [739, 315] on span "Mixed: A selection of meats cooked with spices and fresh vegetables, served in …" at bounding box center [662, 322] width 208 height 32
drag, startPoint x: 567, startPoint y: 332, endPoint x: 615, endPoint y: 334, distance: 48.1
click at [615, 334] on span "Mixed: A selection of meats cooked with spices and fresh vegetables, served in …" at bounding box center [662, 322] width 208 height 32
click at [633, 333] on span "Mixed: A selection of meats cooked with spices and fresh vegetables, served in …" at bounding box center [662, 322] width 208 height 32
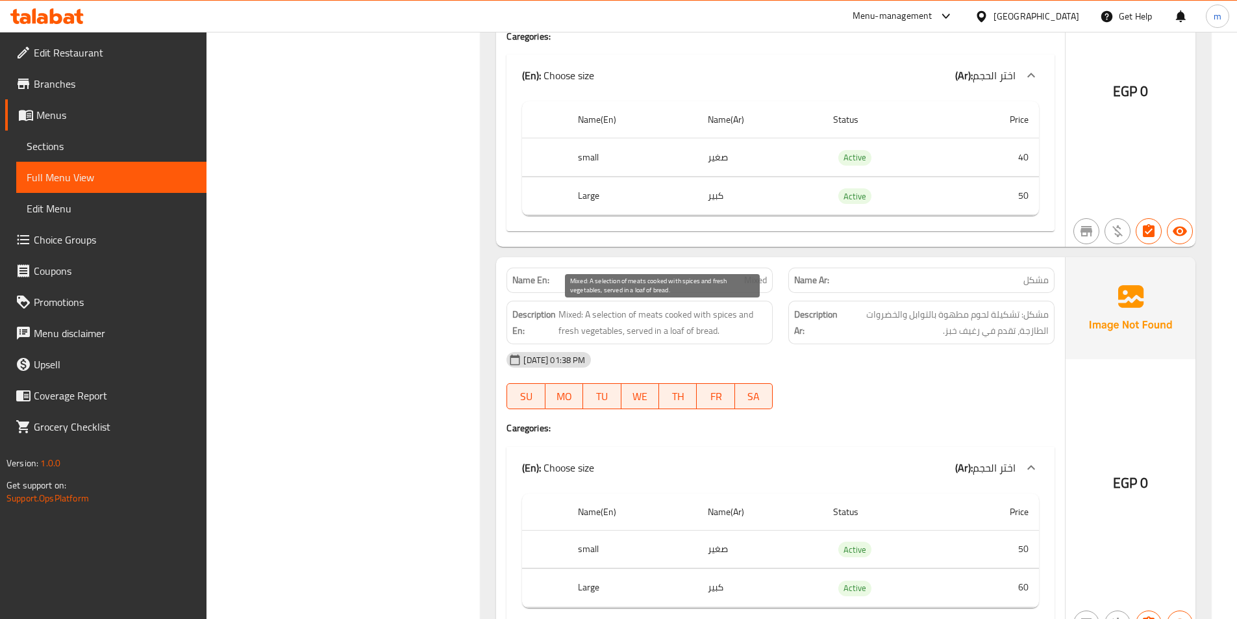
click at [659, 338] on span "Mixed: A selection of meats cooked with spices and fresh vegetables, served in …" at bounding box center [662, 322] width 208 height 32
click at [701, 332] on span "Mixed: A selection of meats cooked with spices and fresh vegetables, served in …" at bounding box center [662, 322] width 208 height 32
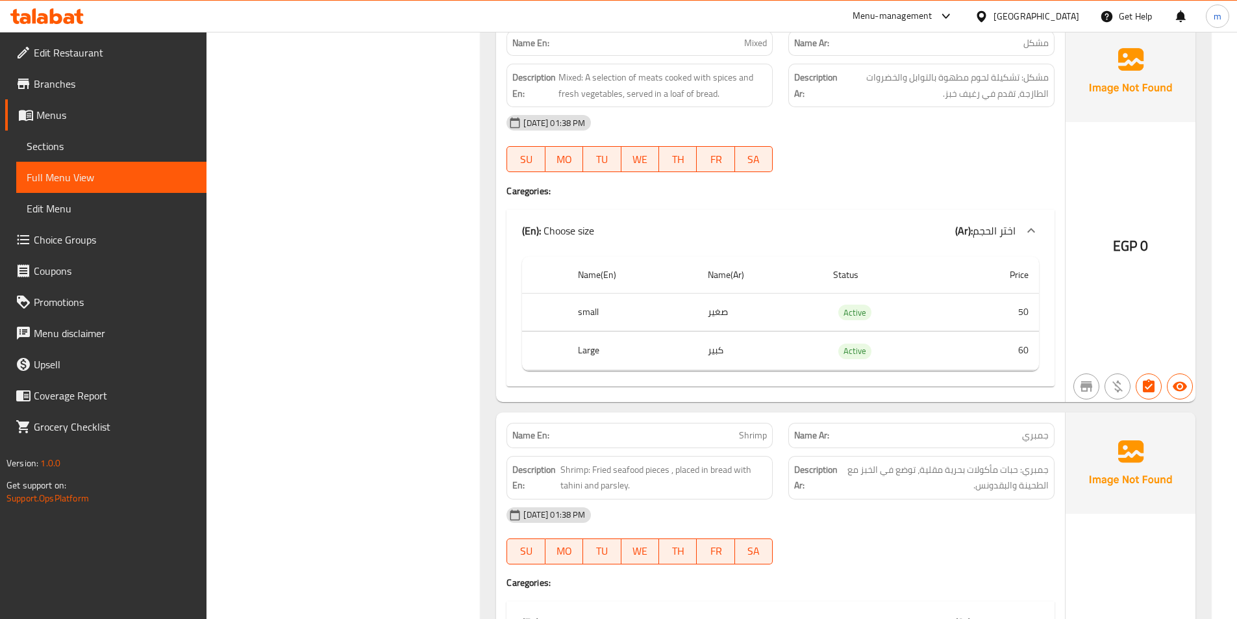
scroll to position [4739, 0]
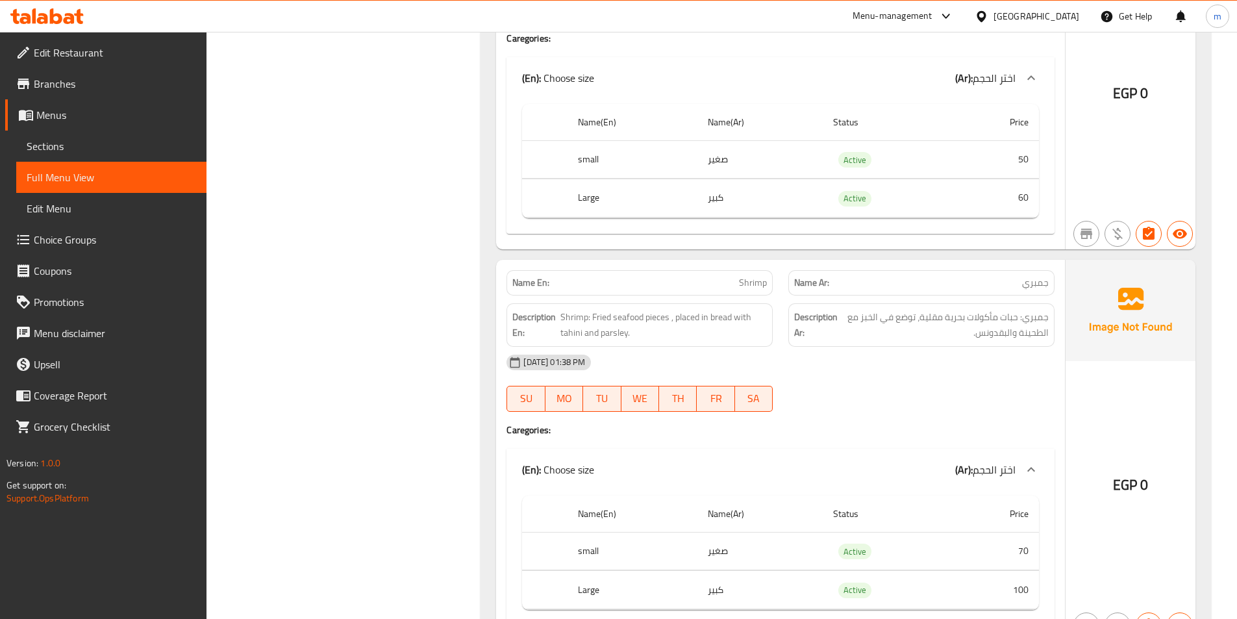
click at [982, 357] on div "[DATE] 01:38 PM" at bounding box center [781, 362] width 564 height 31
click at [595, 316] on span "Shrimp: Fried seafood pieces , placed in bread with tahini and parsley." at bounding box center [663, 325] width 206 height 32
click at [694, 318] on span "Shrimp: Fried seafood pieces , placed in bread with tahini and parsley." at bounding box center [663, 325] width 206 height 32
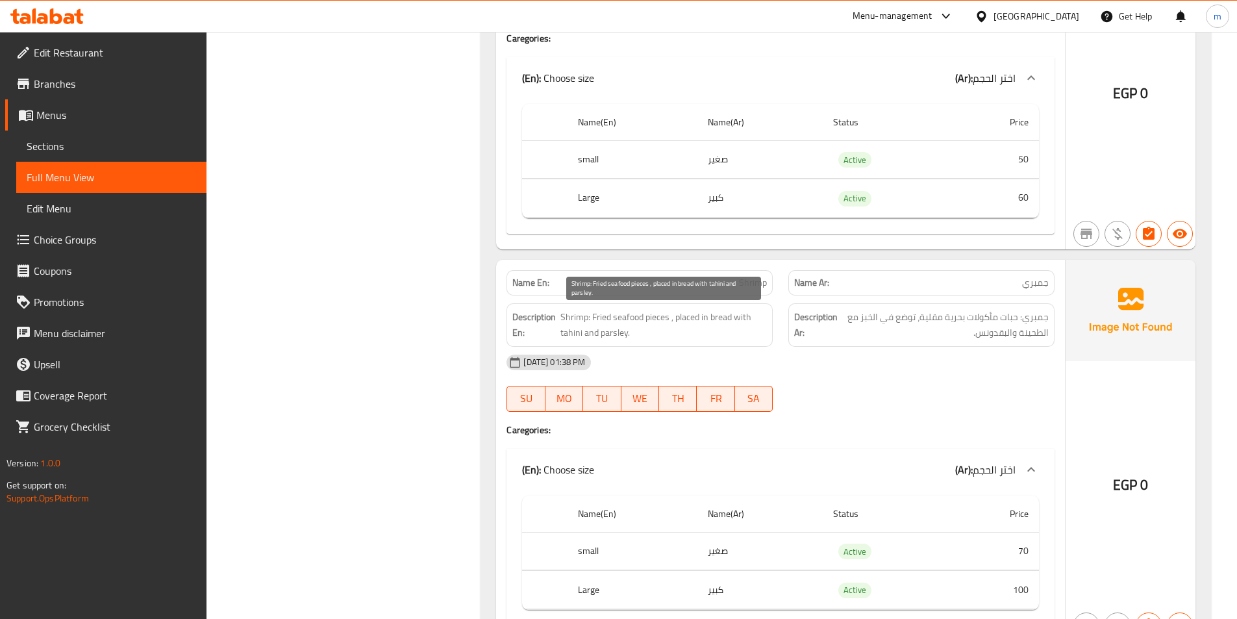
click at [718, 314] on span "Shrimp: Fried seafood pieces , placed in bread with tahini and parsley." at bounding box center [663, 325] width 206 height 32
click at [749, 323] on span "Shrimp: Fried seafood pieces , placed in bread with tahini and parsley." at bounding box center [663, 325] width 206 height 32
click at [568, 334] on span "Shrimp: Fried seafood pieces , placed in bread with tahini and parsley." at bounding box center [663, 325] width 206 height 32
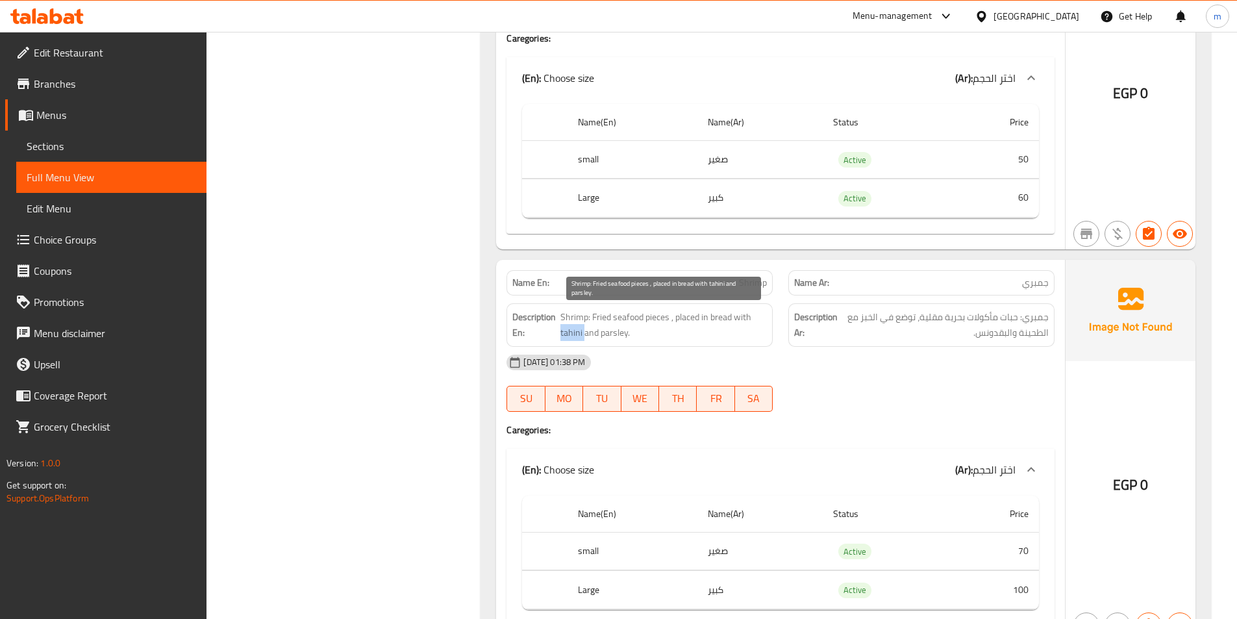
click at [568, 334] on span "Shrimp: Fried seafood pieces , placed in bread with tahini and parsley." at bounding box center [663, 325] width 206 height 32
click at [604, 340] on span "Shrimp: Fried seafood pieces , placed in bread with tahini and parsley." at bounding box center [663, 325] width 206 height 32
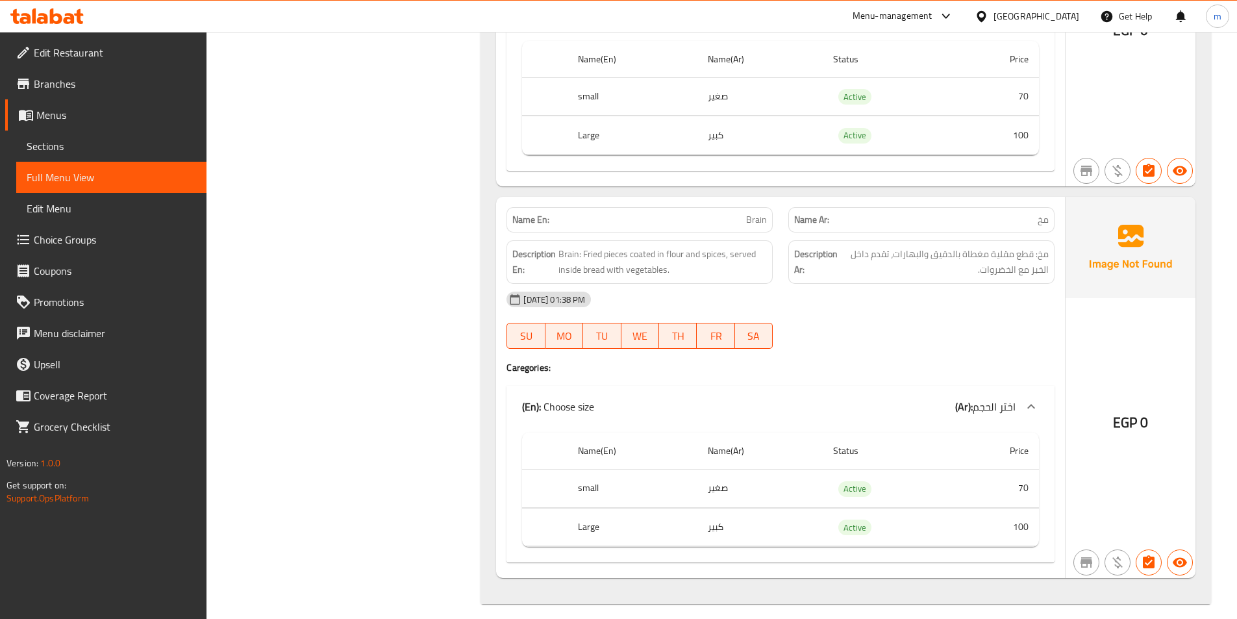
scroll to position [5205, 0]
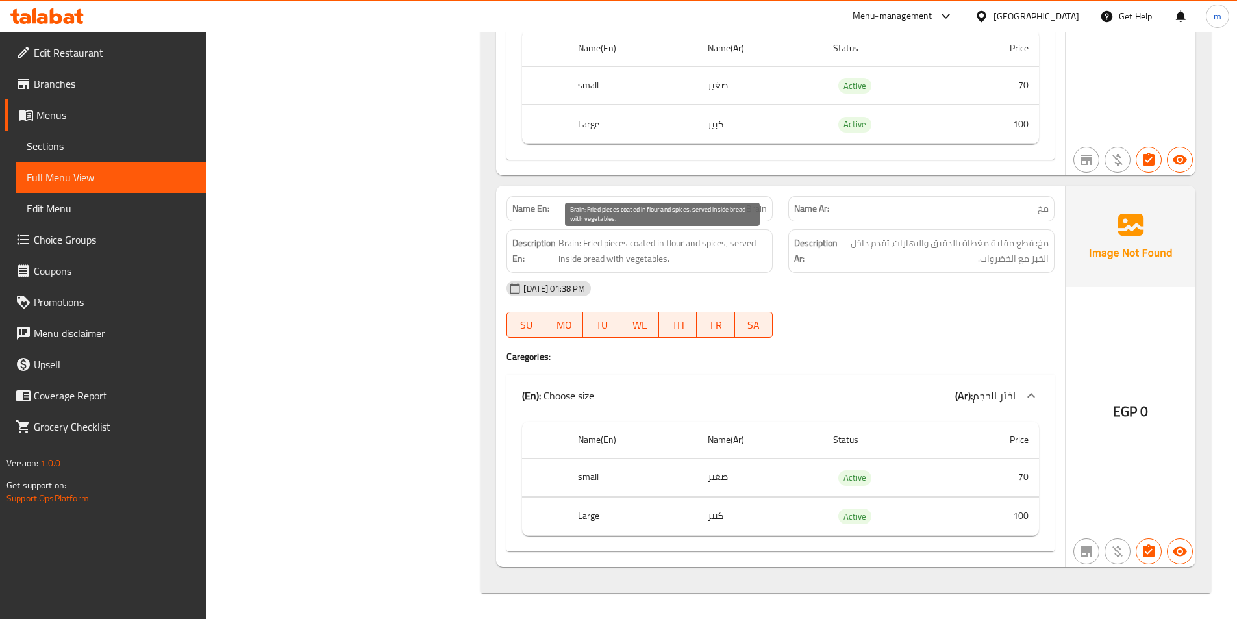
click at [565, 251] on span "Brain: Fried pieces coated in flour and spices, served inside bread with vegeta…" at bounding box center [662, 251] width 208 height 32
click at [594, 245] on span "Brain: Fried pieces coated in flour and spices, served inside bread with vegeta…" at bounding box center [662, 251] width 208 height 32
click at [638, 241] on span "Brain: Fried pieces coated in flour and spices, served inside bread with vegeta…" at bounding box center [662, 251] width 208 height 32
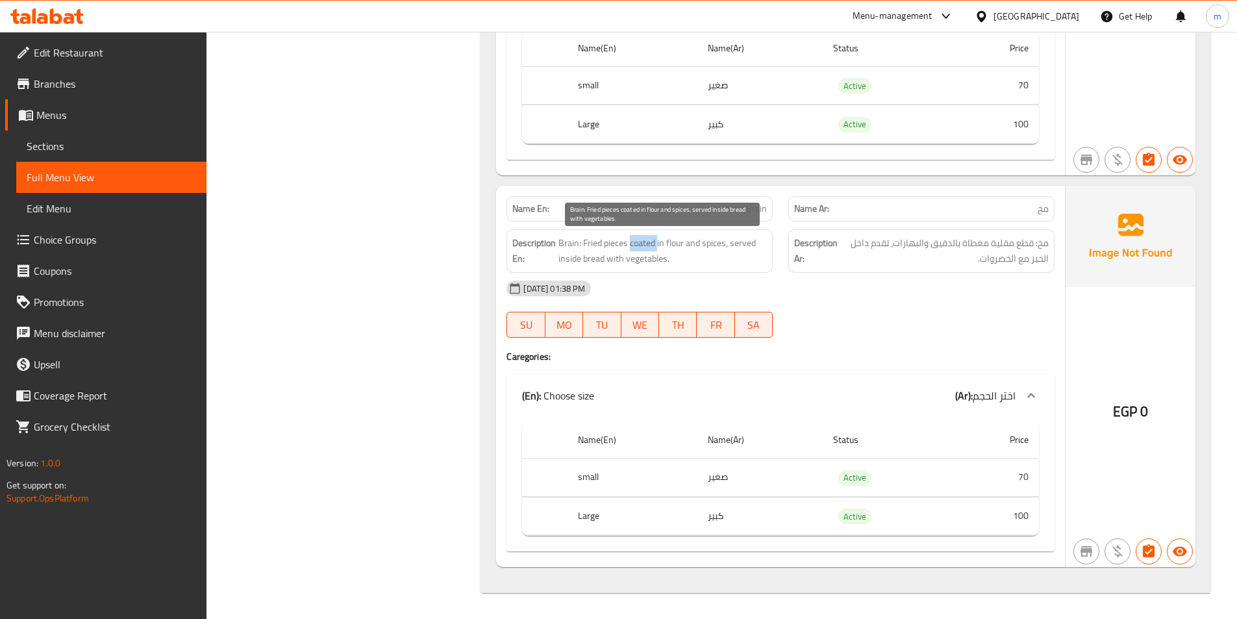
click at [638, 241] on span "Brain: Fried pieces coated in flour and spices, served inside bread with vegeta…" at bounding box center [662, 251] width 208 height 32
click at [667, 247] on span "Brain: Fried pieces coated in flour and spices, served inside bread with vegeta…" at bounding box center [662, 251] width 208 height 32
click at [710, 246] on span "Brain: Fried pieces coated in flour and spices, served inside bread with vegeta…" at bounding box center [662, 251] width 208 height 32
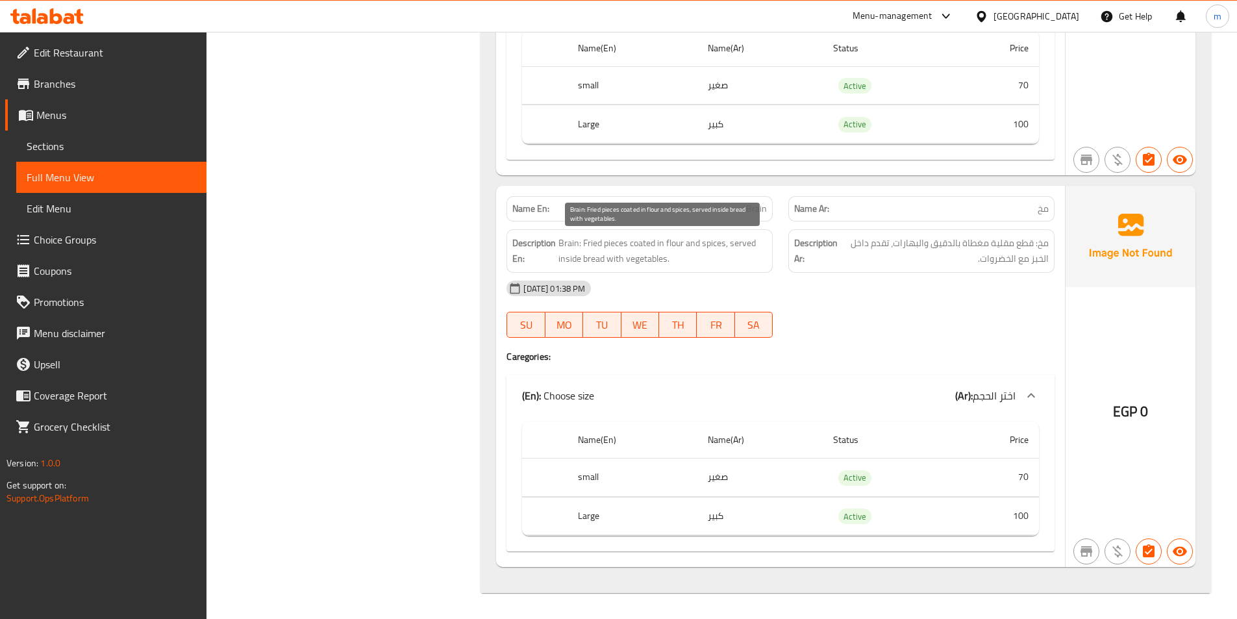
click at [744, 243] on span "Brain: Fried pieces coated in flour and spices, served inside bread with vegeta…" at bounding box center [662, 251] width 208 height 32
click at [567, 258] on span "Brain: Fried pieces coated in flour and spices, served inside bread with vegeta…" at bounding box center [662, 251] width 208 height 32
click at [599, 264] on span "Brain: Fried pieces coated in flour and spices, served inside bread with vegeta…" at bounding box center [662, 251] width 208 height 32
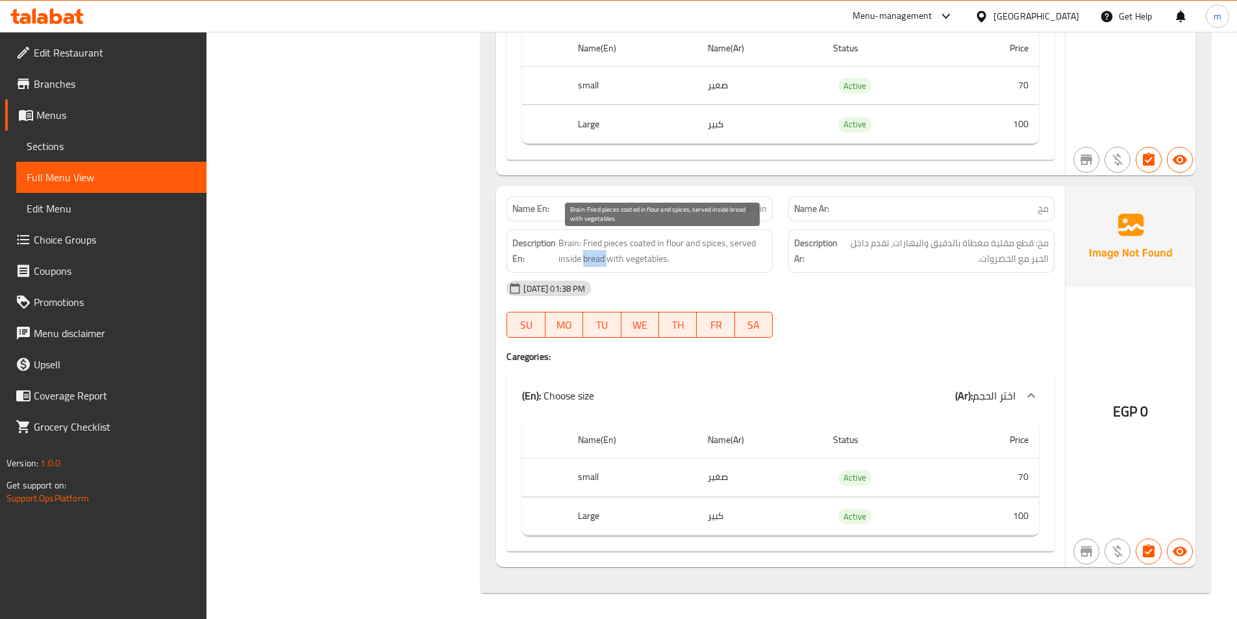
click at [599, 264] on span "Brain: Fried pieces coated in flour and spices, served inside bread with vegeta…" at bounding box center [662, 251] width 208 height 32
click at [614, 263] on span "Brain: Fried pieces coated in flour and spices, served inside bread with vegeta…" at bounding box center [662, 251] width 208 height 32
drag, startPoint x: 614, startPoint y: 263, endPoint x: 630, endPoint y: 260, distance: 16.4
click at [615, 263] on span "Brain: Fried pieces coated in flour and spices, served inside bread with vegeta…" at bounding box center [662, 251] width 208 height 32
click at [636, 260] on span "Brain: Fried pieces coated in flour and spices, served inside bread with vegeta…" at bounding box center [662, 251] width 208 height 32
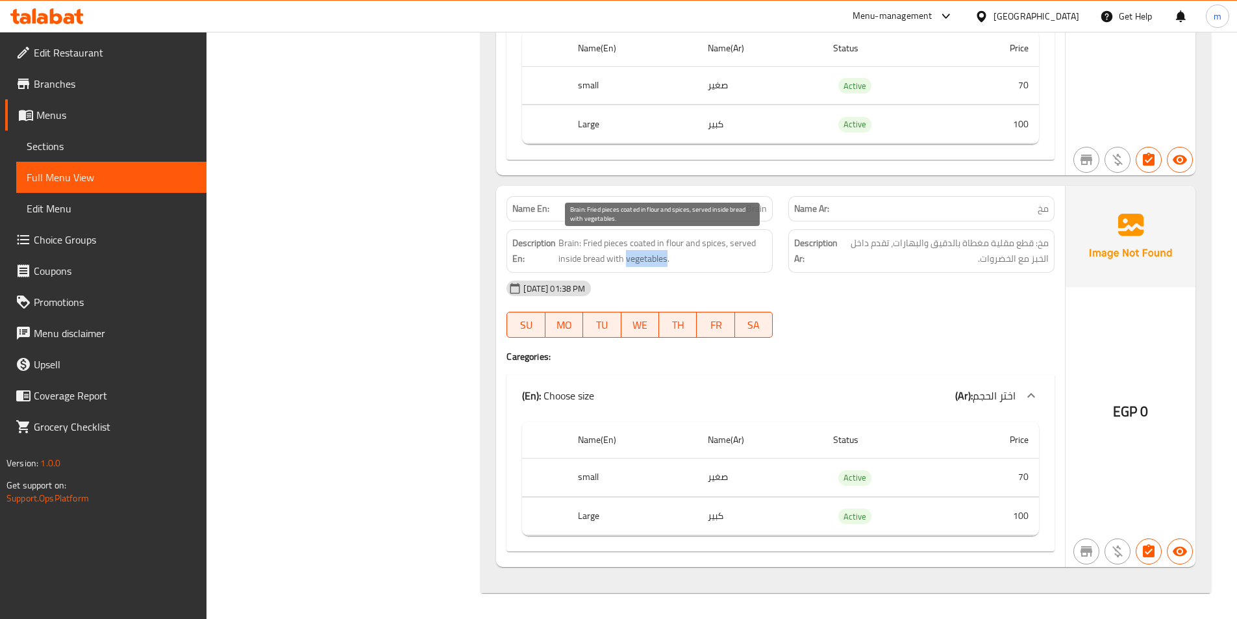
click at [636, 260] on span "Brain: Fried pieces coated in flour and spices, served inside bread with vegeta…" at bounding box center [662, 251] width 208 height 32
click at [914, 308] on div "17-09-2025 01:38 PM SU MO TU WE TH FR SA" at bounding box center [781, 309] width 564 height 73
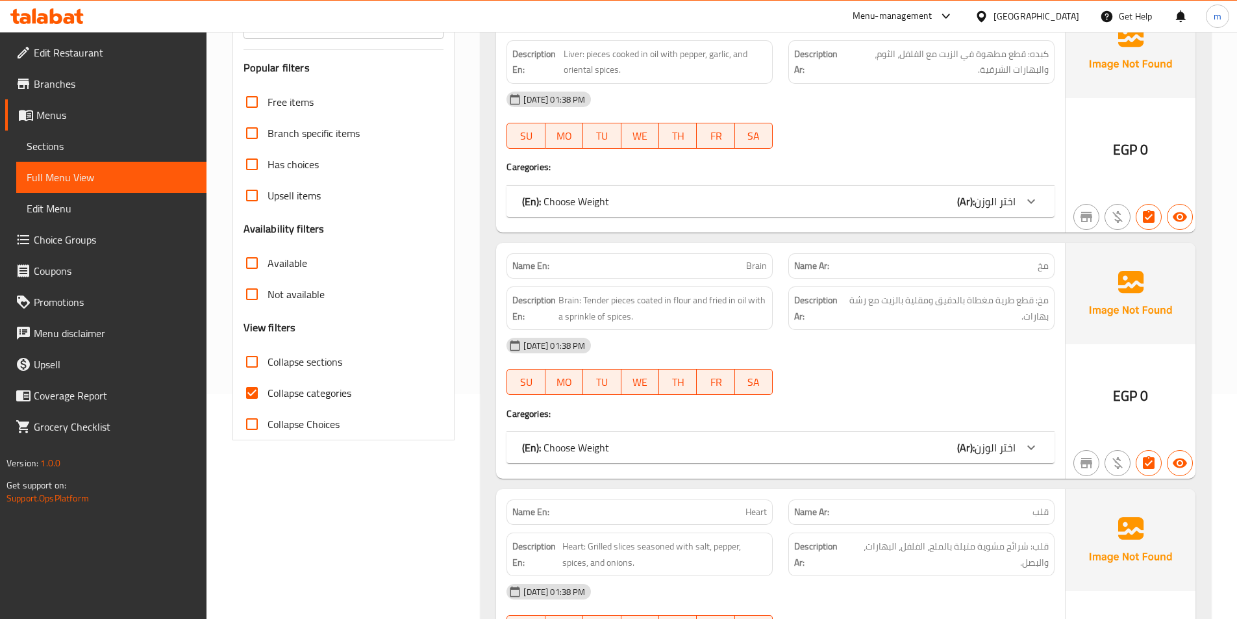
scroll to position [390, 0]
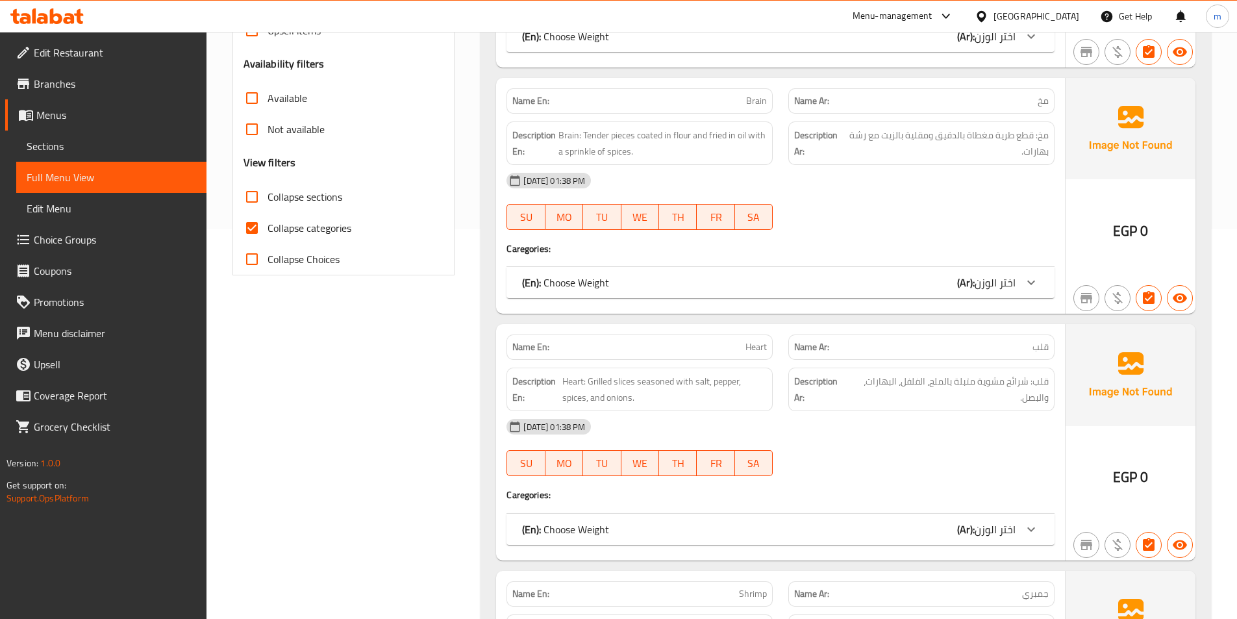
click at [312, 226] on span "Collapse categories" at bounding box center [309, 228] width 84 height 16
click at [267, 226] on input "Collapse categories" at bounding box center [251, 227] width 31 height 31
checkbox input "false"
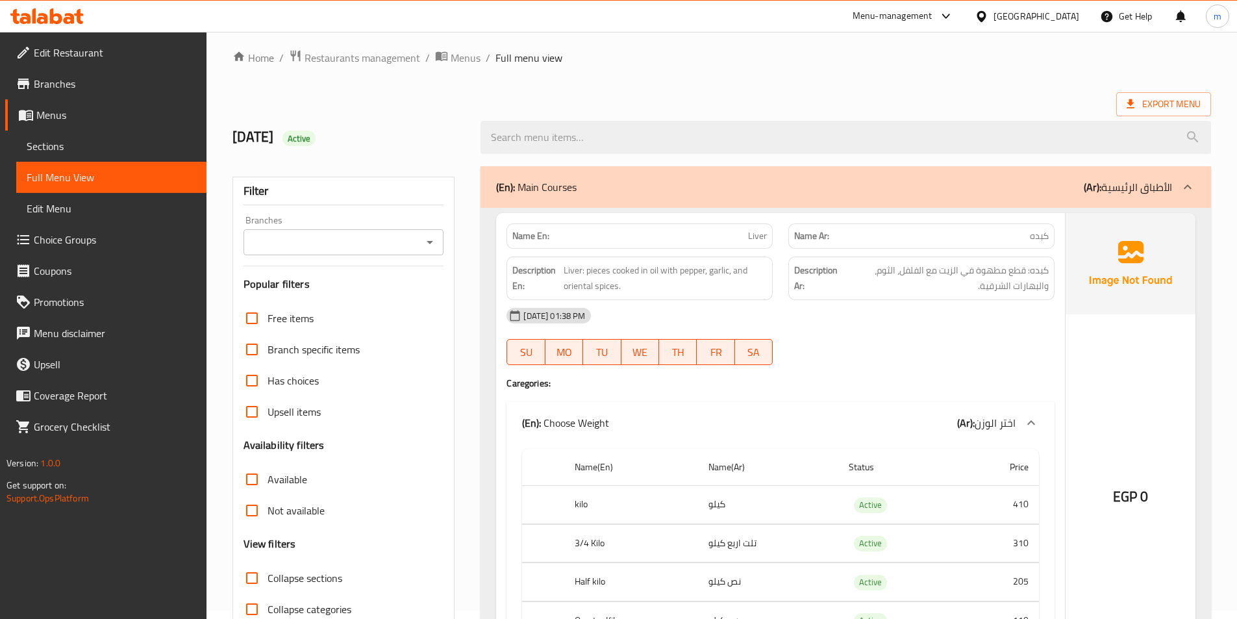
scroll to position [0, 0]
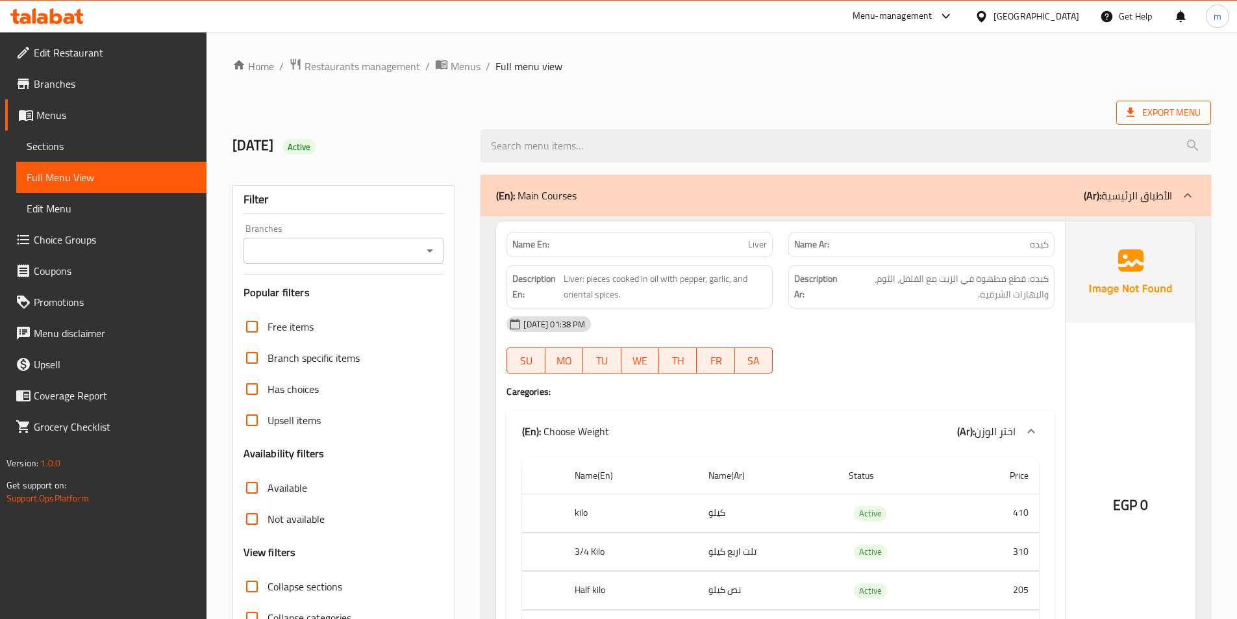
click at [1172, 102] on span "Export Menu" at bounding box center [1163, 113] width 95 height 24
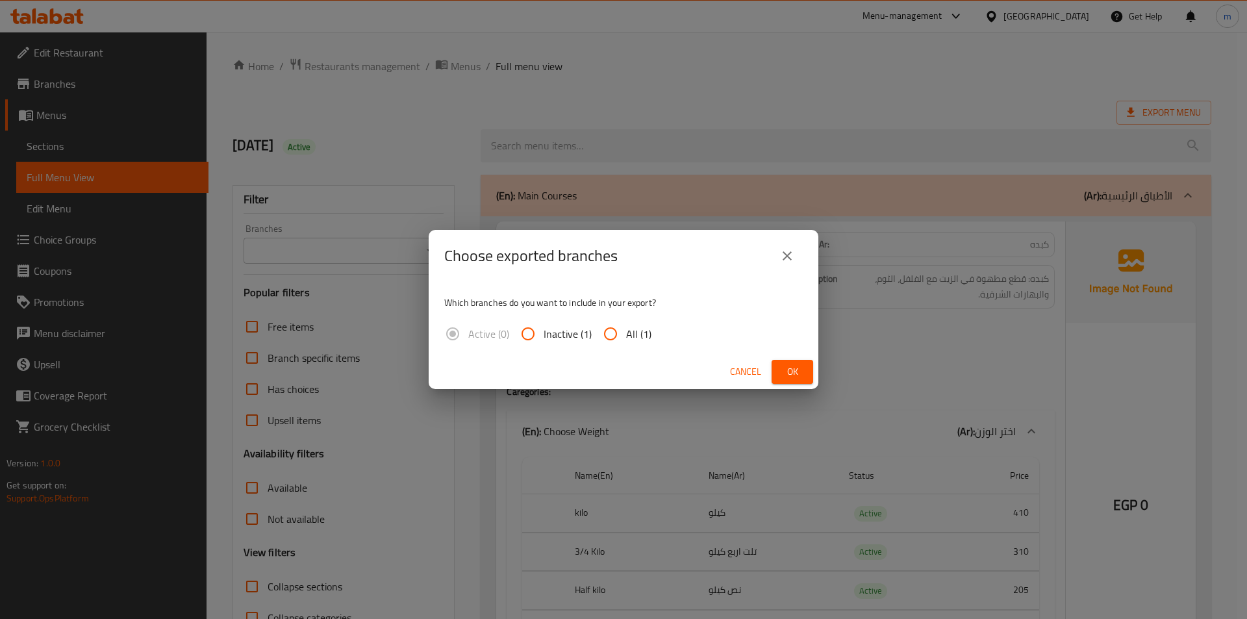
click at [627, 332] on span "All (1)" at bounding box center [638, 334] width 25 height 16
click at [626, 332] on input "All (1)" at bounding box center [610, 333] width 31 height 31
radio input "true"
click at [793, 372] on span "Ok" at bounding box center [792, 372] width 21 height 16
